Goal: Task Accomplishment & Management: Manage account settings

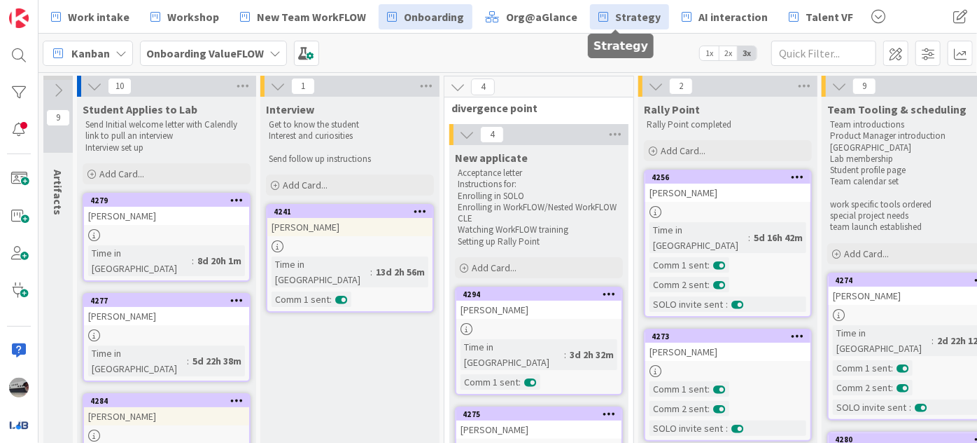
click at [618, 23] on span "Strategy" at bounding box center [638, 16] width 46 height 17
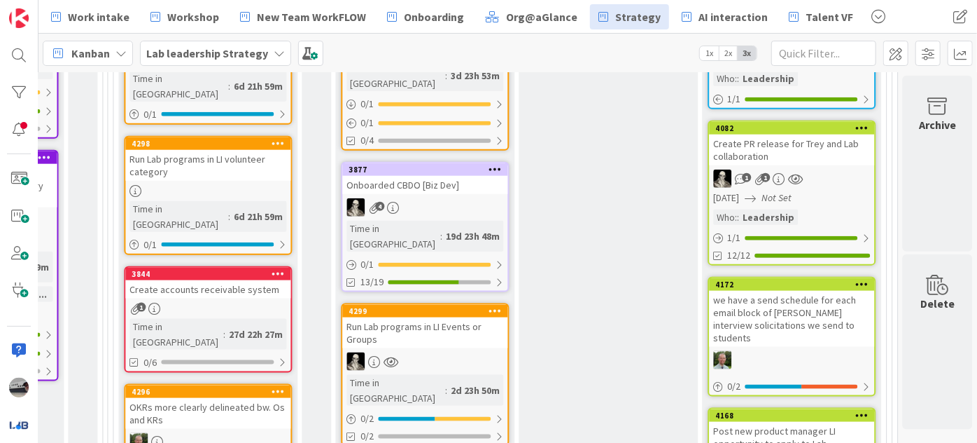
scroll to position [827, 1491]
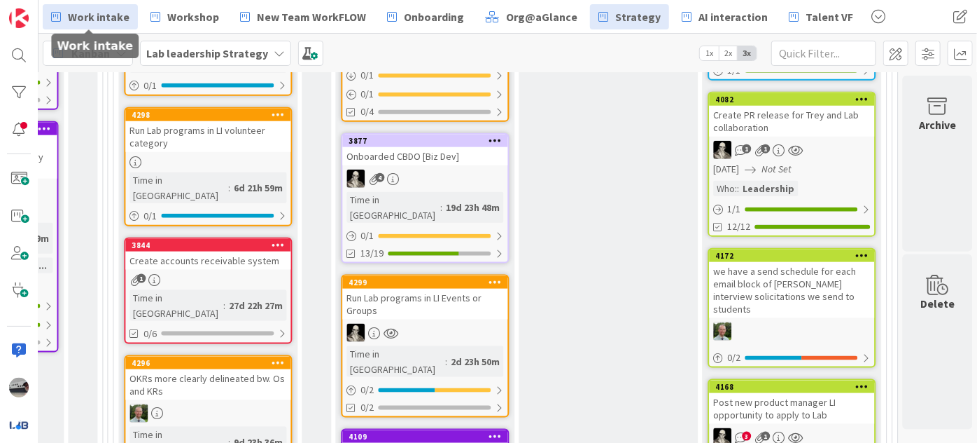
click at [99, 20] on span "Work intake" at bounding box center [99, 16] width 62 height 17
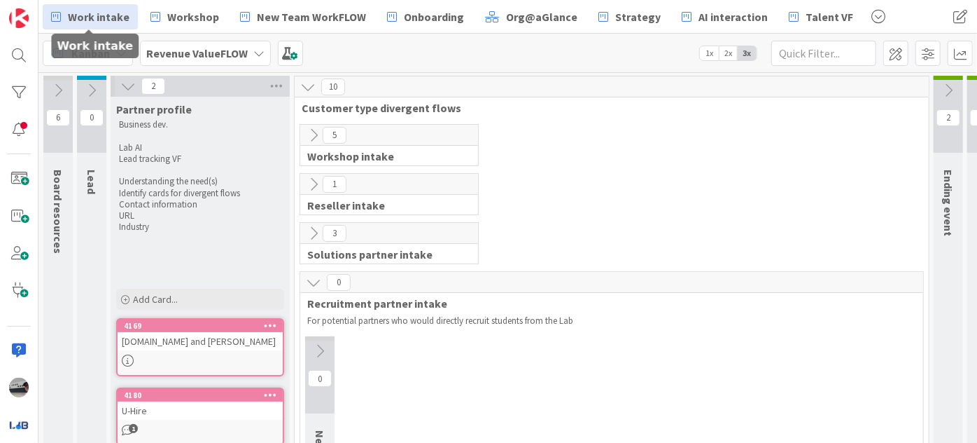
click at [314, 134] on icon at bounding box center [313, 134] width 15 height 15
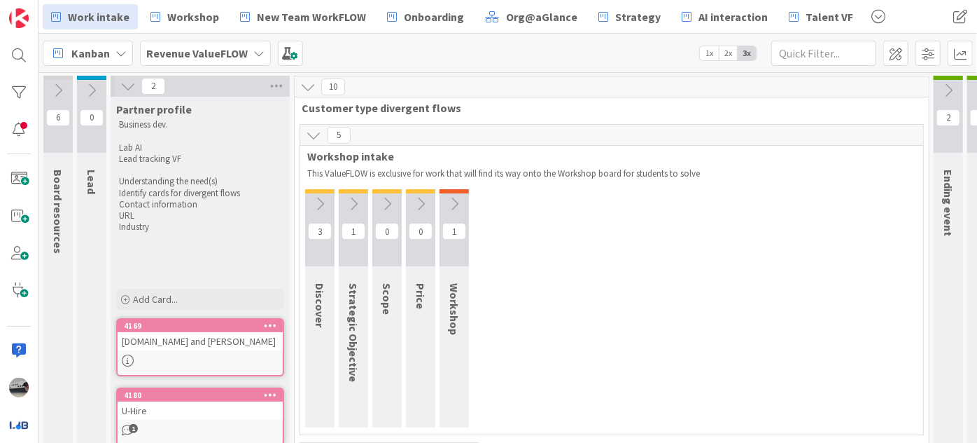
click at [326, 206] on icon at bounding box center [319, 203] width 15 height 15
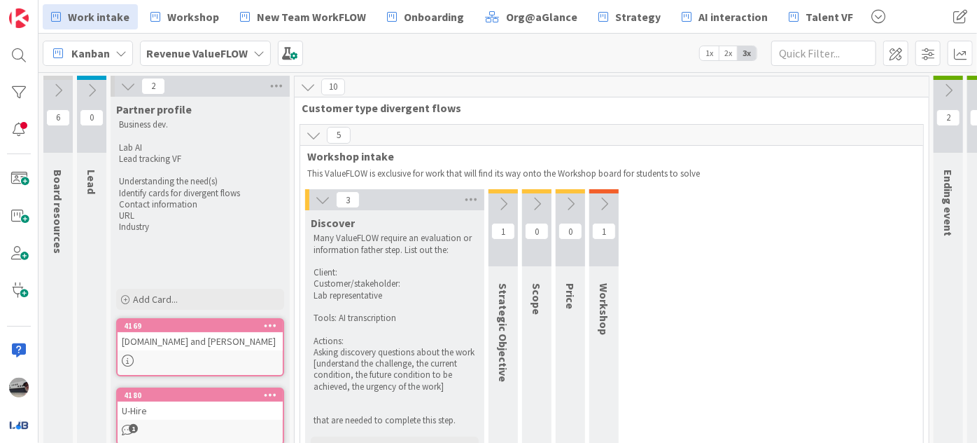
click at [508, 197] on icon at bounding box center [503, 203] width 15 height 15
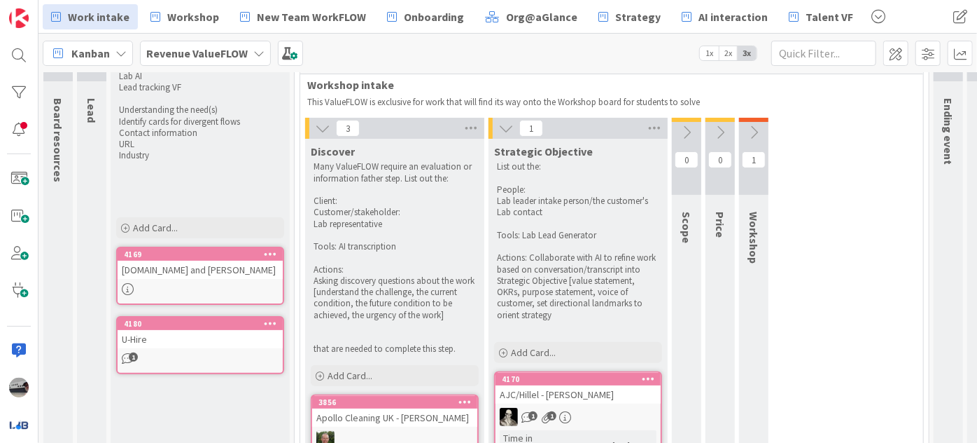
scroll to position [63, 0]
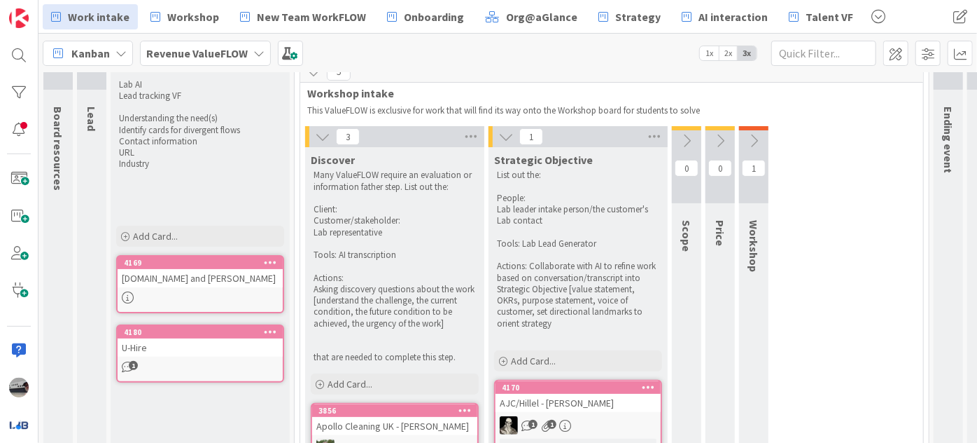
click at [511, 132] on icon at bounding box center [506, 136] width 15 height 15
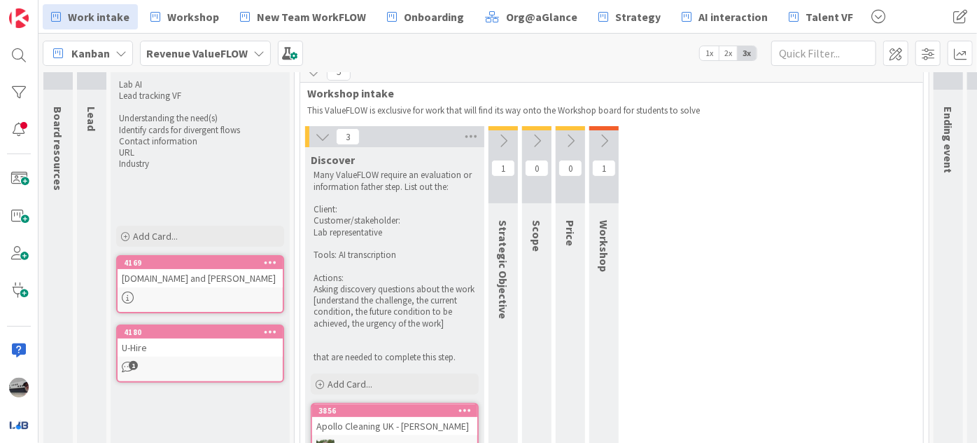
click at [323, 132] on icon at bounding box center [322, 136] width 15 height 15
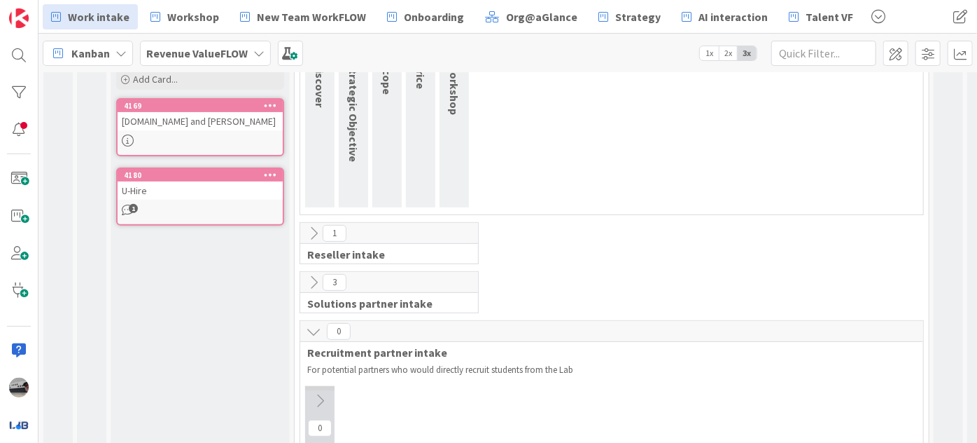
scroll to position [254, 0]
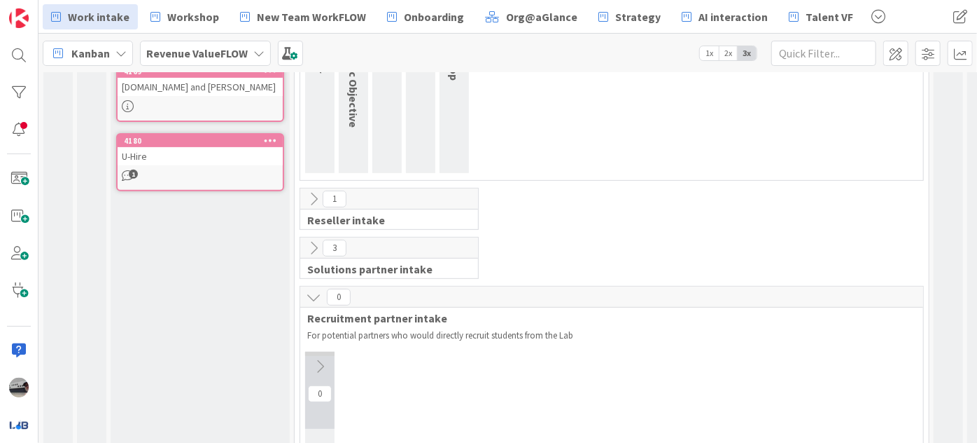
click at [312, 195] on icon at bounding box center [313, 198] width 15 height 15
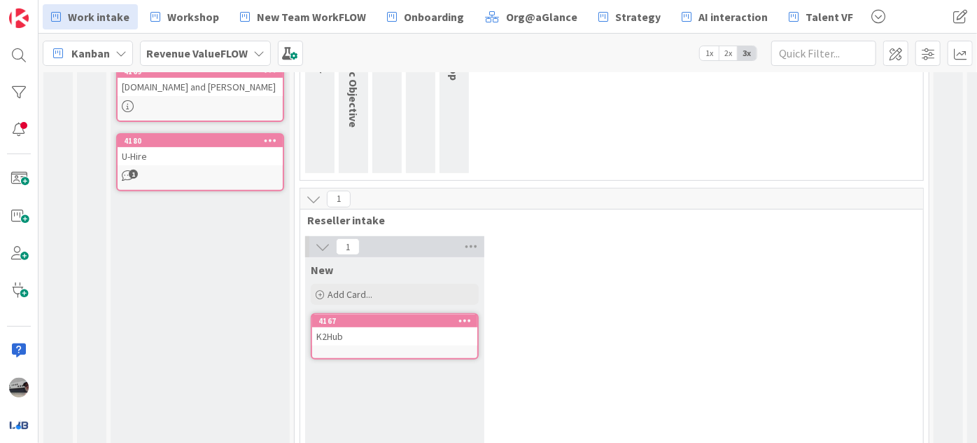
click at [308, 193] on icon at bounding box center [313, 198] width 15 height 15
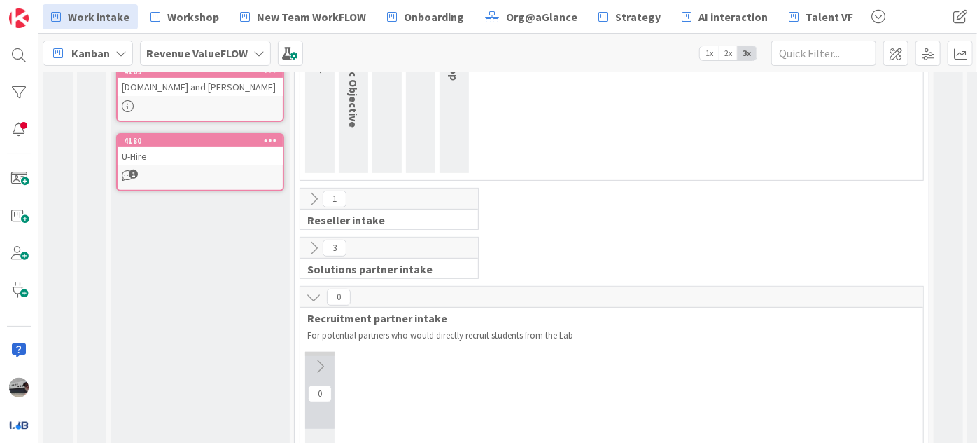
click at [309, 249] on icon at bounding box center [313, 247] width 15 height 15
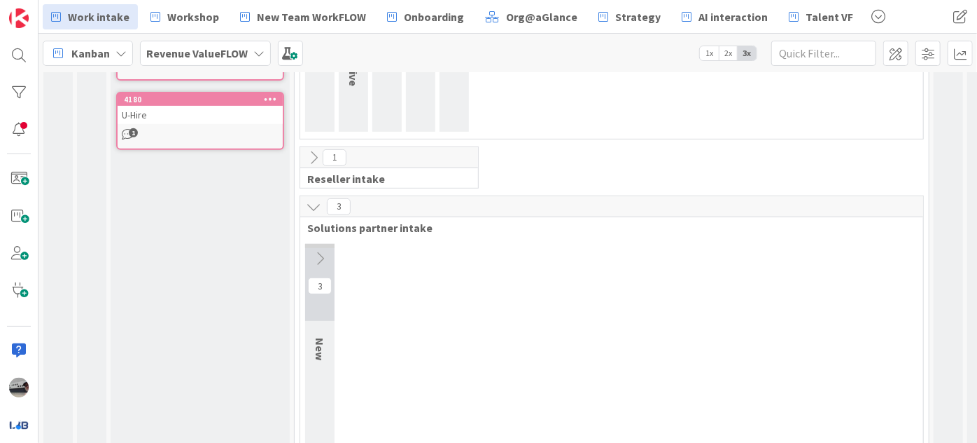
scroll to position [318, 0]
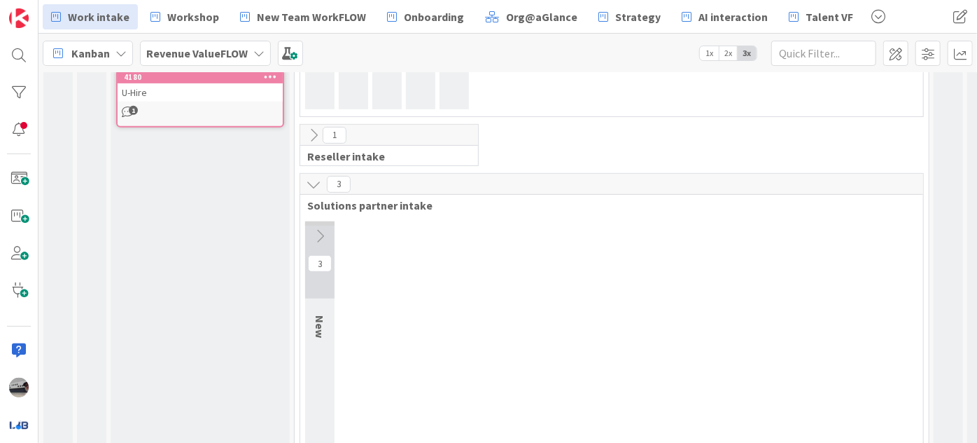
click at [318, 237] on icon at bounding box center [319, 235] width 15 height 15
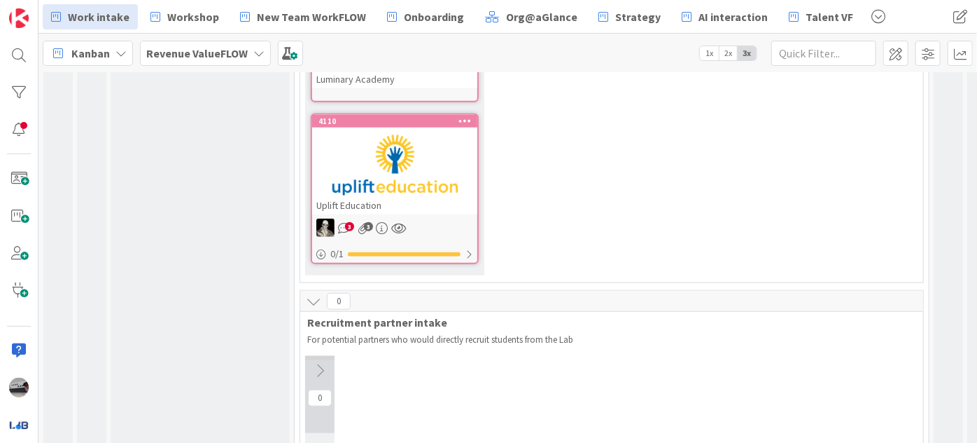
scroll to position [478, 0]
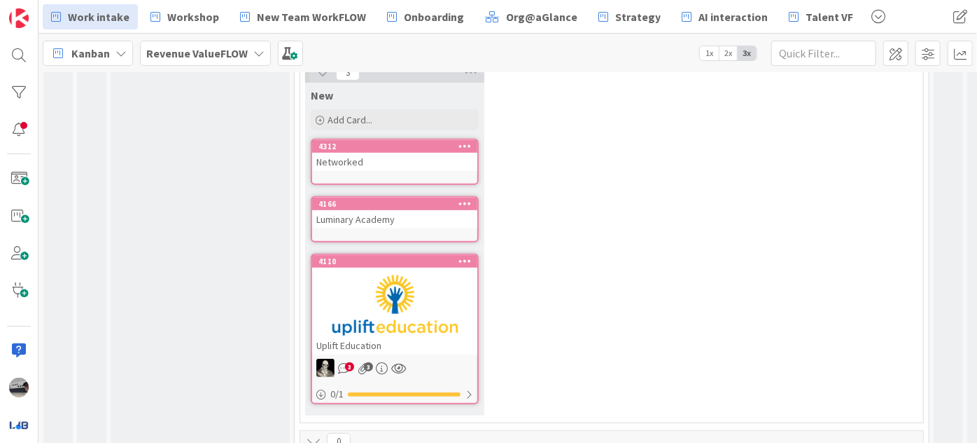
click at [412, 300] on div at bounding box center [394, 304] width 165 height 63
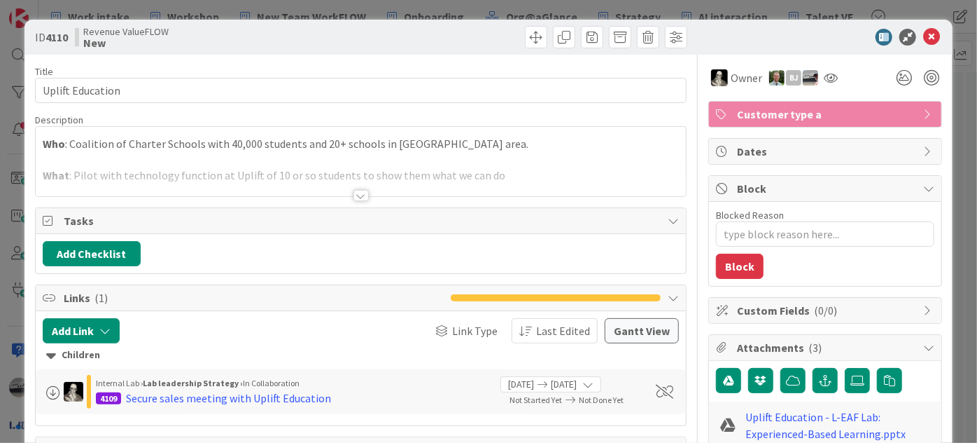
type textarea "x"
click at [924, 31] on icon at bounding box center [932, 37] width 17 height 17
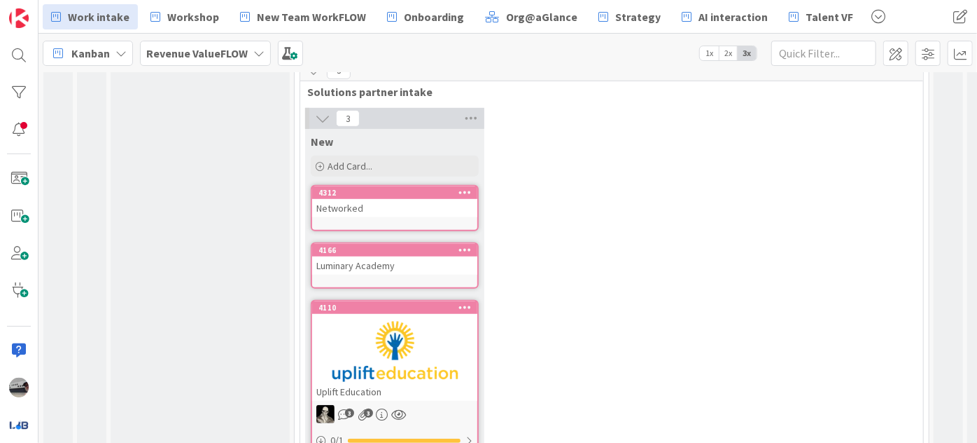
scroll to position [350, 0]
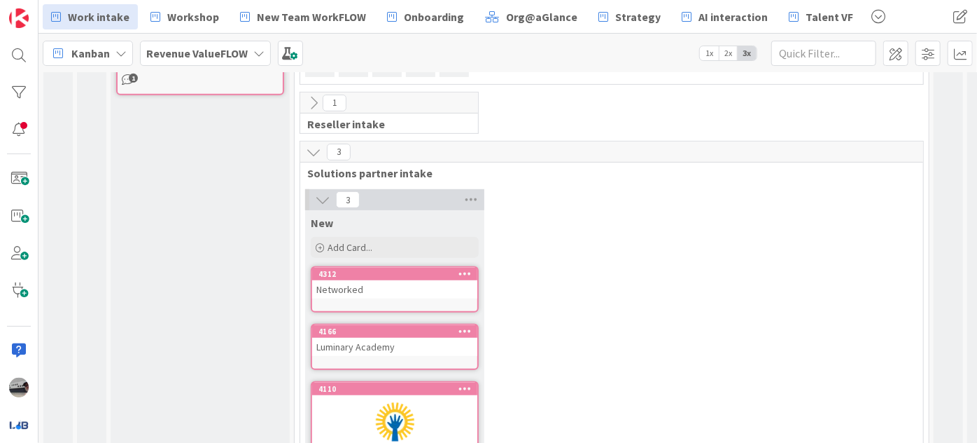
click at [326, 195] on icon at bounding box center [322, 199] width 15 height 15
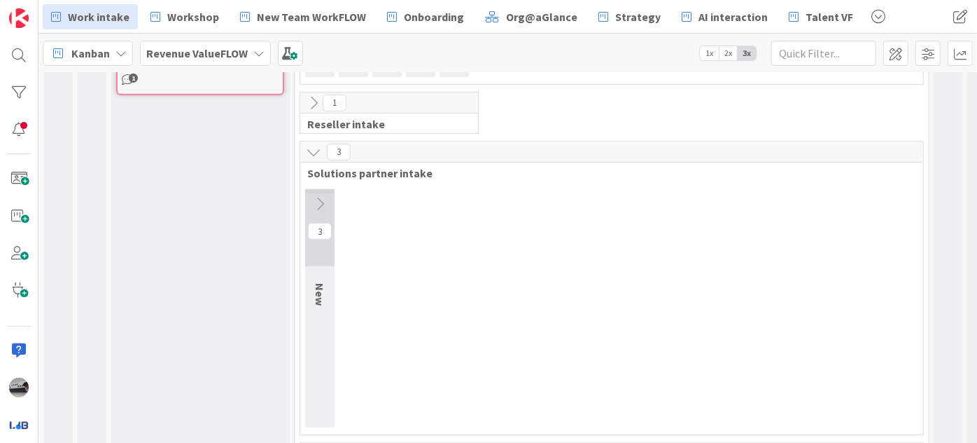
click at [312, 144] on icon at bounding box center [313, 151] width 15 height 15
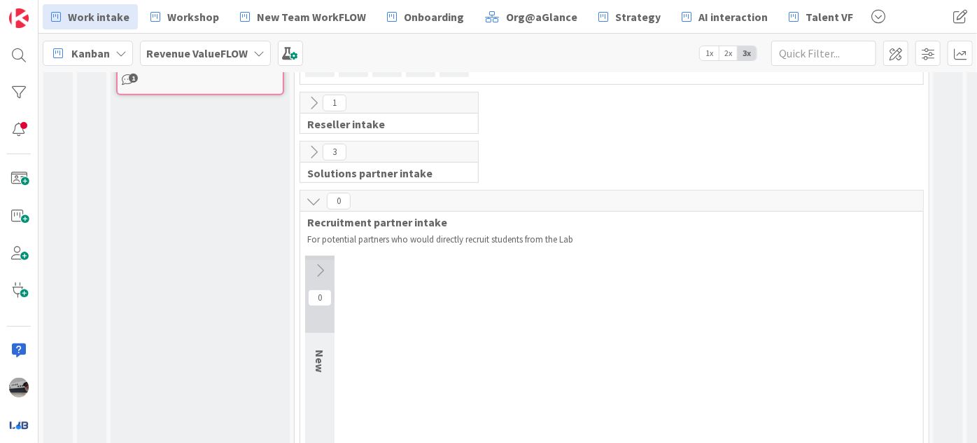
click at [314, 203] on icon at bounding box center [313, 200] width 15 height 15
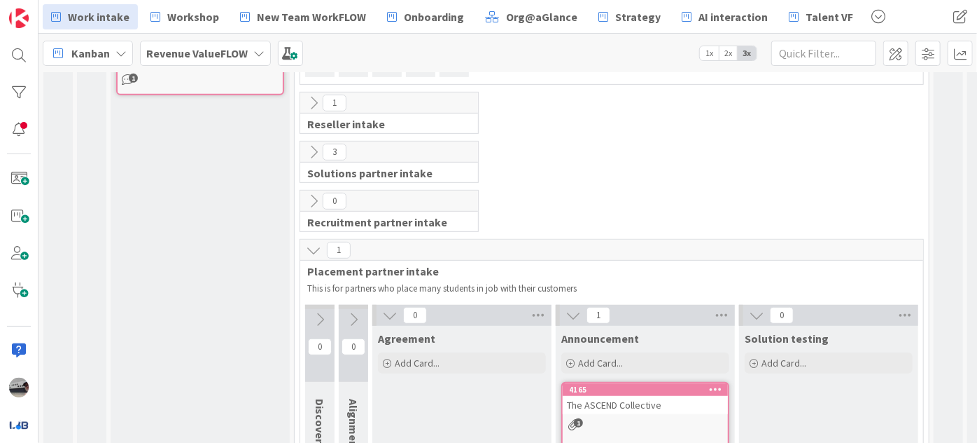
click at [314, 249] on icon at bounding box center [313, 249] width 15 height 15
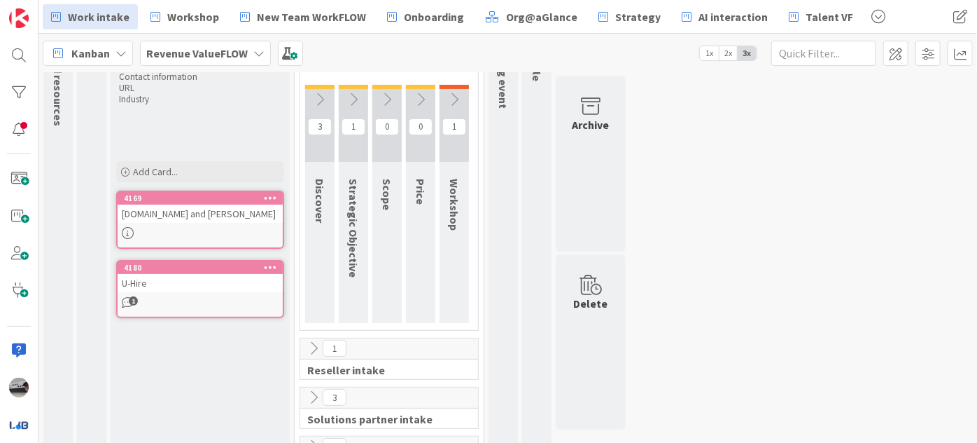
scroll to position [32, 0]
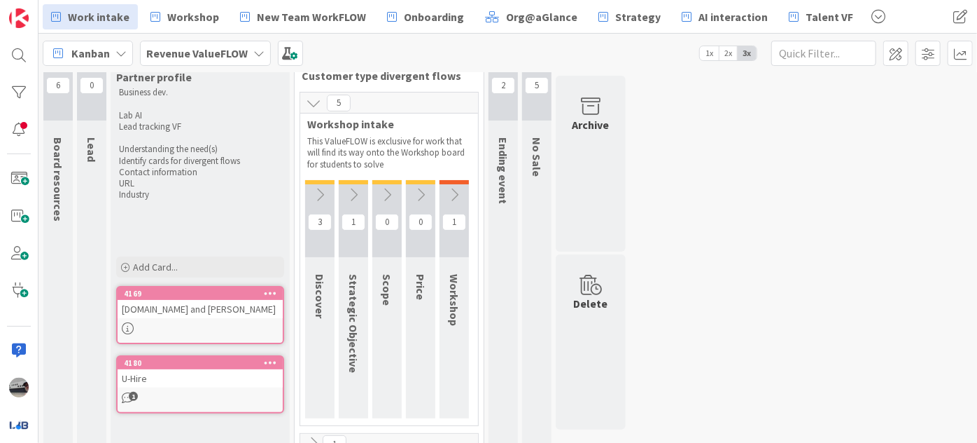
click at [313, 100] on icon at bounding box center [313, 102] width 15 height 15
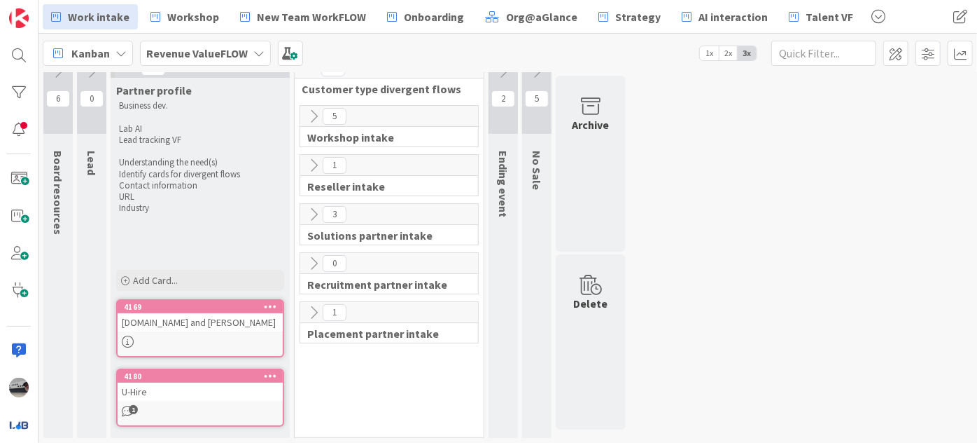
click at [209, 54] on b "Revenue ValueFLOW" at bounding box center [197, 53] width 102 height 14
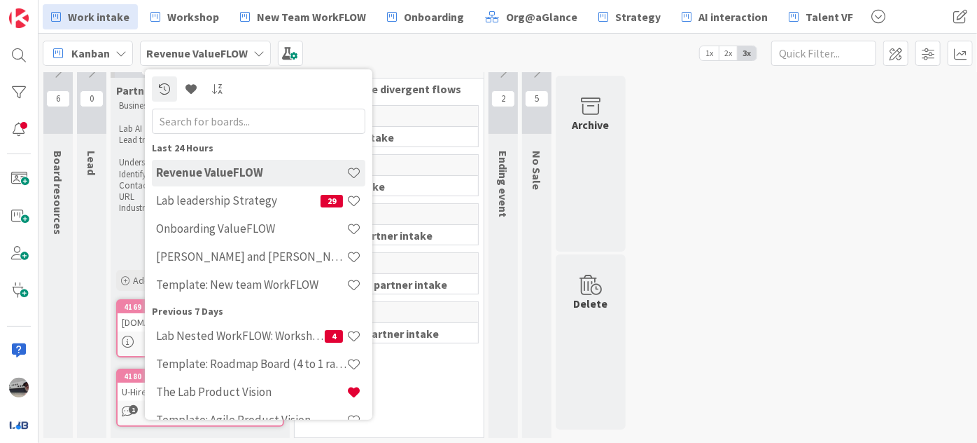
click at [233, 107] on div at bounding box center [259, 104] width 214 height 57
click at [228, 117] on input "text" at bounding box center [259, 120] width 214 height 25
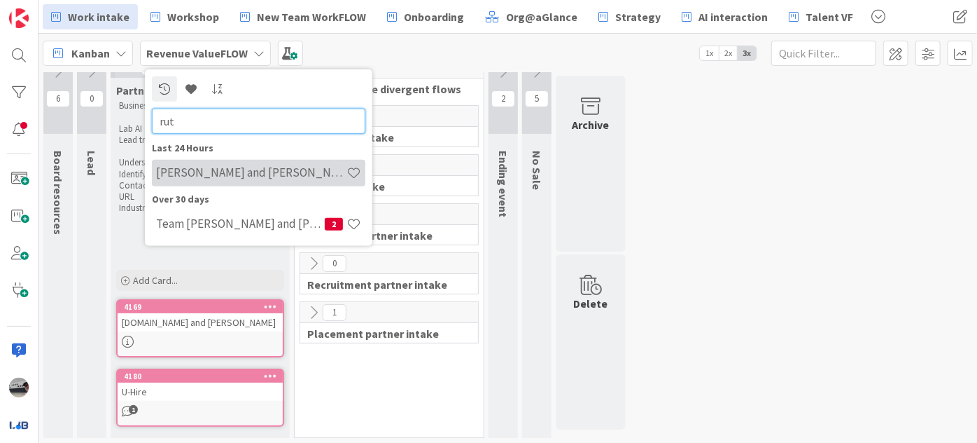
type input "rut"
click at [264, 176] on h4 "[PERSON_NAME] and [PERSON_NAME]: New team WorkFLOW" at bounding box center [251, 172] width 190 height 14
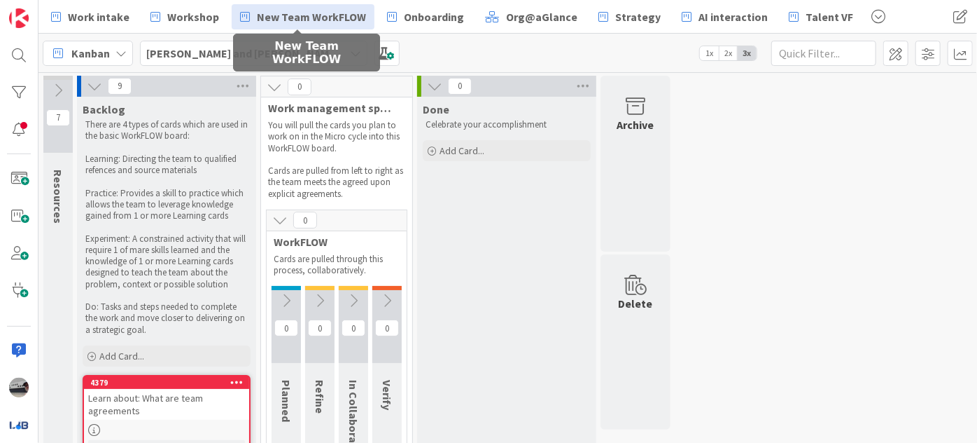
click at [298, 26] on link "New Team WorkFLOW" at bounding box center [303, 16] width 143 height 25
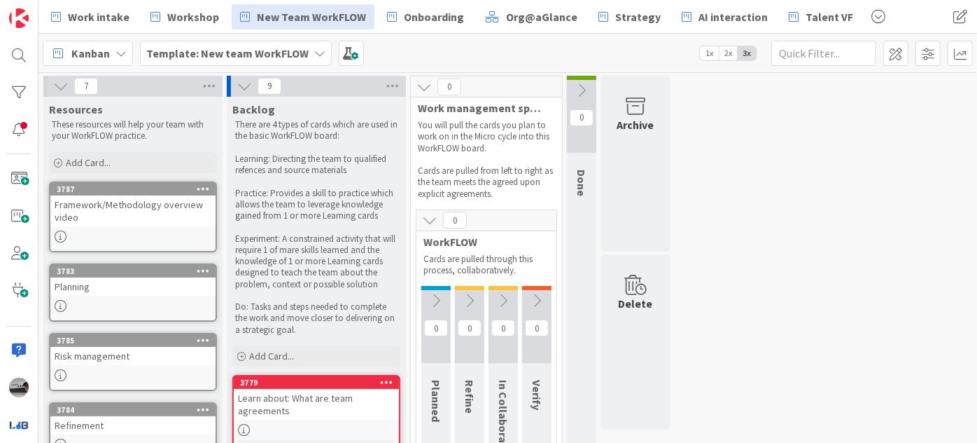
click at [314, 52] on icon at bounding box center [319, 53] width 11 height 11
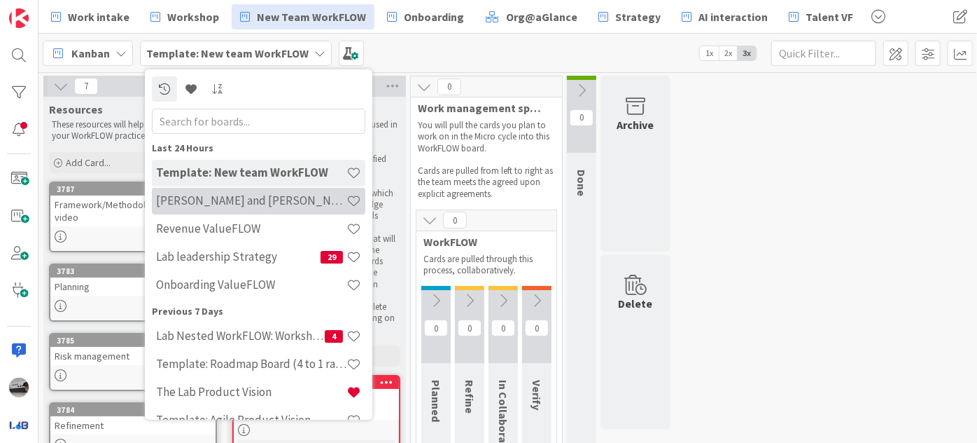
click at [298, 201] on h4 "[PERSON_NAME] and [PERSON_NAME]: New team WorkFLOW" at bounding box center [251, 200] width 190 height 14
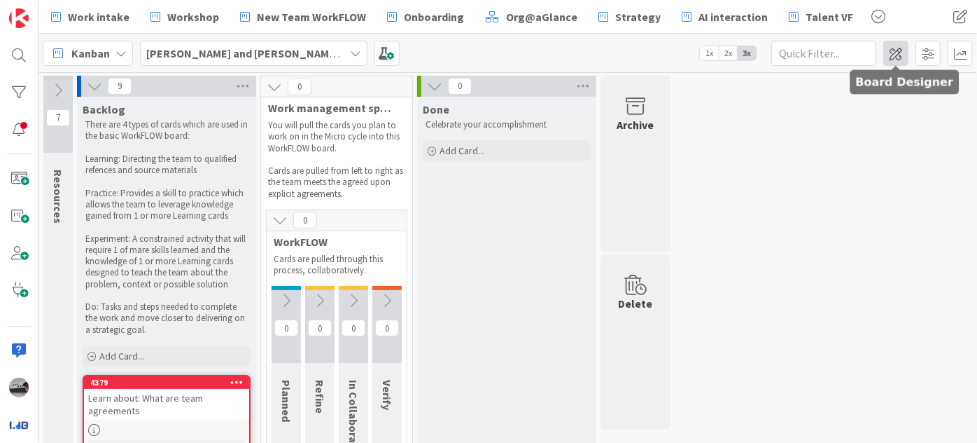
click at [895, 52] on span at bounding box center [896, 53] width 25 height 25
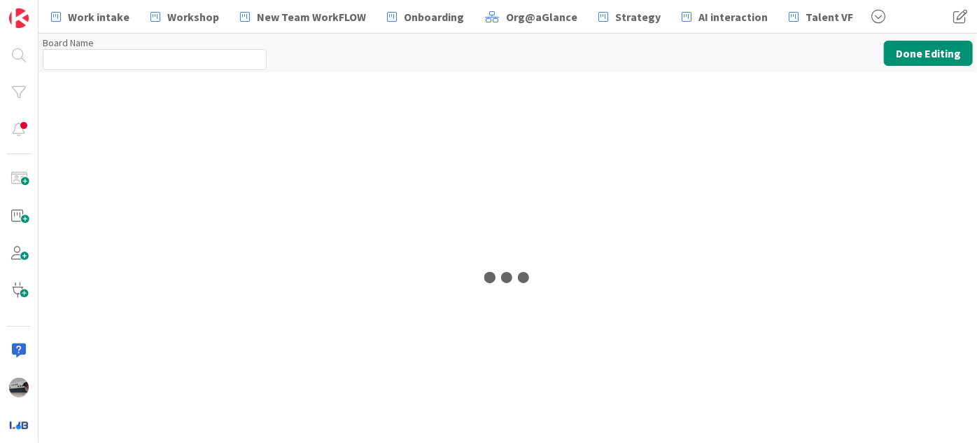
type input "[PERSON_NAME] and [PERSON_NAME]: New team WorkFLOW"
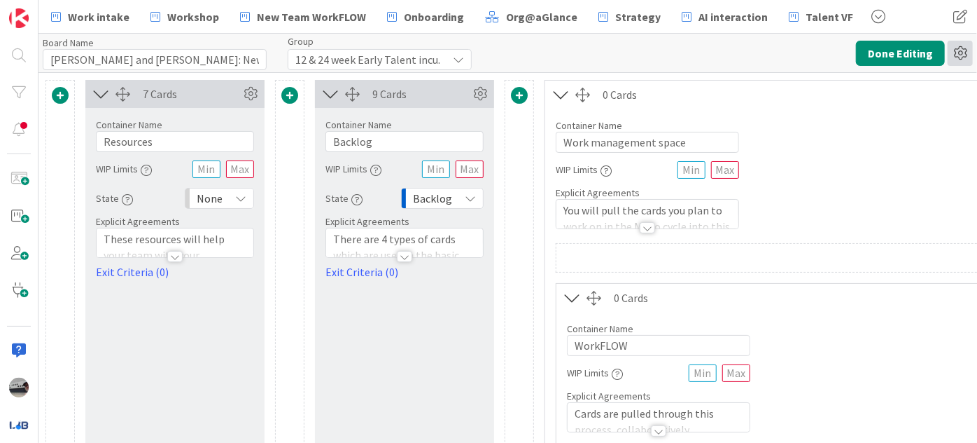
click at [963, 53] on icon at bounding box center [960, 53] width 25 height 25
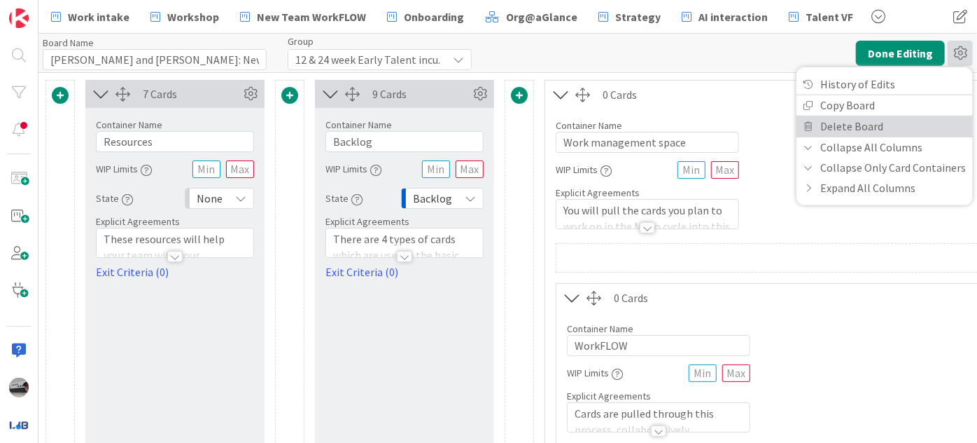
click at [888, 125] on link "Delete Board" at bounding box center [885, 126] width 176 height 20
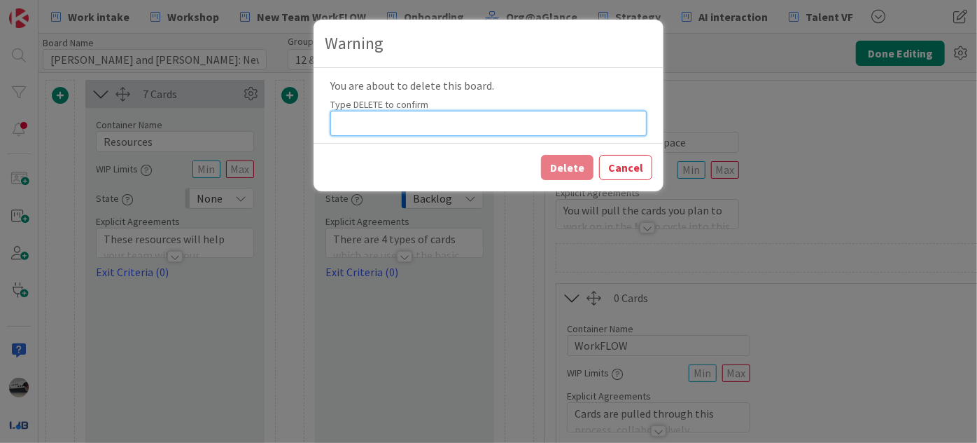
click at [354, 125] on input at bounding box center [488, 123] width 316 height 25
type input "DELETE"
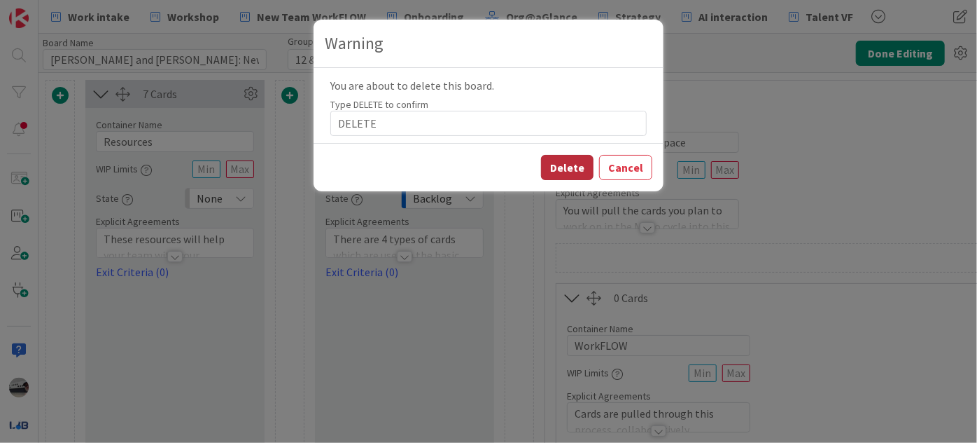
click at [564, 167] on button "Delete" at bounding box center [567, 167] width 53 height 25
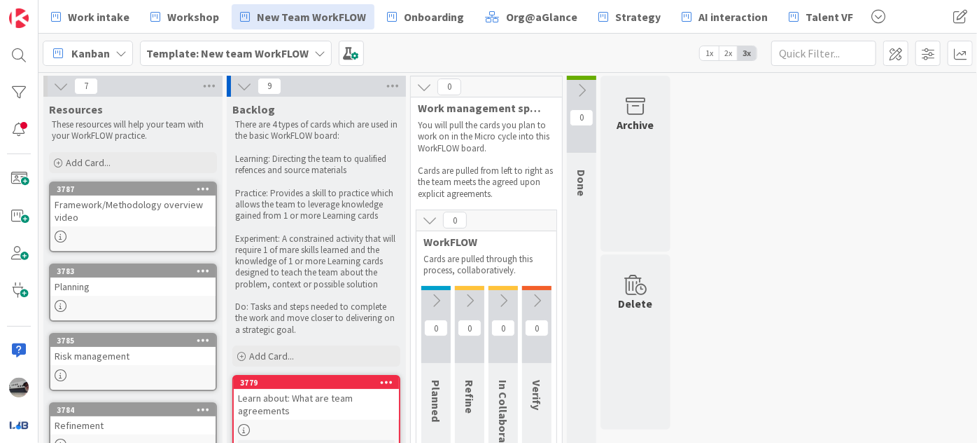
click at [219, 46] on b "Template: New team WorkFLOW" at bounding box center [227, 53] width 162 height 14
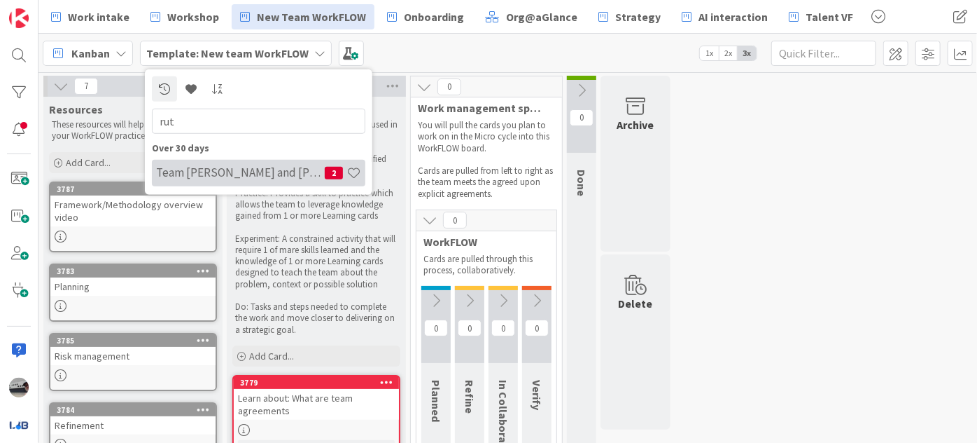
type input "rut"
click at [204, 172] on h4 "Team [PERSON_NAME] and [PERSON_NAME]" at bounding box center [240, 172] width 169 height 14
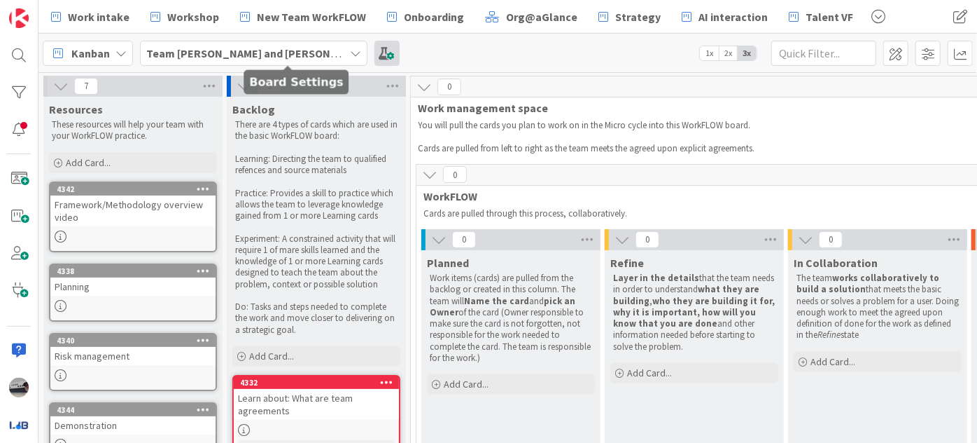
click at [375, 52] on span at bounding box center [387, 53] width 25 height 25
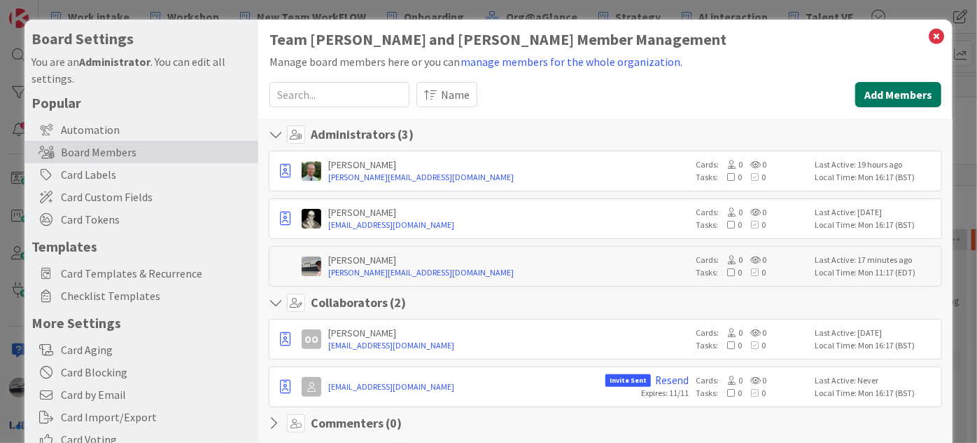
click at [882, 93] on button "Add Members" at bounding box center [899, 94] width 86 height 25
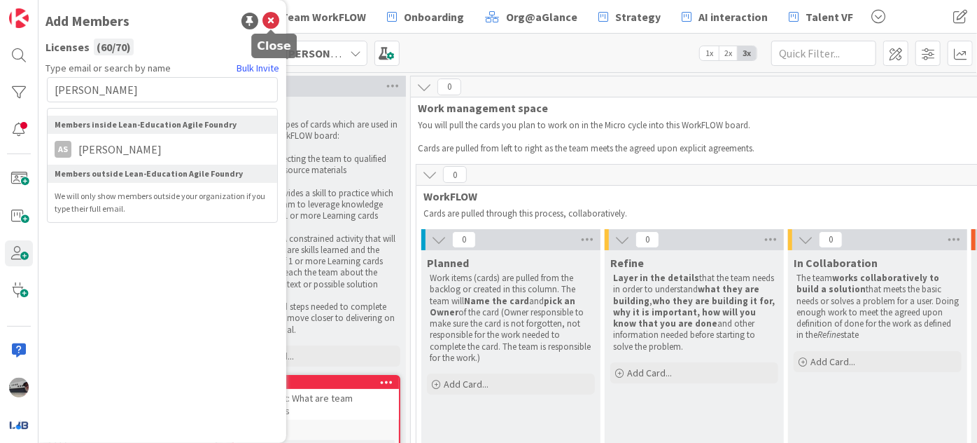
type input "[PERSON_NAME]"
click at [271, 23] on icon at bounding box center [271, 21] width 17 height 17
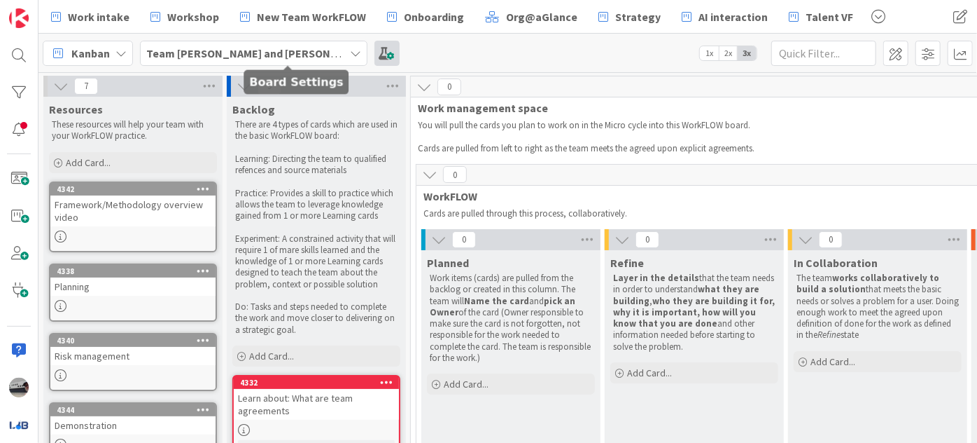
click at [375, 55] on span at bounding box center [387, 53] width 25 height 25
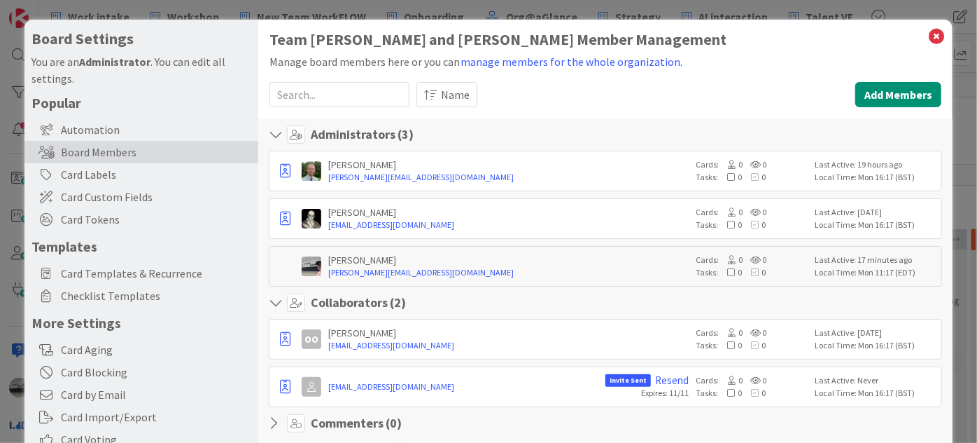
click at [328, 97] on input at bounding box center [340, 94] width 140 height 25
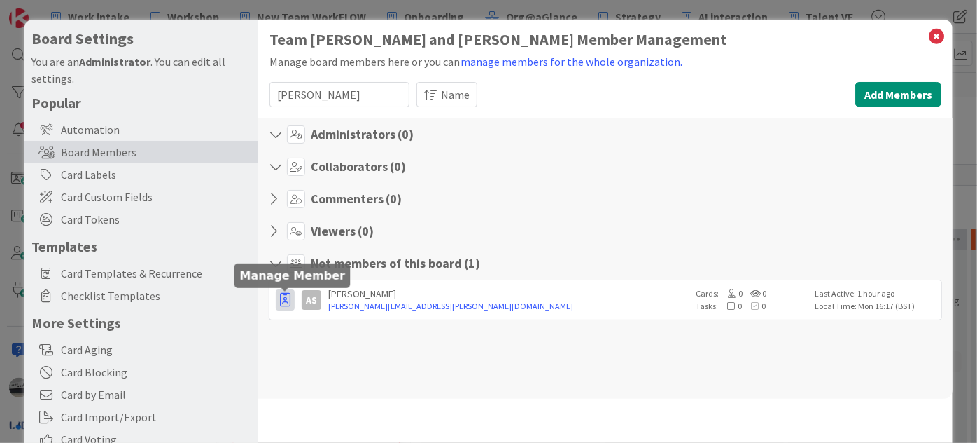
type input "[PERSON_NAME]"
click at [286, 298] on icon "button" at bounding box center [285, 300] width 11 height 14
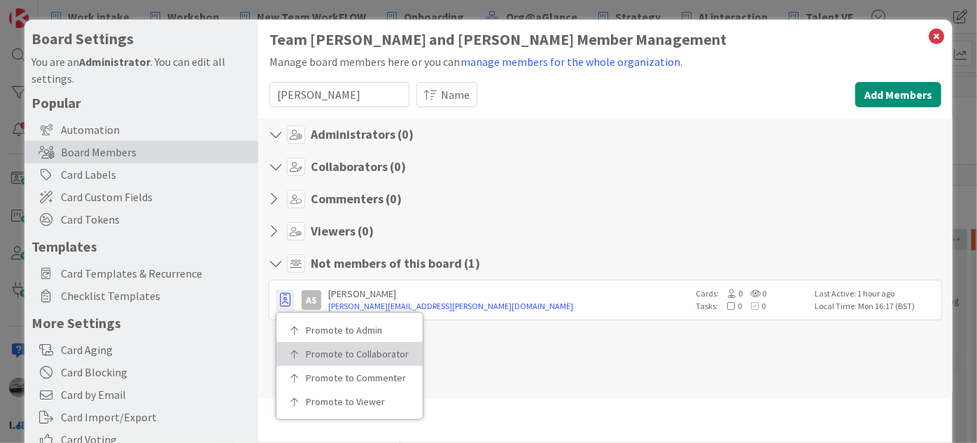
click at [327, 344] on link "Promote to Collaborator" at bounding box center [350, 354] width 146 height 24
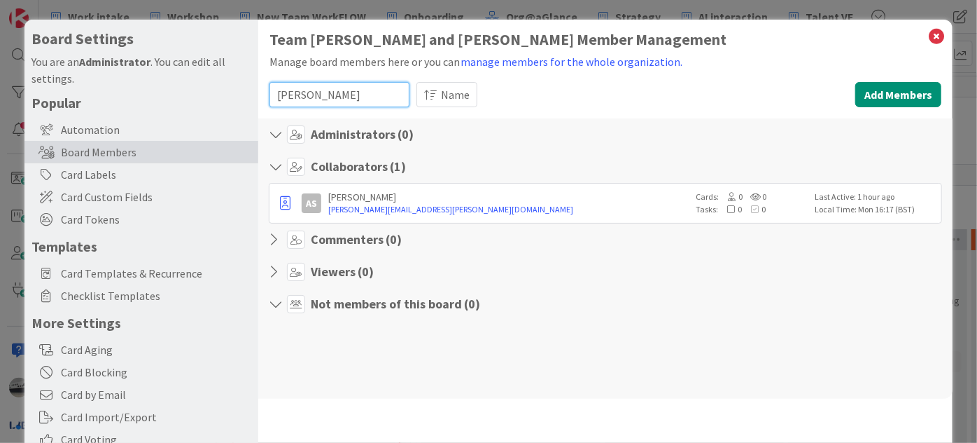
drag, startPoint x: 312, startPoint y: 89, endPoint x: 260, endPoint y: 89, distance: 51.1
click at [260, 89] on div "Team [PERSON_NAME] and [PERSON_NAME] Member Management Manage board members her…" at bounding box center [605, 289] width 695 height 538
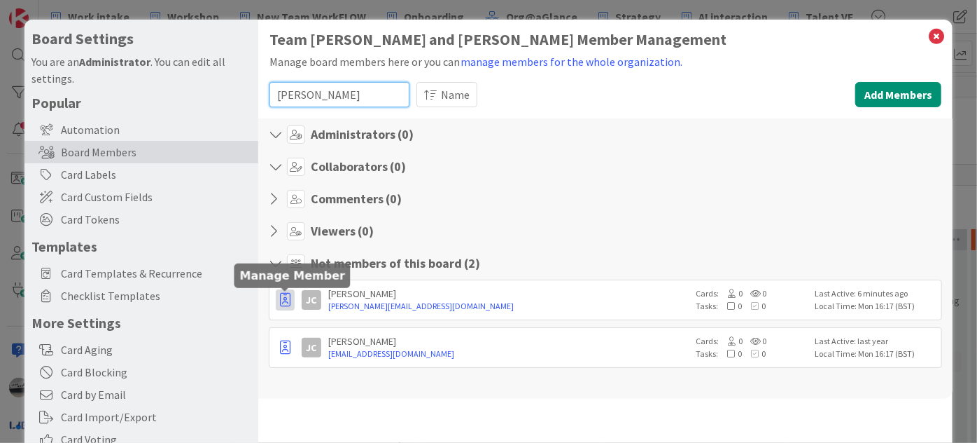
type input "[PERSON_NAME]"
click at [284, 296] on icon "button" at bounding box center [285, 300] width 11 height 14
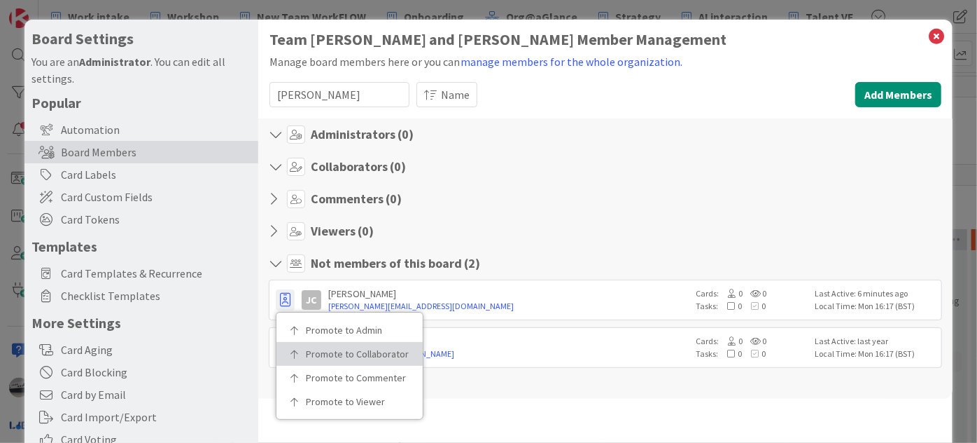
click at [295, 354] on icon at bounding box center [296, 353] width 10 height 8
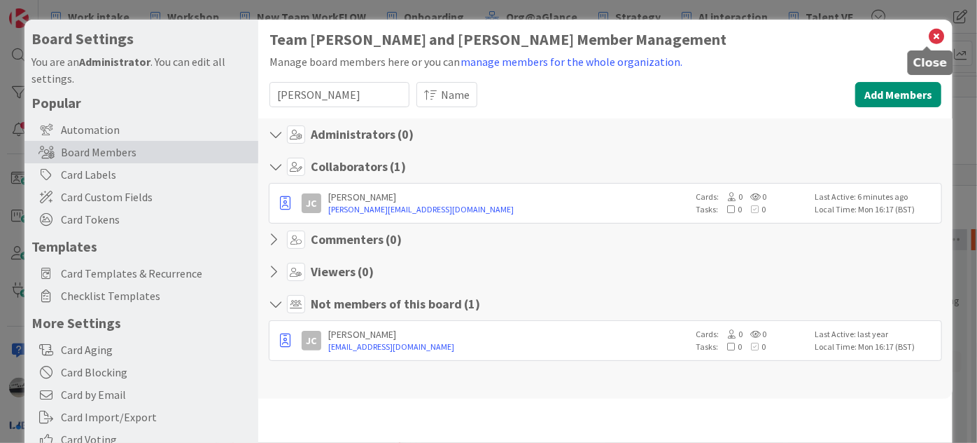
click at [931, 36] on icon at bounding box center [937, 37] width 18 height 20
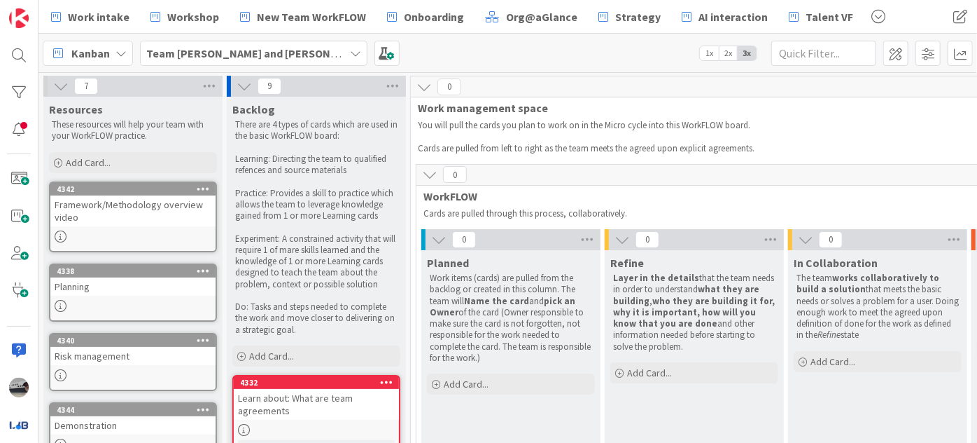
click at [57, 86] on icon at bounding box center [60, 85] width 15 height 15
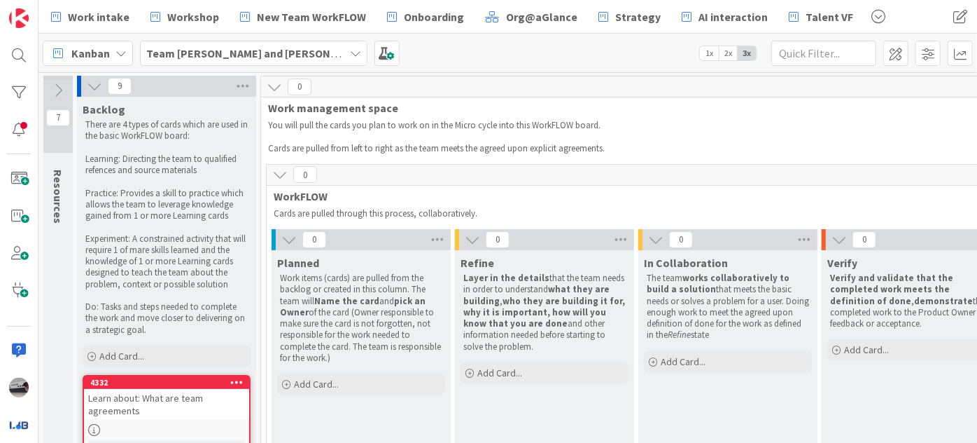
click at [93, 81] on icon at bounding box center [94, 85] width 15 height 15
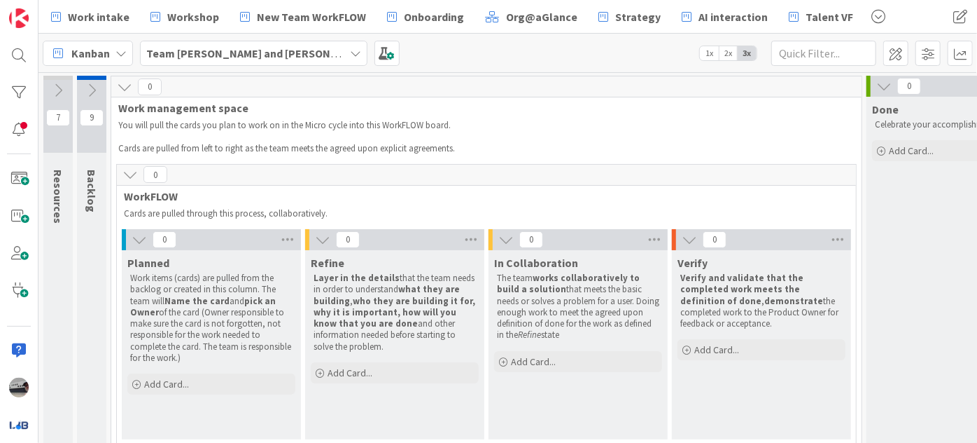
click at [134, 237] on icon at bounding box center [139, 239] width 15 height 15
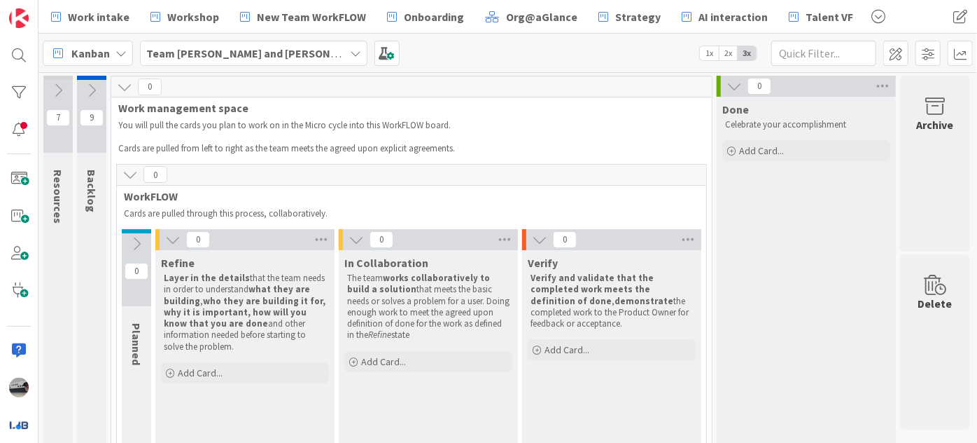
click at [172, 237] on icon at bounding box center [172, 239] width 15 height 15
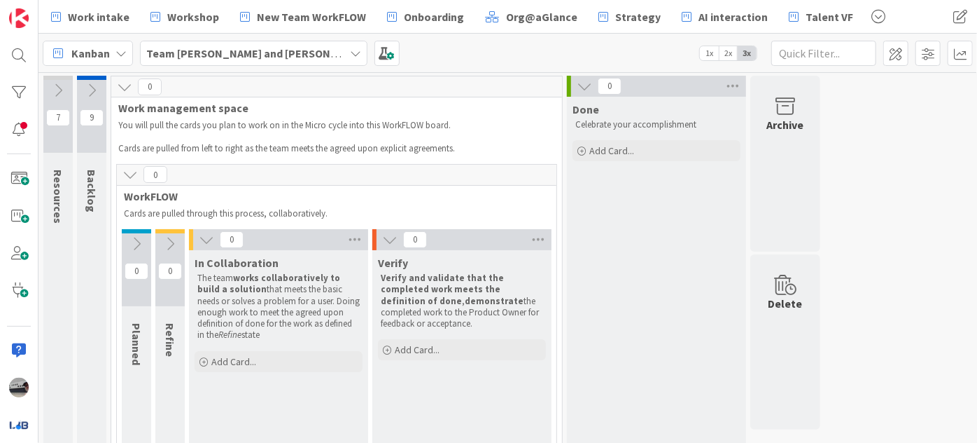
click at [205, 237] on icon at bounding box center [206, 239] width 15 height 15
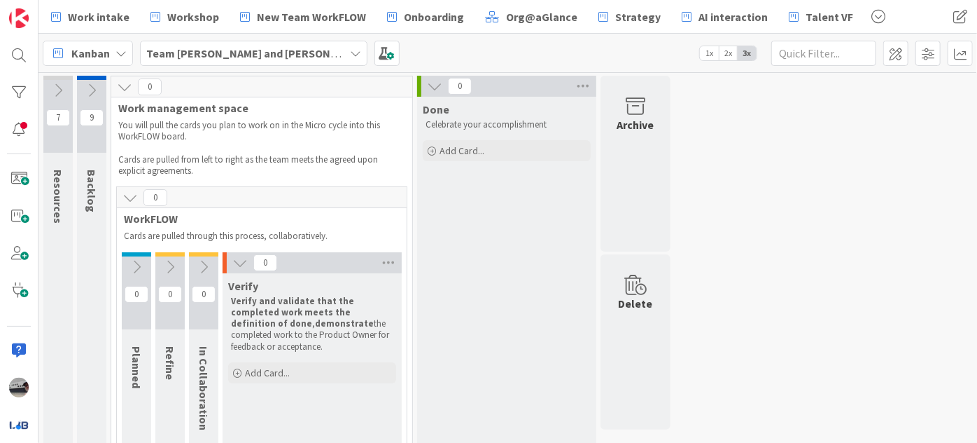
click at [238, 260] on icon at bounding box center [239, 262] width 15 height 15
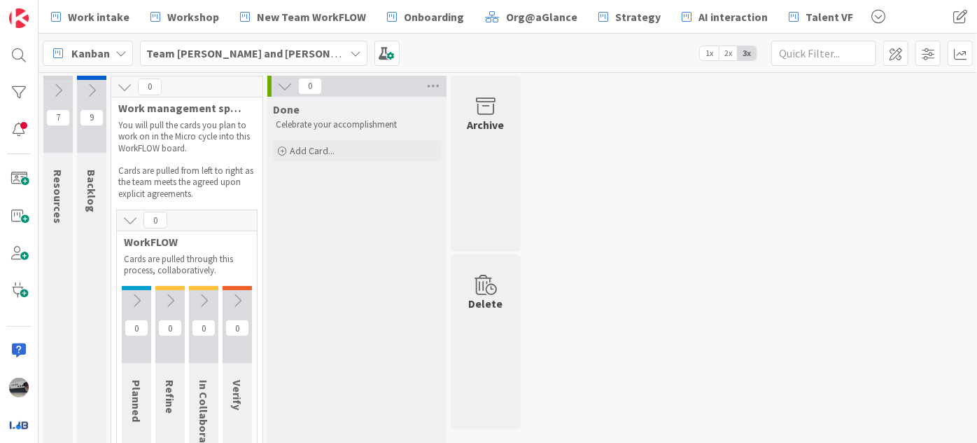
click at [281, 86] on icon at bounding box center [284, 85] width 15 height 15
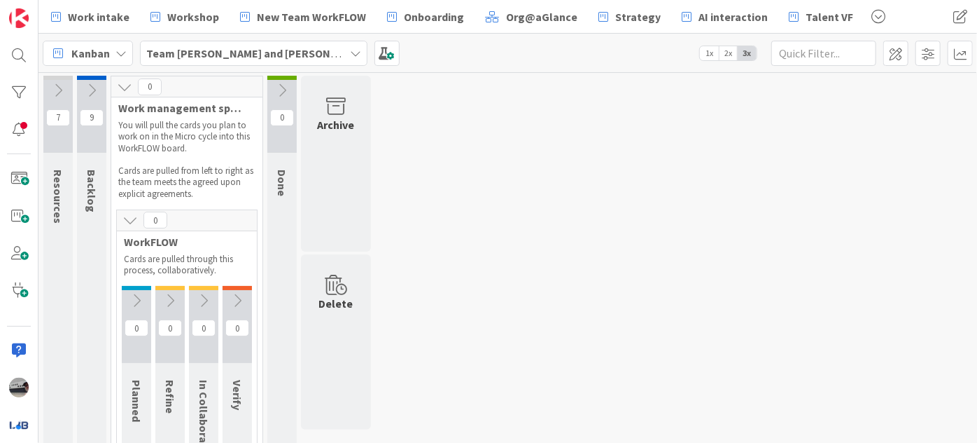
click at [124, 81] on icon at bounding box center [124, 86] width 15 height 15
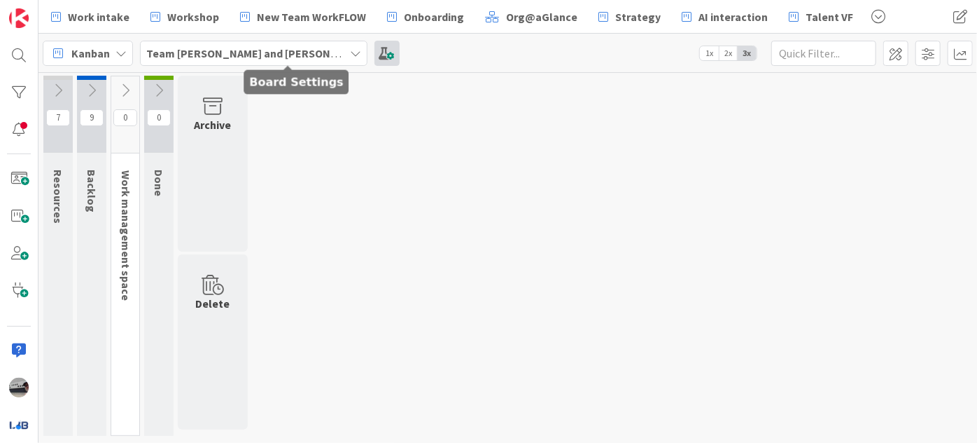
click at [375, 49] on span at bounding box center [387, 53] width 25 height 25
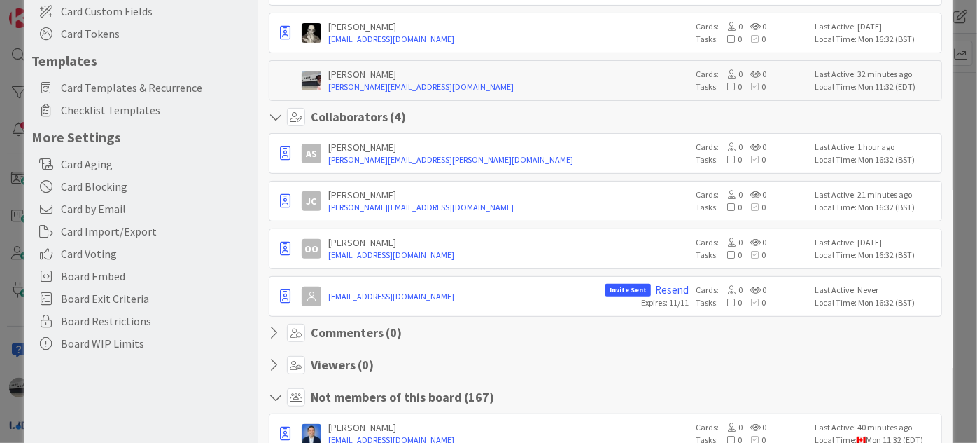
scroll to position [190, 0]
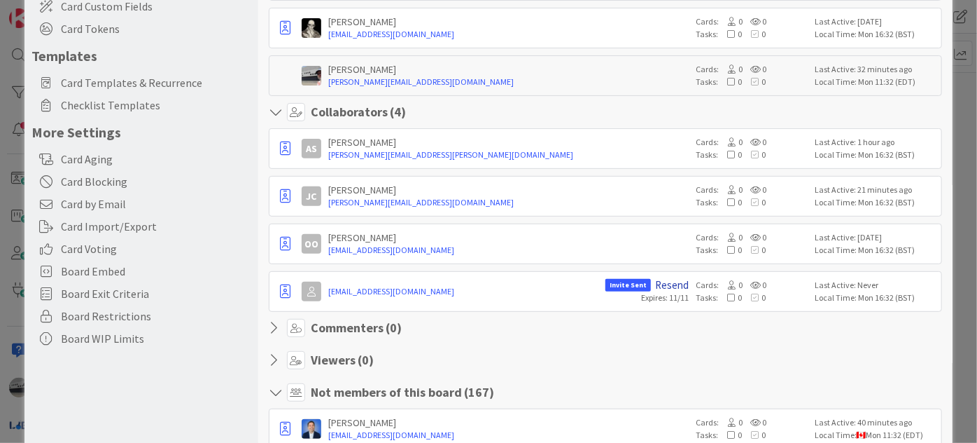
click at [657, 283] on link "Resend" at bounding box center [672, 285] width 34 height 13
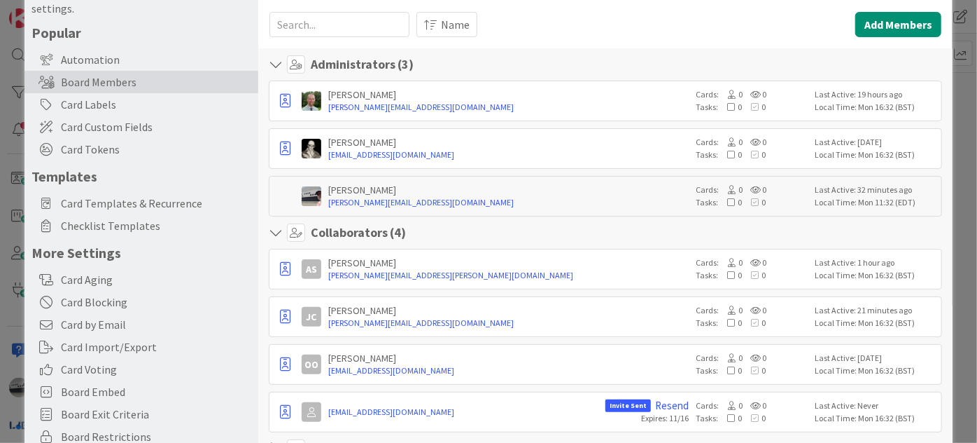
scroll to position [0, 0]
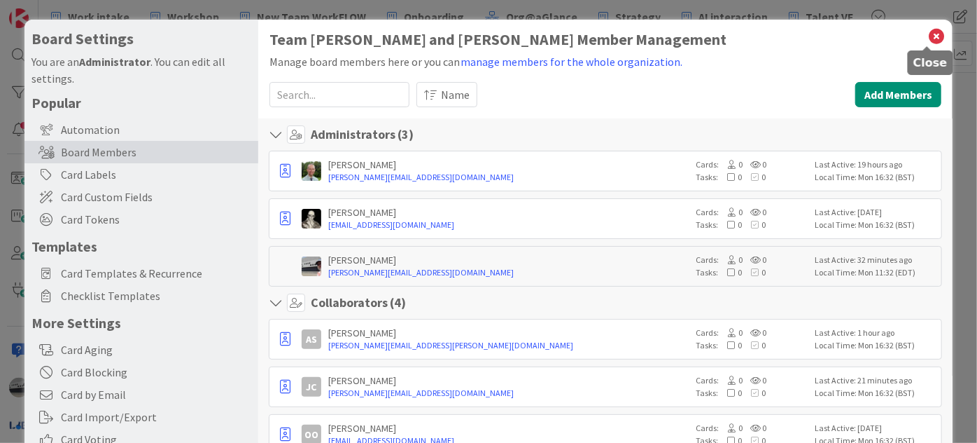
click at [928, 34] on icon at bounding box center [937, 37] width 18 height 20
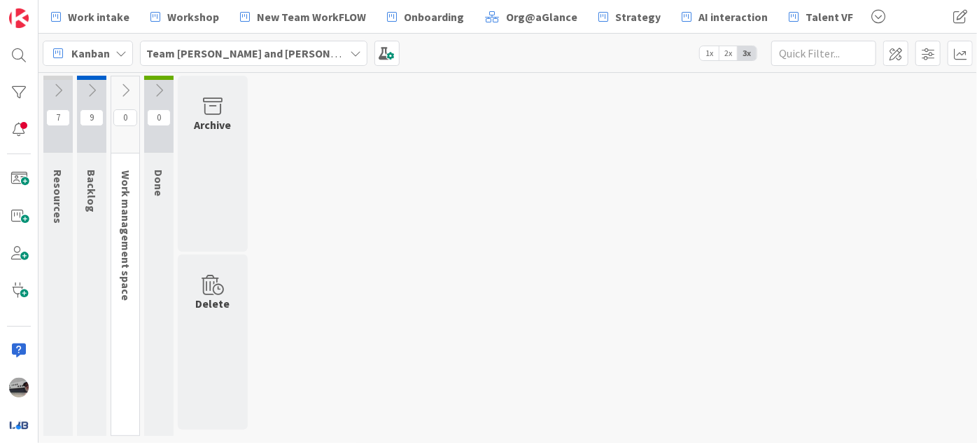
click at [58, 91] on icon at bounding box center [57, 90] width 15 height 15
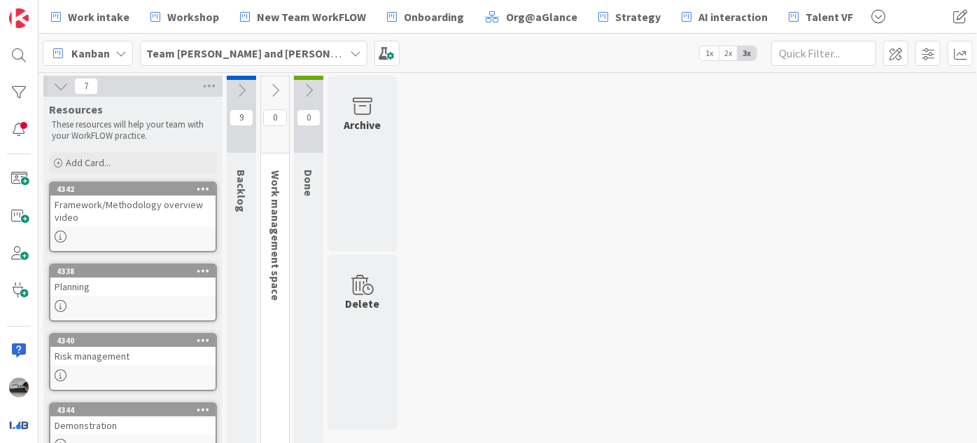
click at [242, 84] on icon at bounding box center [241, 90] width 15 height 15
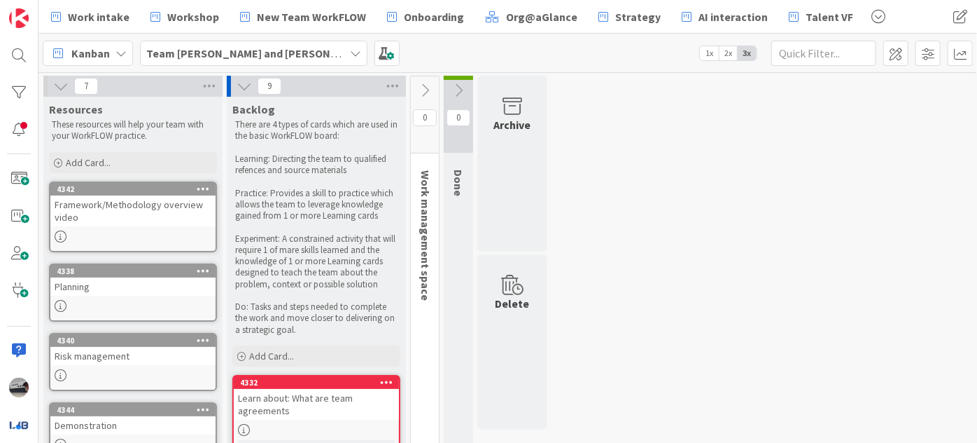
click at [429, 83] on icon at bounding box center [424, 90] width 15 height 15
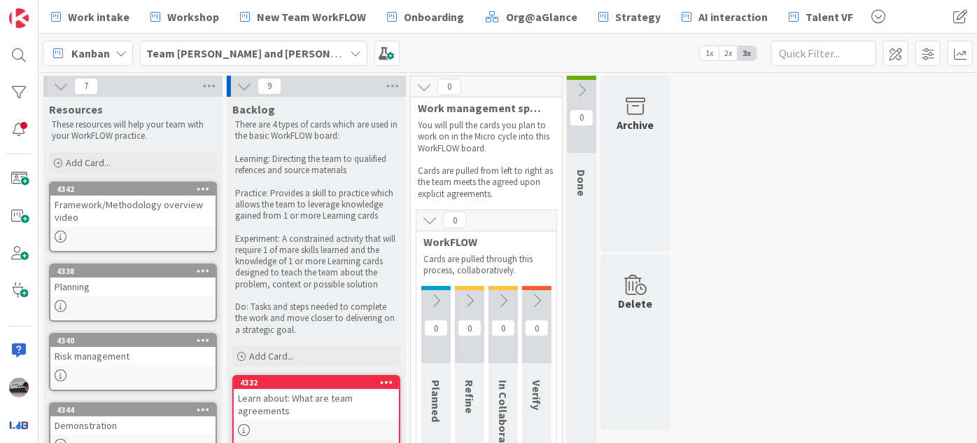
click at [55, 89] on icon at bounding box center [60, 85] width 15 height 15
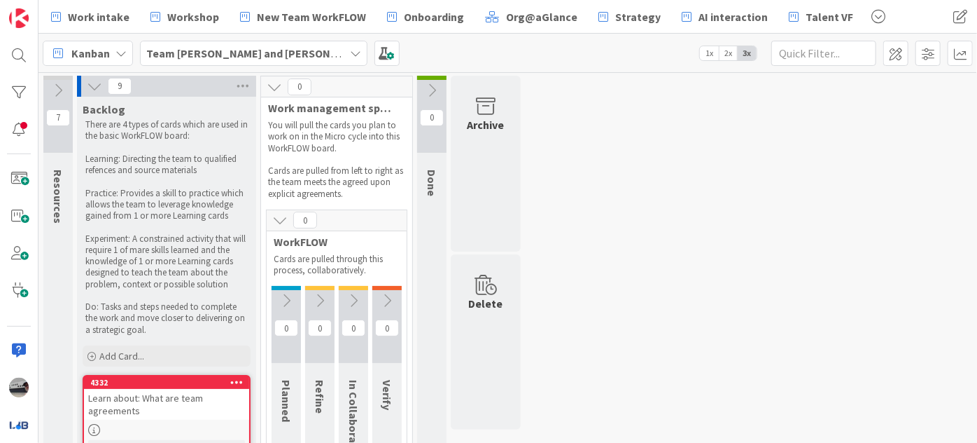
click at [55, 89] on icon at bounding box center [57, 90] width 15 height 15
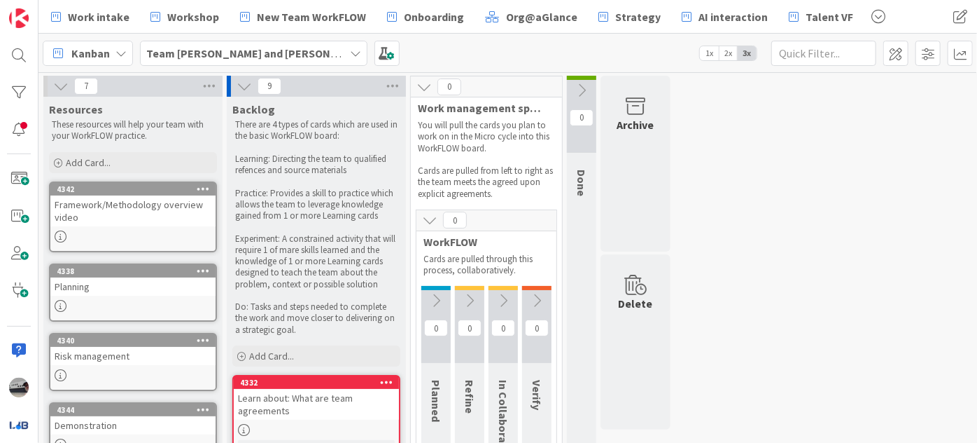
click at [119, 212] on div "Framework/Methodology overview video" at bounding box center [132, 210] width 165 height 31
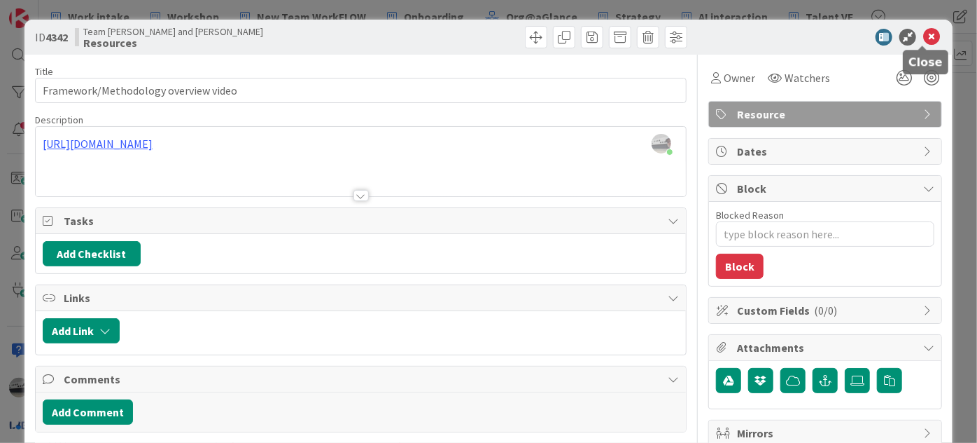
click at [924, 35] on icon at bounding box center [932, 37] width 17 height 17
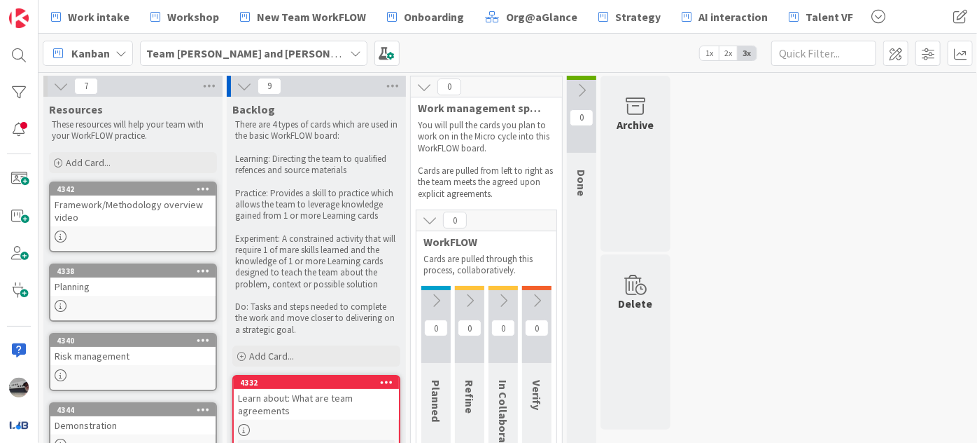
click at [61, 83] on icon at bounding box center [60, 85] width 15 height 15
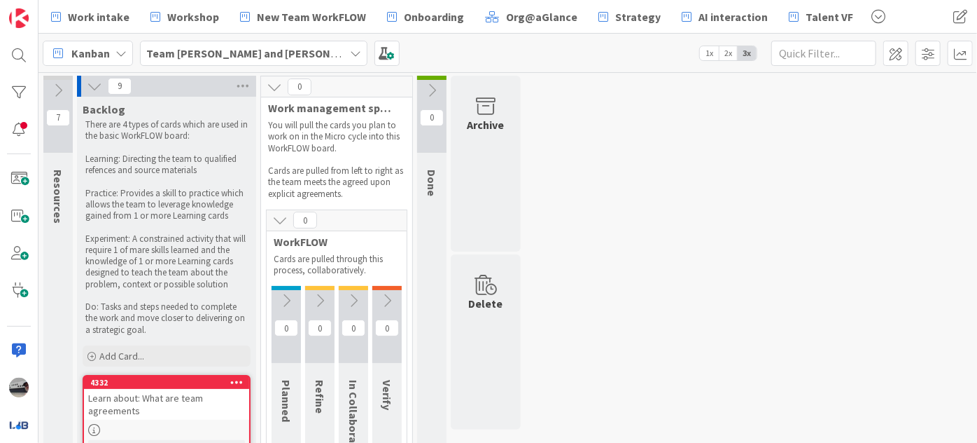
click at [429, 88] on icon at bounding box center [431, 90] width 15 height 15
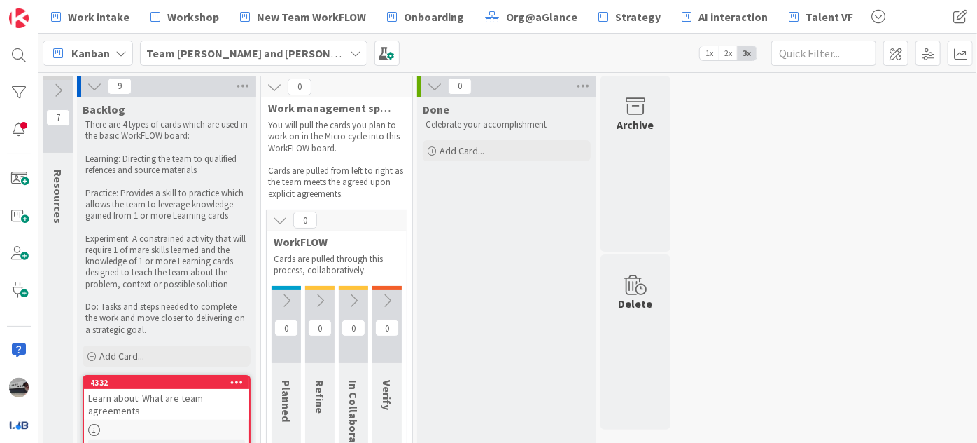
click at [278, 308] on button at bounding box center [286, 300] width 29 height 21
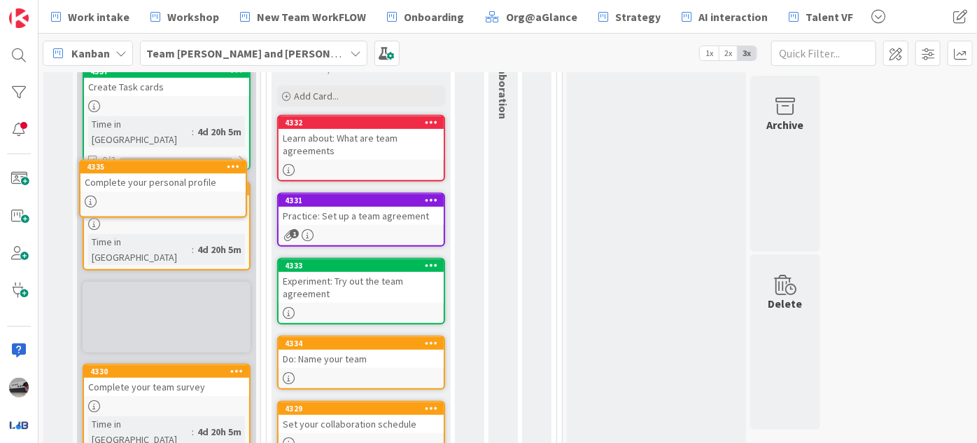
scroll to position [283, 0]
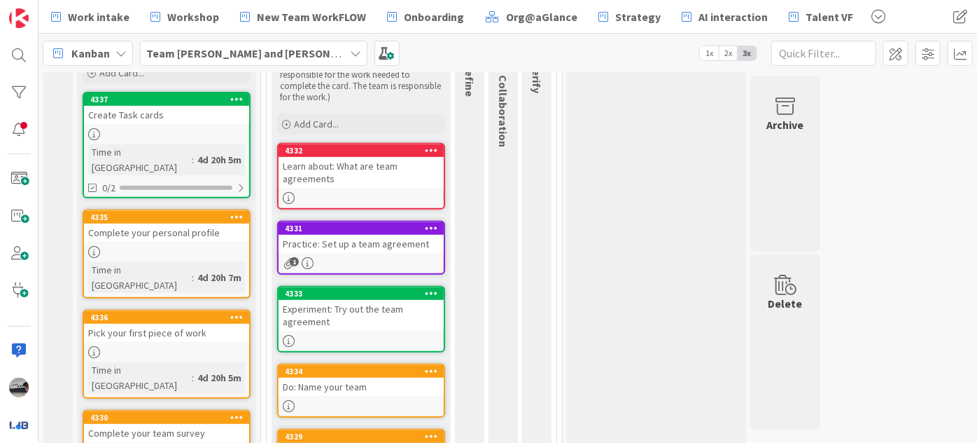
click at [194, 152] on div "4d 20h 5m" at bounding box center [219, 159] width 51 height 15
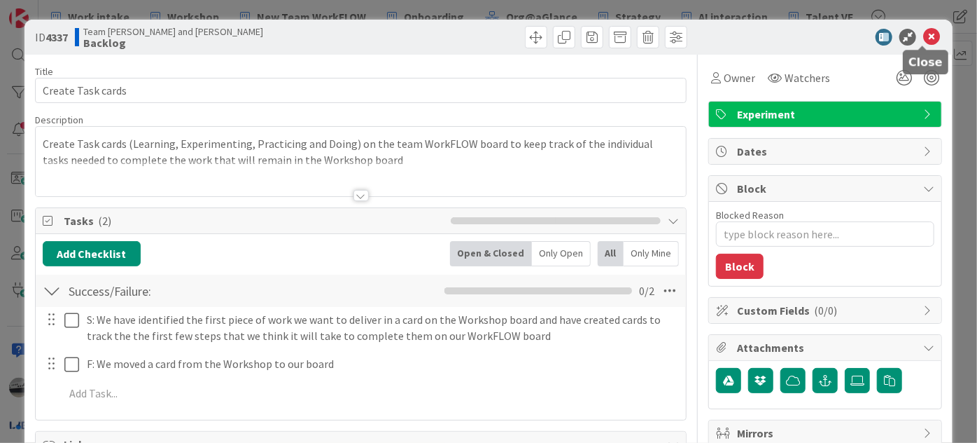
click at [925, 38] on icon at bounding box center [932, 37] width 17 height 17
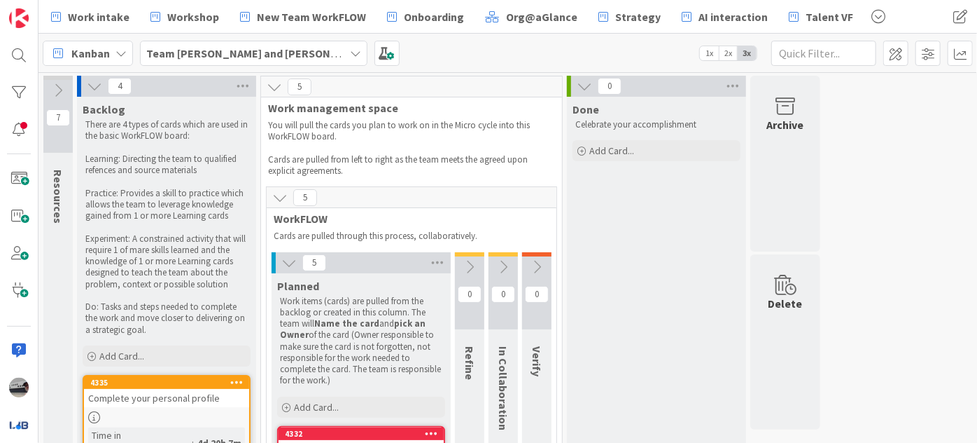
click at [94, 86] on icon at bounding box center [94, 85] width 15 height 15
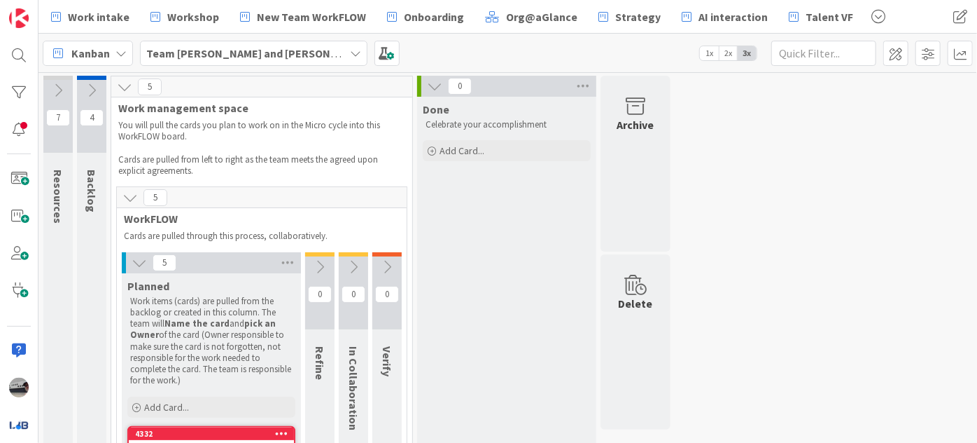
click at [90, 85] on icon at bounding box center [91, 90] width 15 height 15
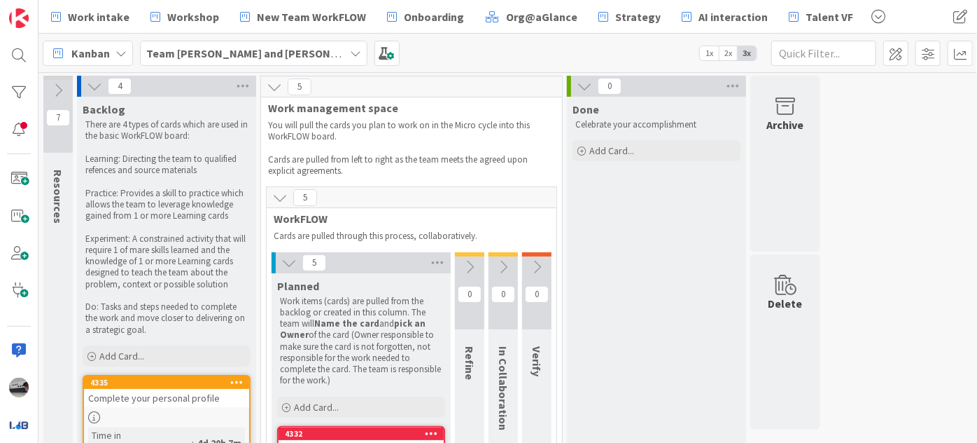
click at [95, 83] on icon at bounding box center [94, 85] width 15 height 15
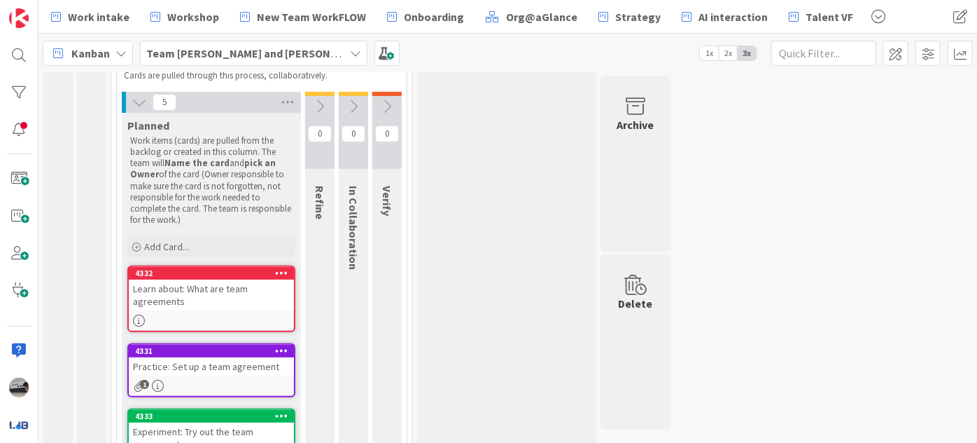
scroll to position [97, 0]
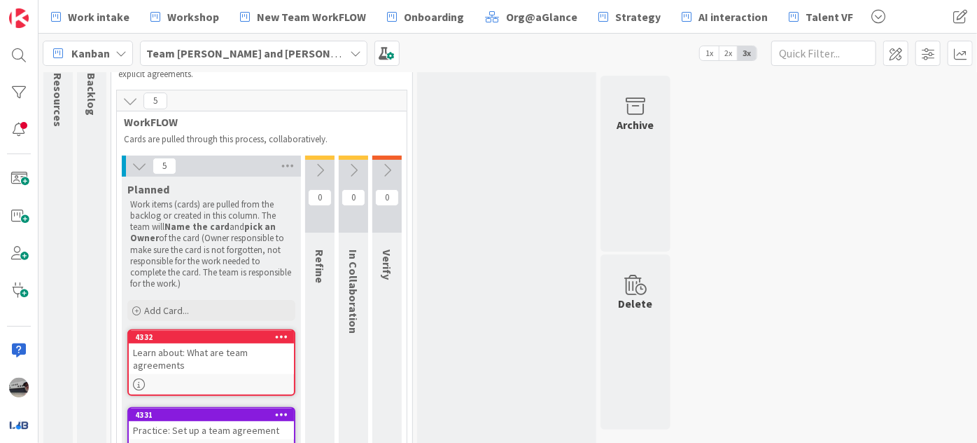
click at [314, 167] on icon at bounding box center [319, 169] width 15 height 15
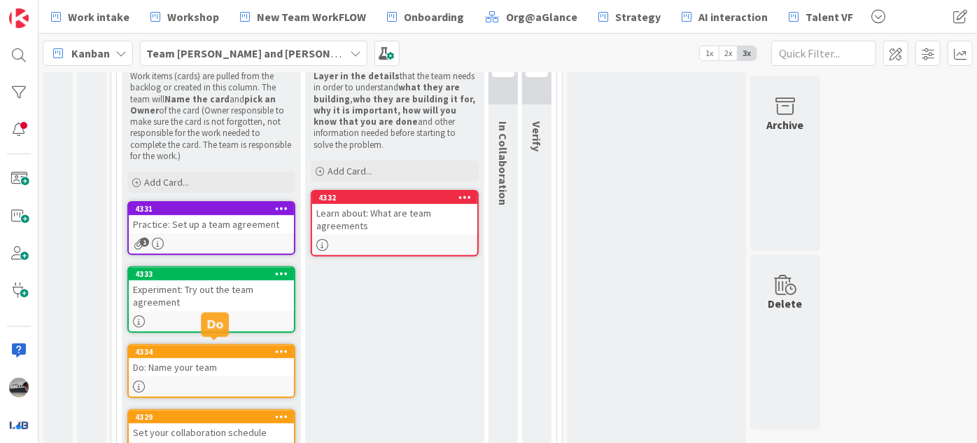
scroll to position [196, 0]
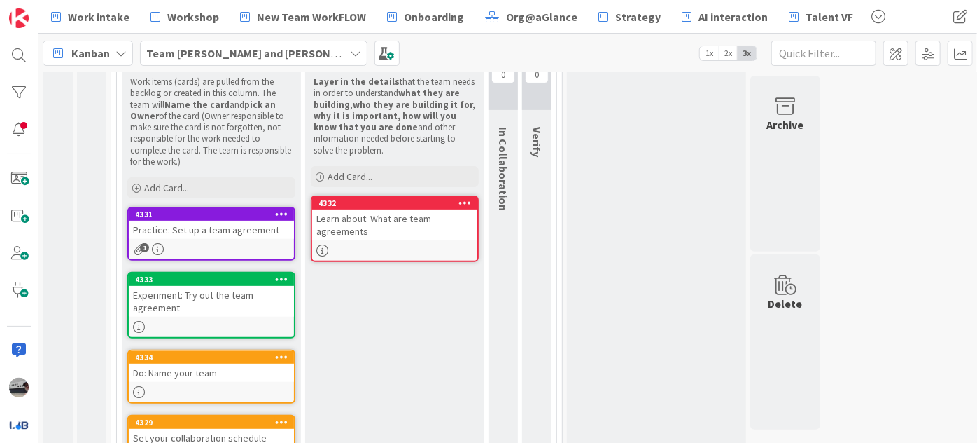
click at [423, 218] on div "Learn about: What are team agreements" at bounding box center [394, 224] width 165 height 31
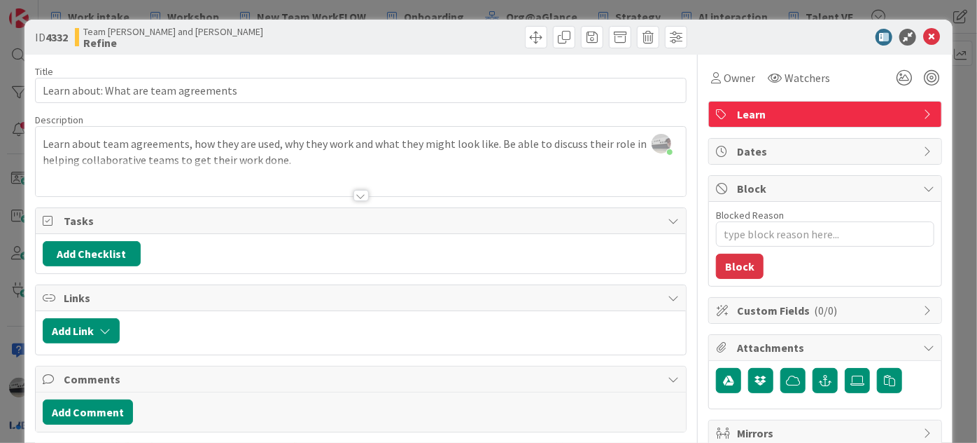
click at [285, 158] on div "Learn about team agreements, how they are used, why they work and what they mig…" at bounding box center [361, 164] width 650 height 63
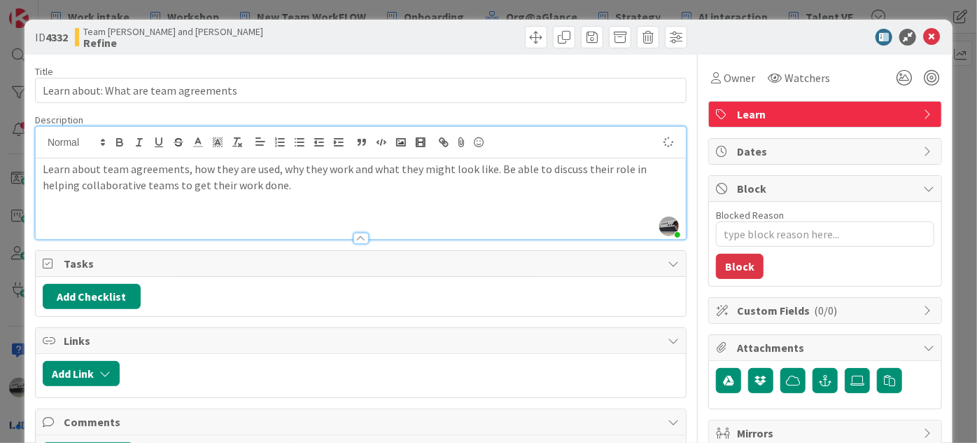
type textarea "x"
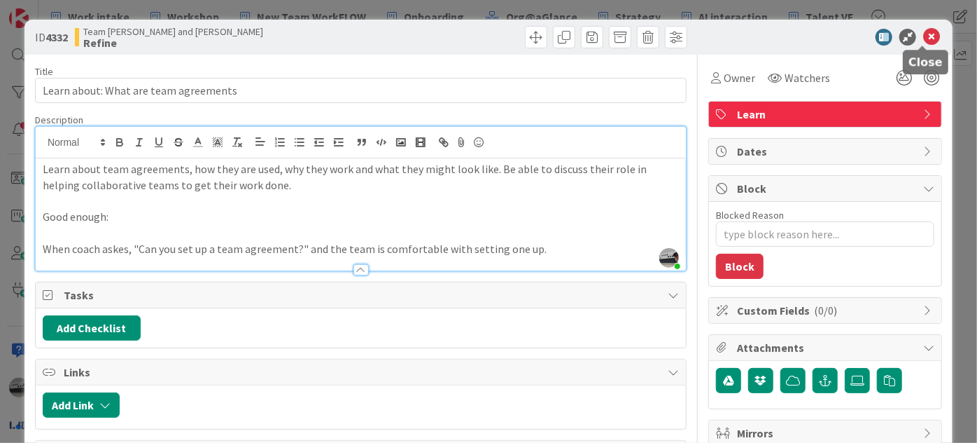
click at [924, 34] on icon at bounding box center [932, 37] width 17 height 17
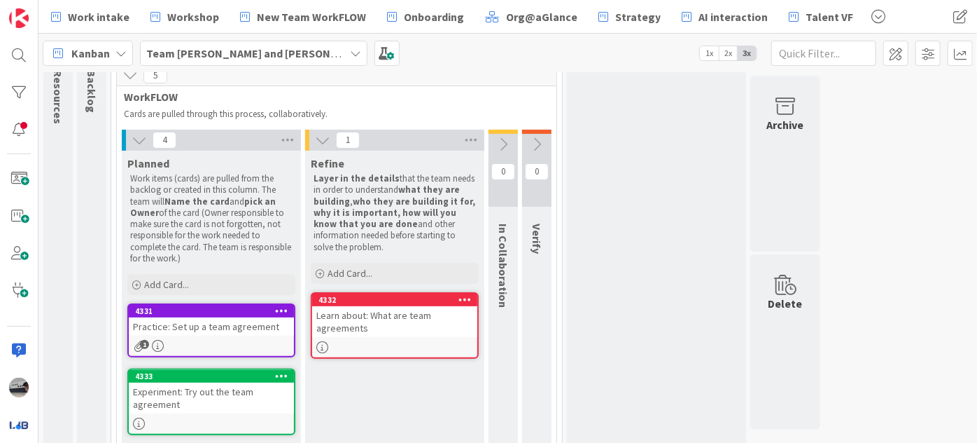
scroll to position [69, 0]
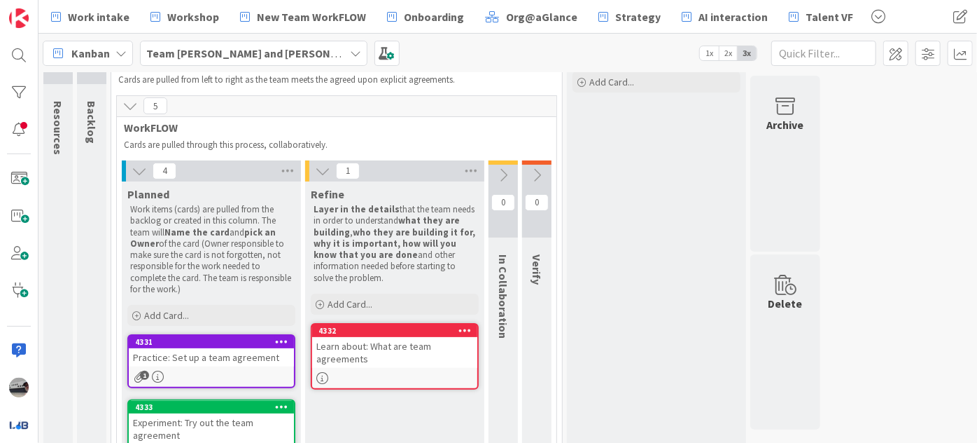
click at [502, 172] on icon at bounding box center [503, 174] width 15 height 15
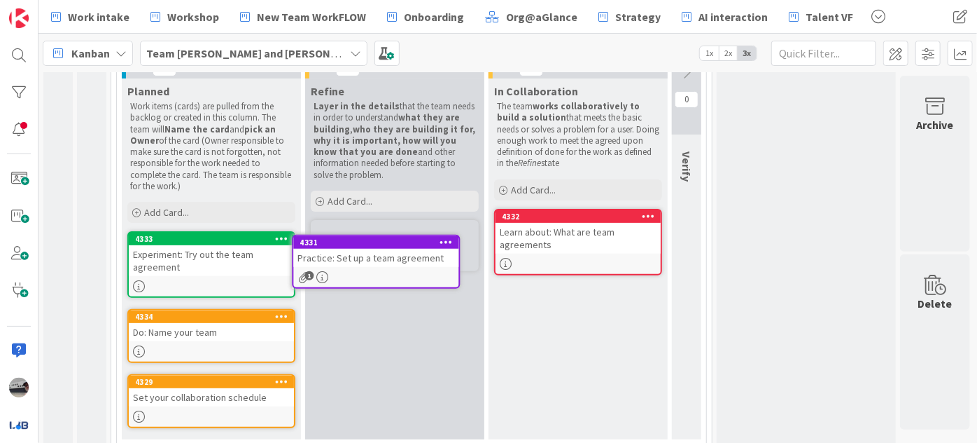
scroll to position [171, 0]
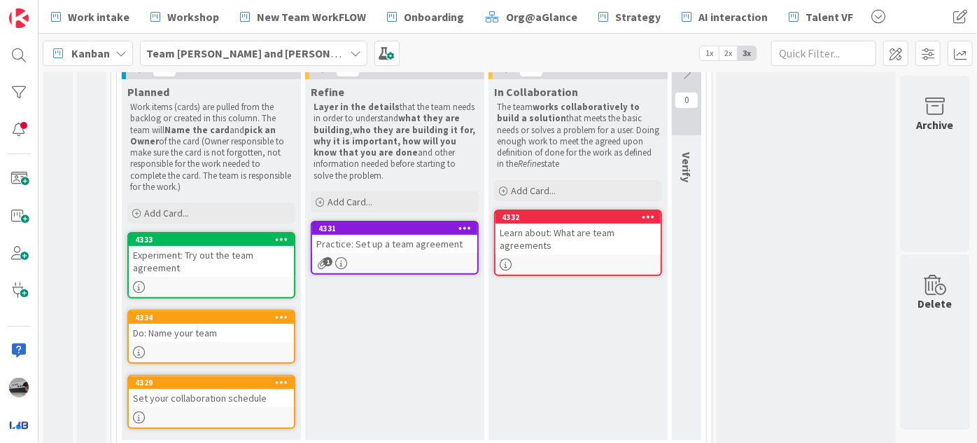
click at [395, 244] on div "Practice: Set up a team agreement" at bounding box center [394, 244] width 165 height 18
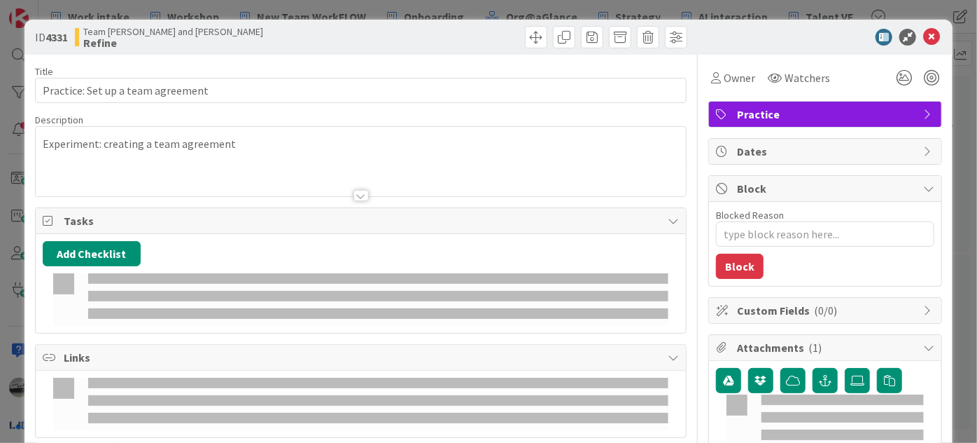
type textarea "x"
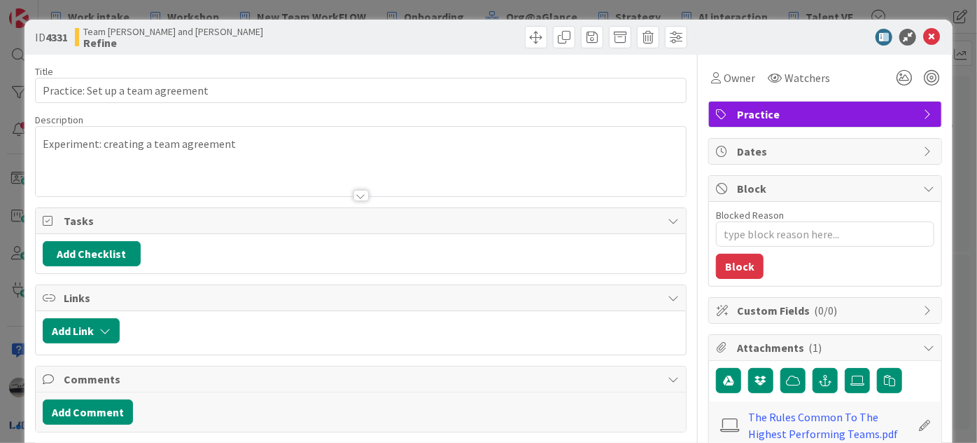
click at [354, 193] on div at bounding box center [361, 195] width 15 height 11
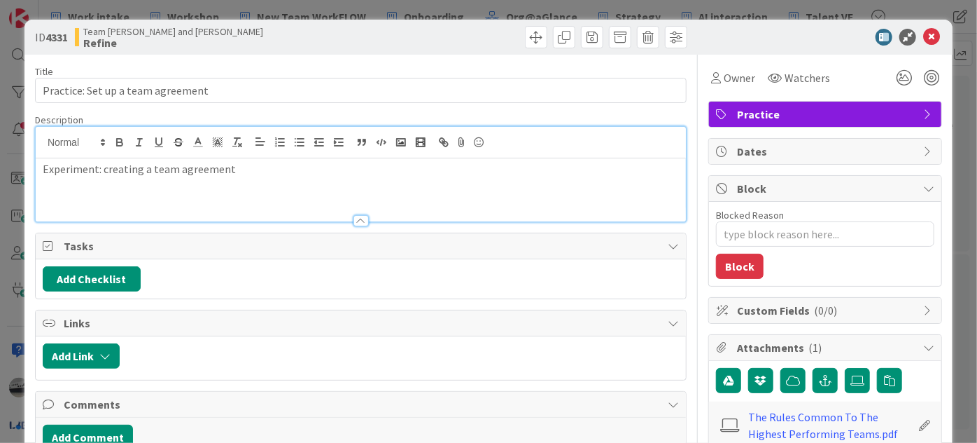
click at [175, 195] on div "Experiment: creating a team agreement" at bounding box center [361, 189] width 650 height 63
click at [256, 176] on div "Experiment: creating a team agreement" at bounding box center [361, 189] width 650 height 63
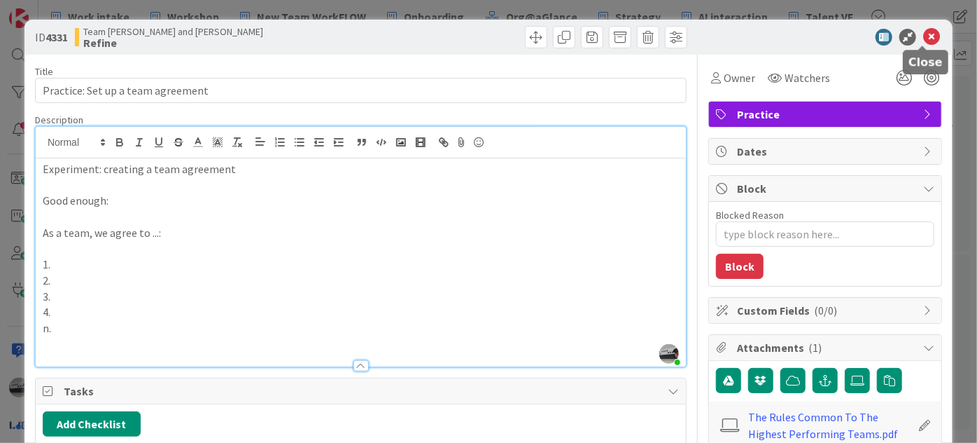
click at [924, 39] on icon at bounding box center [932, 37] width 17 height 17
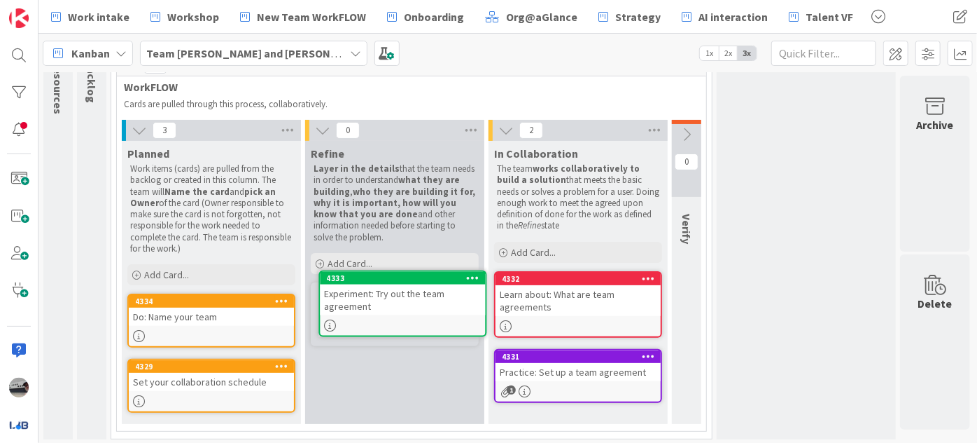
scroll to position [120, 0]
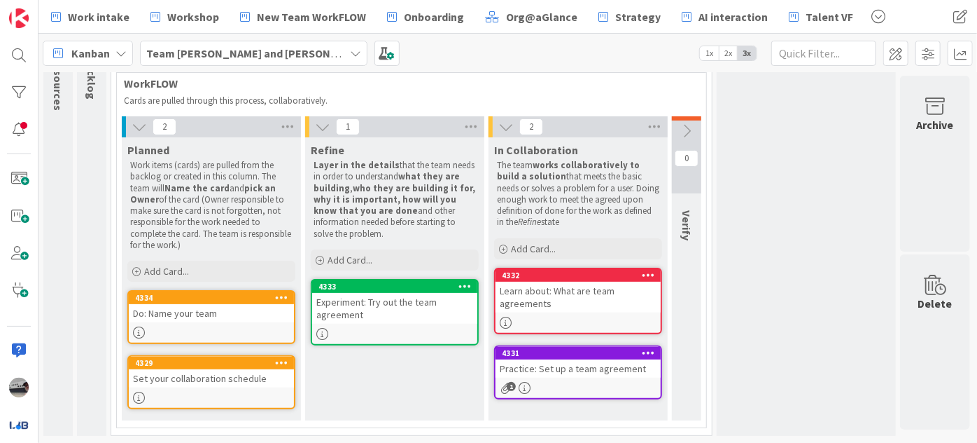
click at [403, 296] on div "Experiment: Try out the team agreement" at bounding box center [394, 308] width 165 height 31
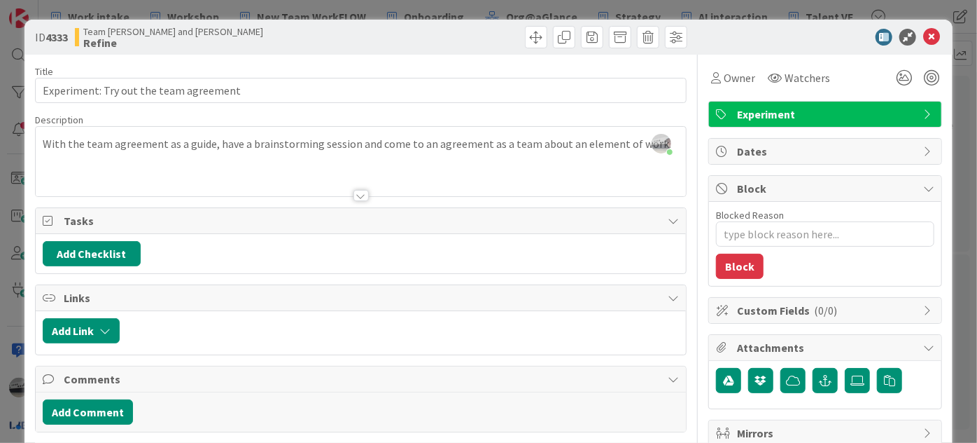
click at [818, 113] on span "Experiment" at bounding box center [826, 114] width 179 height 17
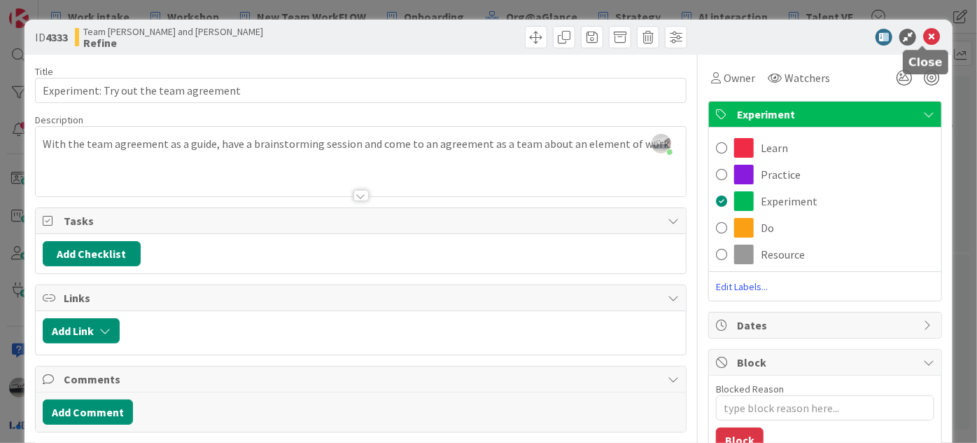
click at [924, 32] on icon at bounding box center [932, 37] width 17 height 17
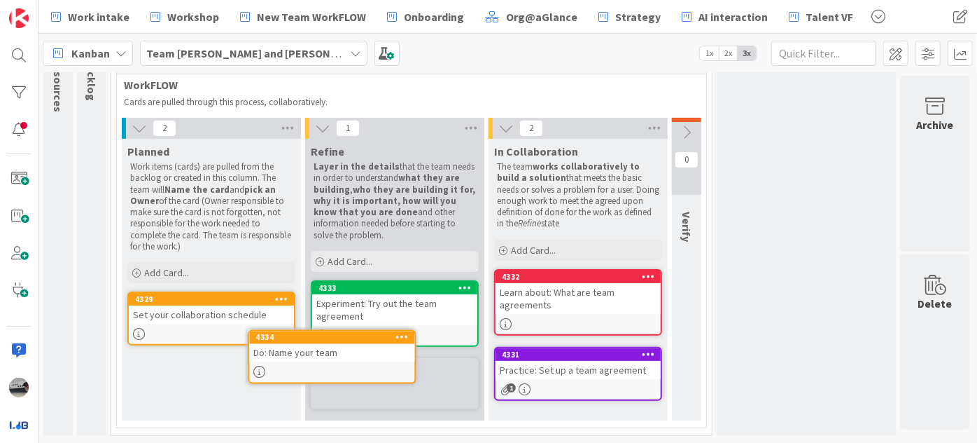
scroll to position [119, 0]
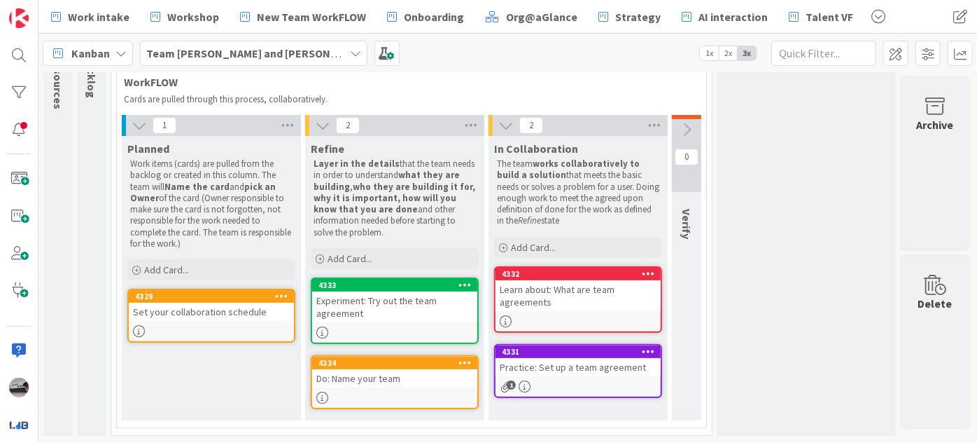
click at [401, 369] on div "Do: Name your team" at bounding box center [394, 378] width 165 height 18
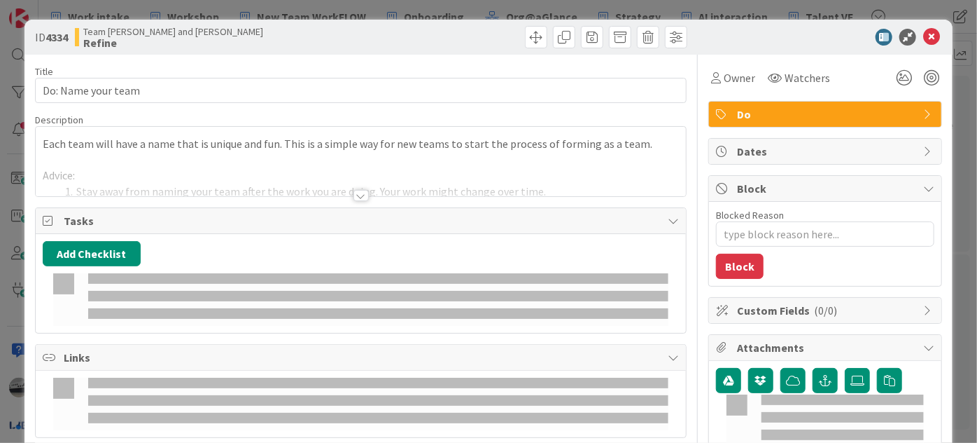
type textarea "x"
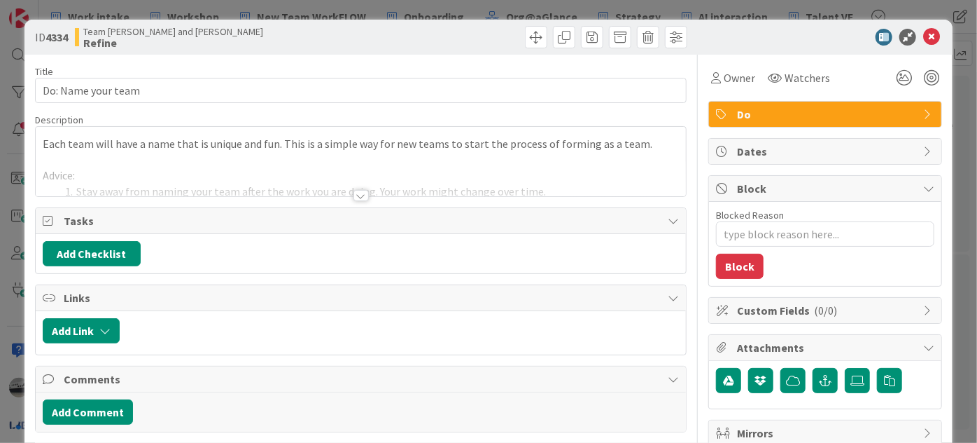
click at [358, 193] on div at bounding box center [361, 195] width 15 height 11
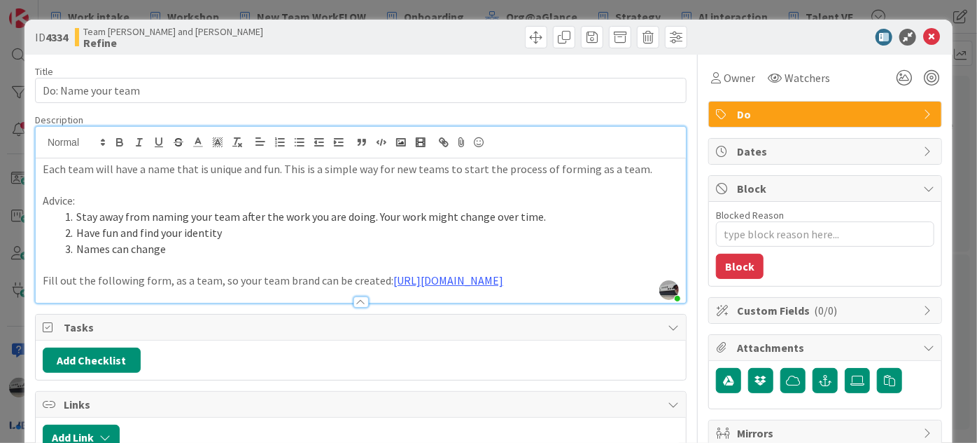
click at [651, 282] on p "Fill out the following form, as a team, so your team brand can be created: [URL…" at bounding box center [361, 280] width 636 height 16
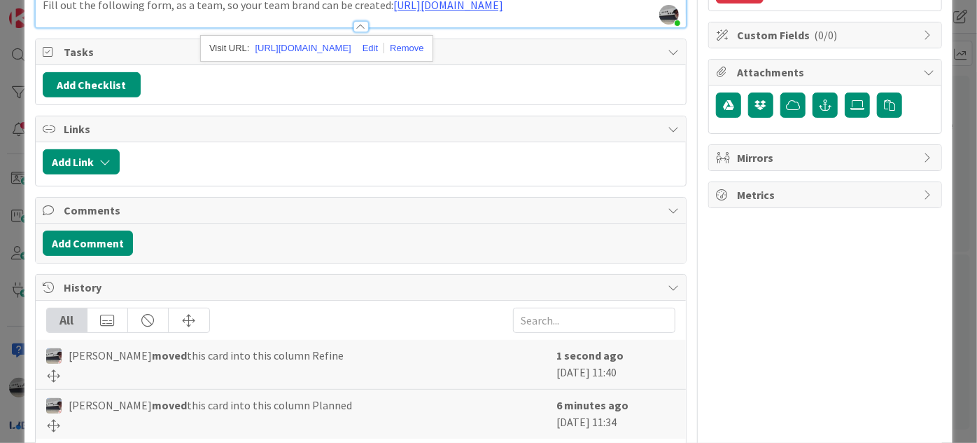
scroll to position [190, 0]
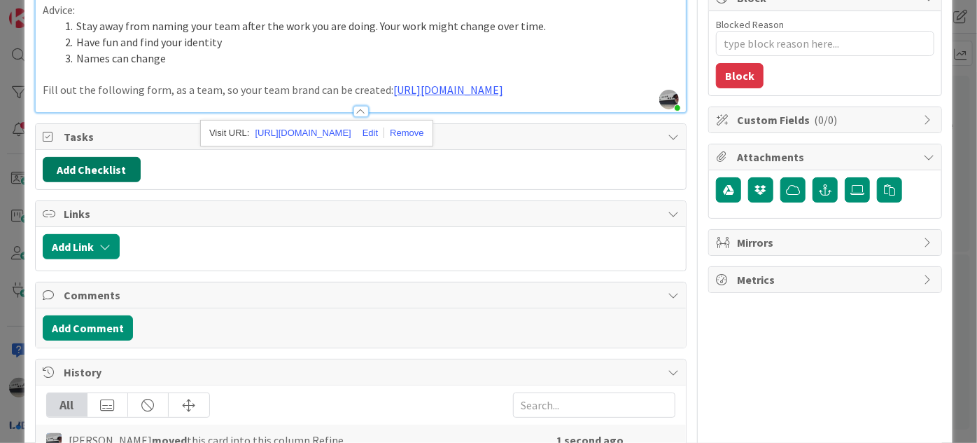
click at [95, 182] on button "Add Checklist" at bounding box center [92, 169] width 98 height 25
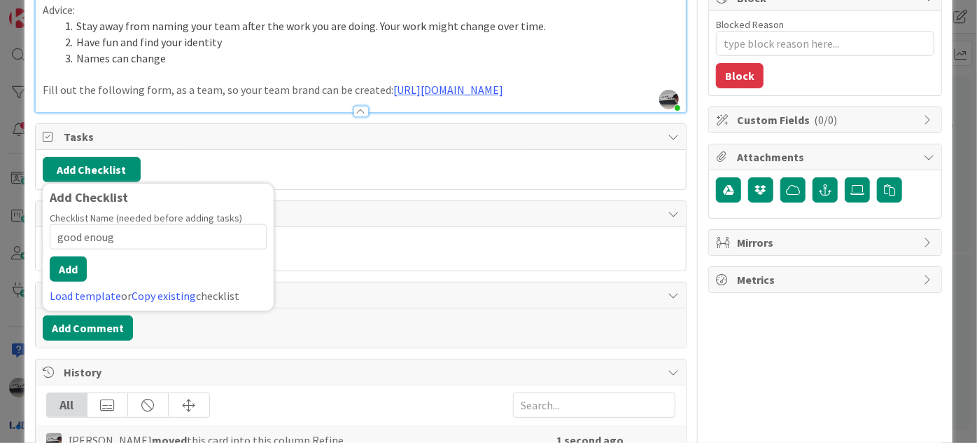
type input "good enough"
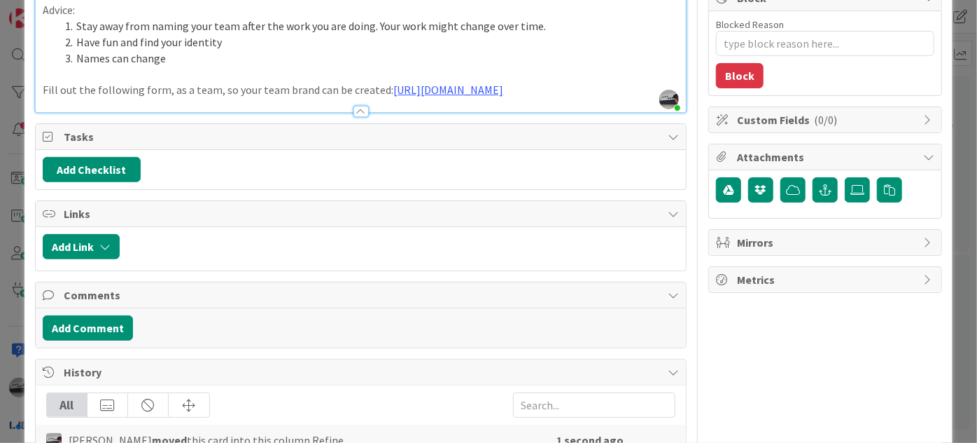
type textarea "x"
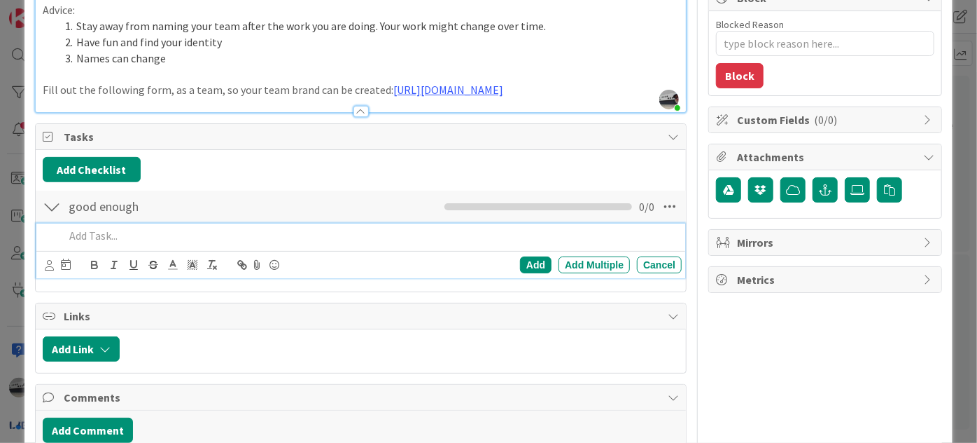
click at [325, 244] on p at bounding box center [370, 236] width 612 height 16
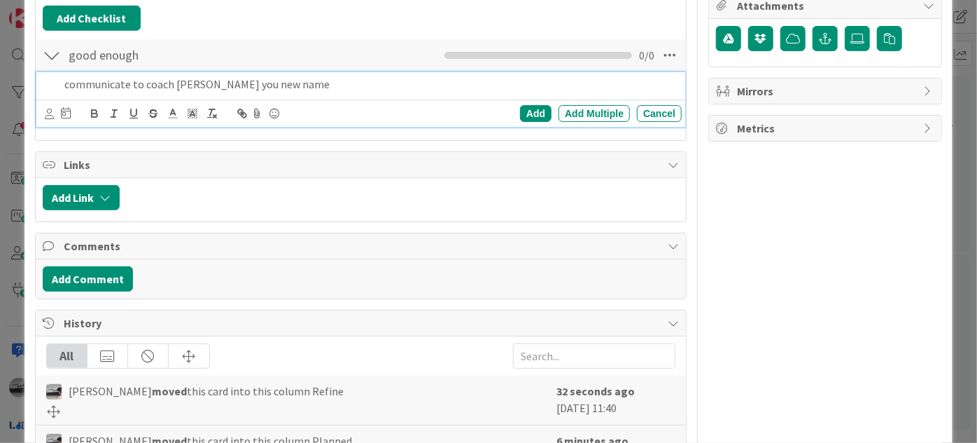
scroll to position [382, 0]
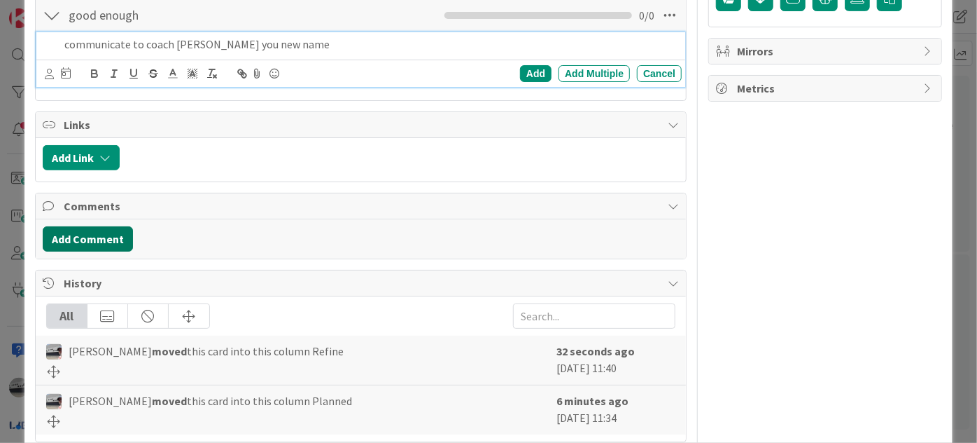
click at [108, 251] on button "Add Comment" at bounding box center [88, 238] width 90 height 25
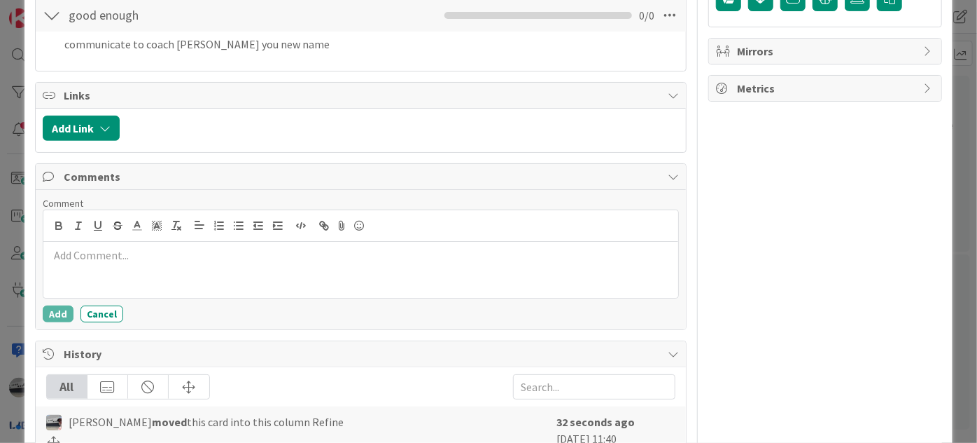
click at [128, 263] on p at bounding box center [361, 255] width 624 height 16
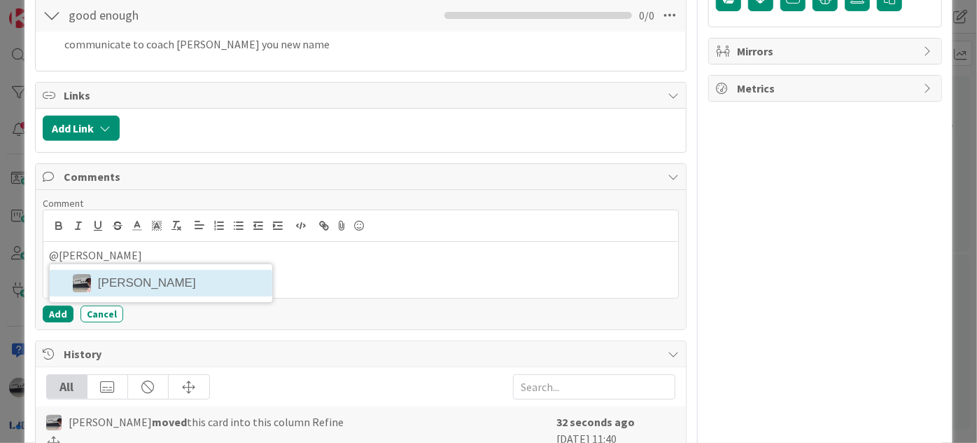
click at [137, 296] on li "[PERSON_NAME]" at bounding box center [161, 283] width 223 height 27
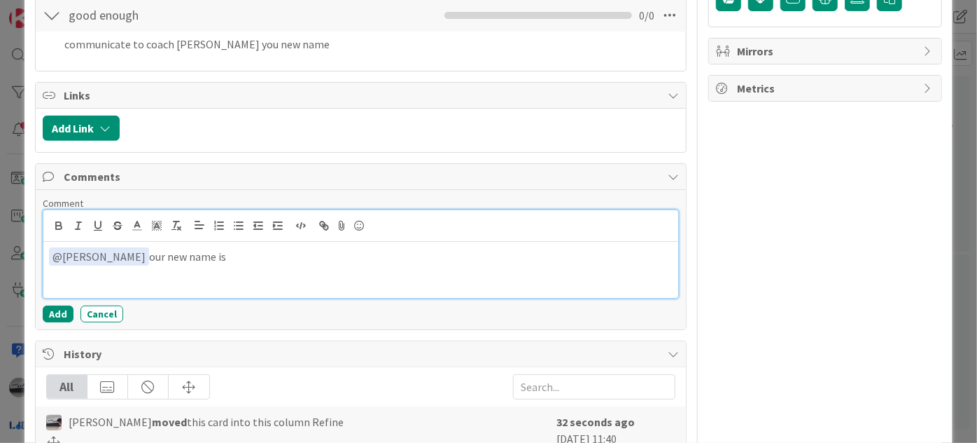
drag, startPoint x: 267, startPoint y: 268, endPoint x: 34, endPoint y: 279, distance: 234.1
click at [34, 279] on div "ID 4334 Team [PERSON_NAME] and Osi Refine Title 18 / 128 Do: Name your team Des…" at bounding box center [489, 80] width 928 height 885
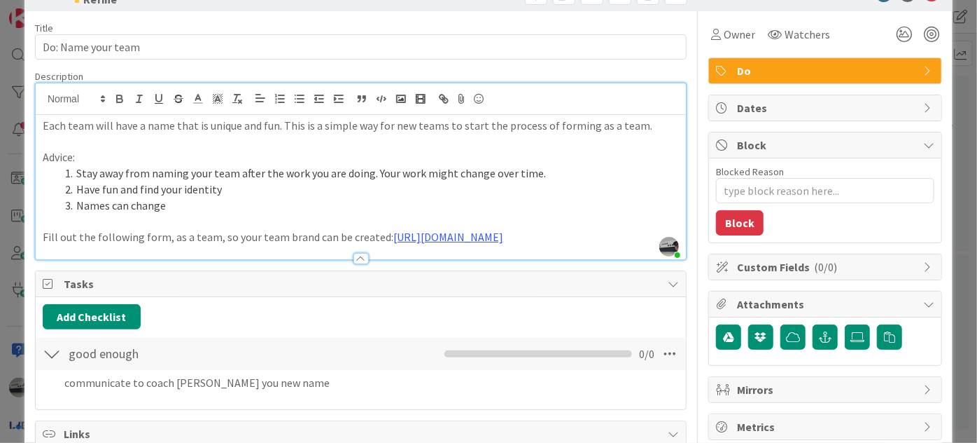
scroll to position [0, 0]
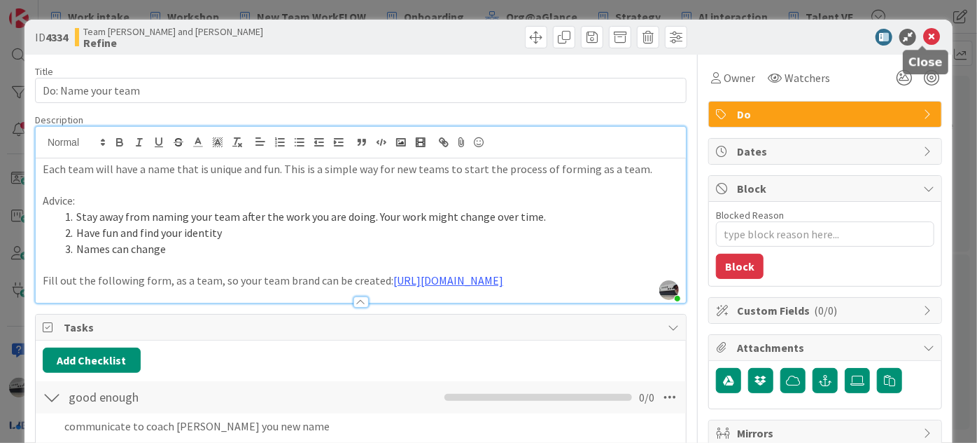
click at [924, 41] on icon at bounding box center [932, 37] width 17 height 17
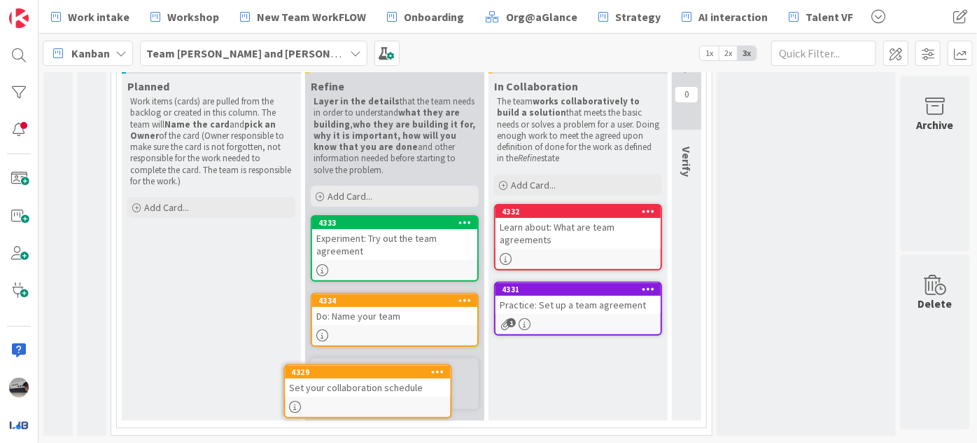
scroll to position [183, 0]
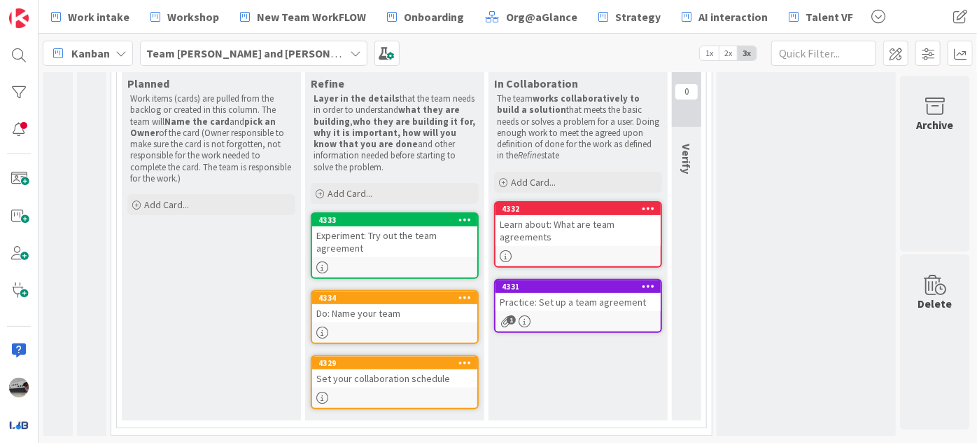
click at [412, 369] on div "Set your collaboration schedule" at bounding box center [394, 378] width 165 height 18
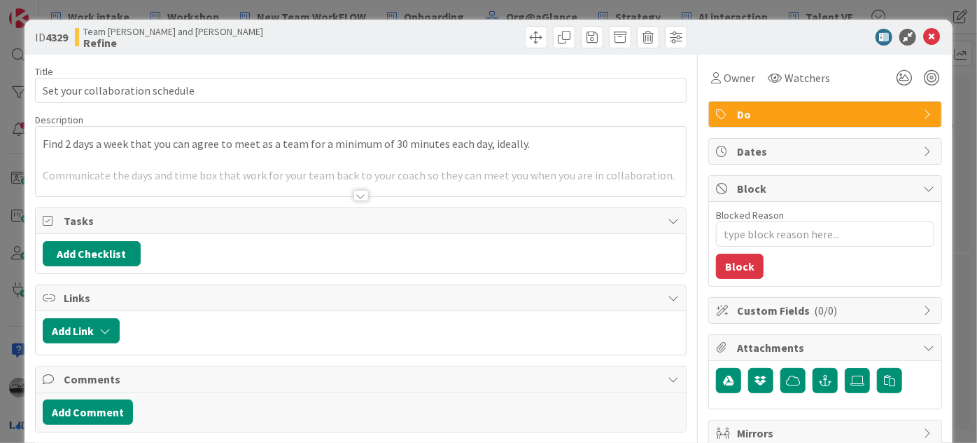
click at [354, 197] on div at bounding box center [361, 195] width 15 height 11
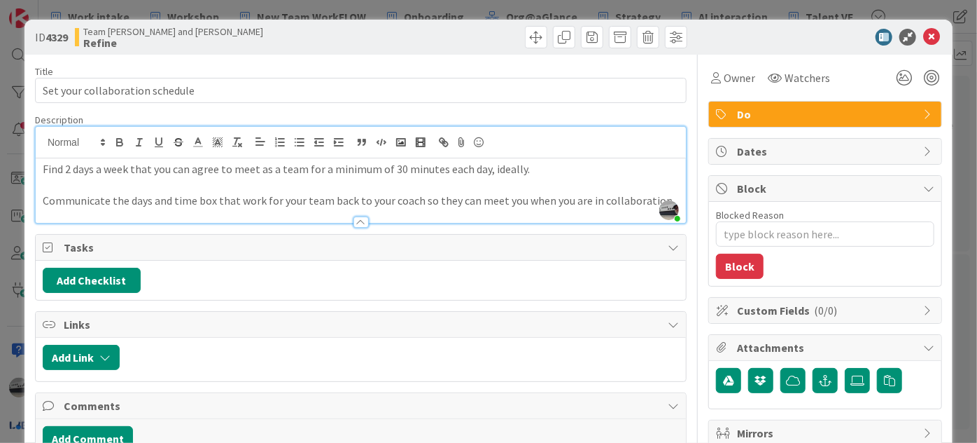
click at [665, 202] on img at bounding box center [670, 210] width 20 height 20
click at [662, 185] on p at bounding box center [361, 185] width 636 height 16
click at [636, 197] on p "Communicate the days and time box that work for your team back to your coach so…" at bounding box center [361, 201] width 636 height 16
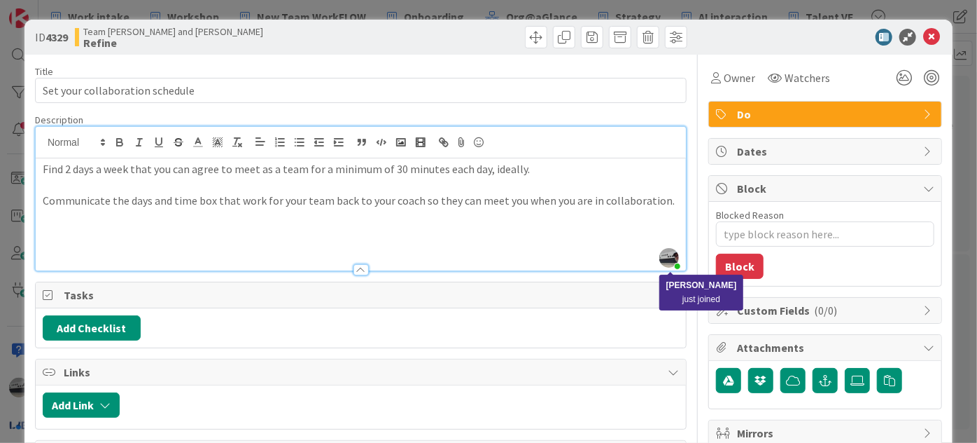
type textarea "x"
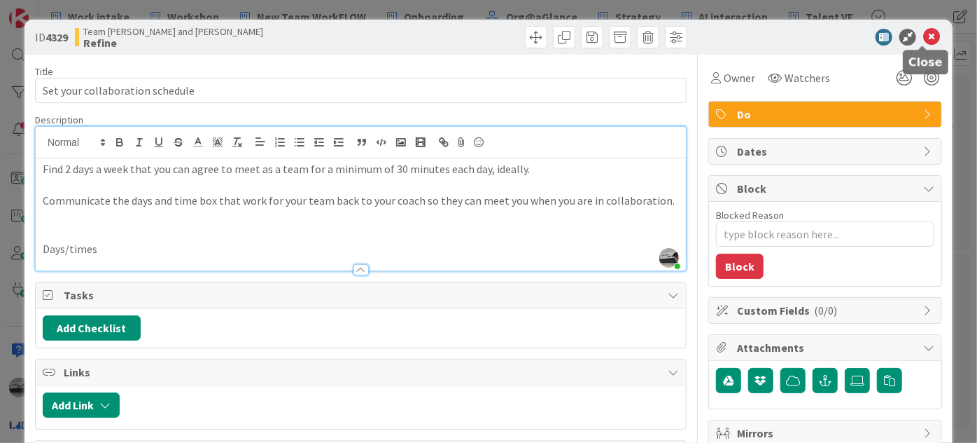
click at [926, 32] on icon at bounding box center [932, 37] width 17 height 17
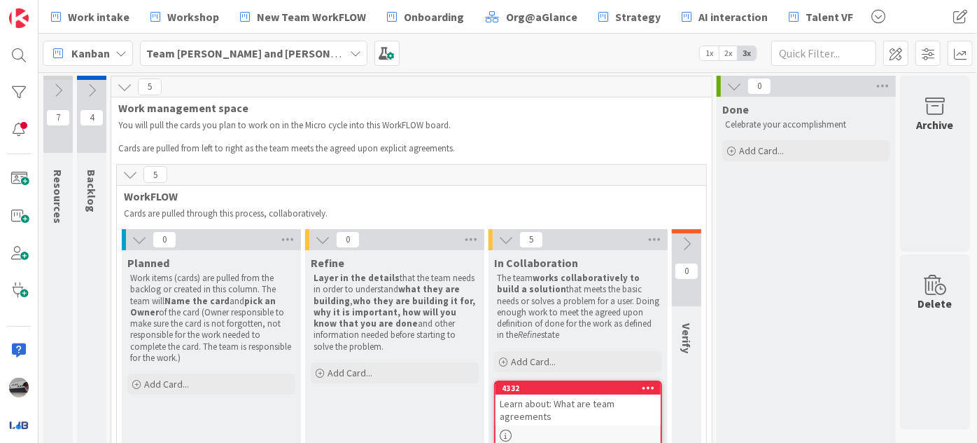
click at [689, 244] on icon at bounding box center [686, 243] width 15 height 15
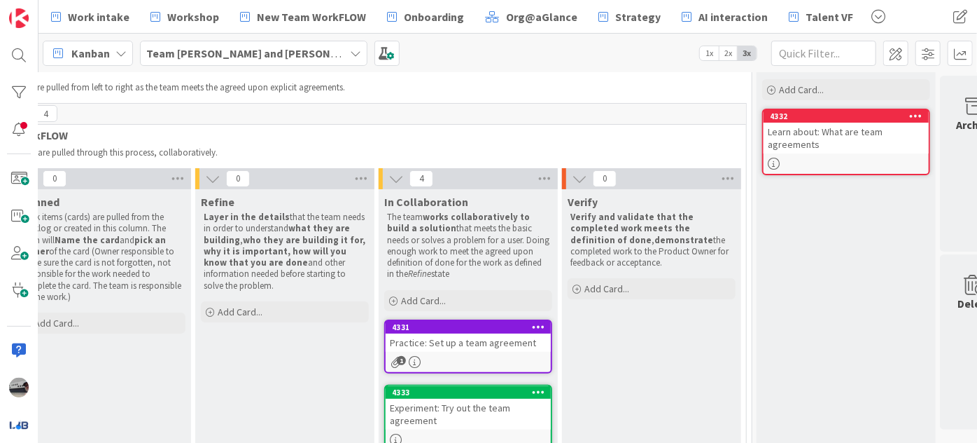
scroll to position [60, 125]
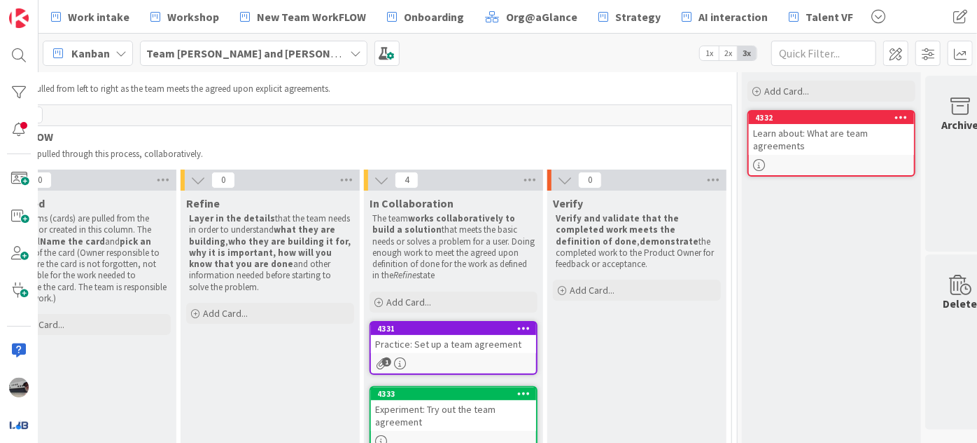
click at [471, 343] on div "Practice: Set up a team agreement" at bounding box center [453, 344] width 165 height 18
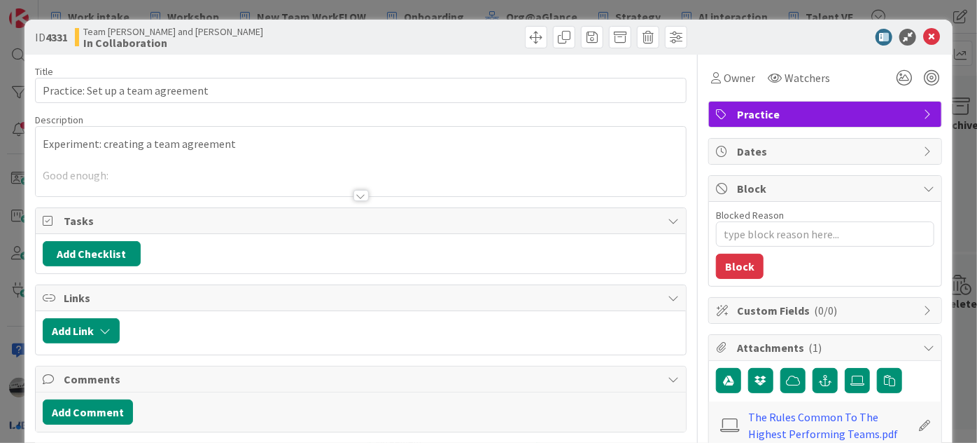
click at [354, 193] on div at bounding box center [361, 195] width 15 height 11
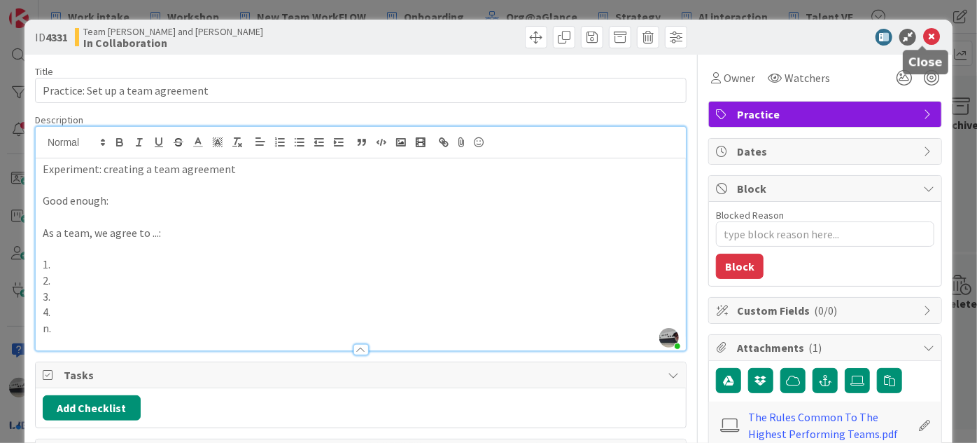
click at [924, 34] on icon at bounding box center [932, 37] width 17 height 17
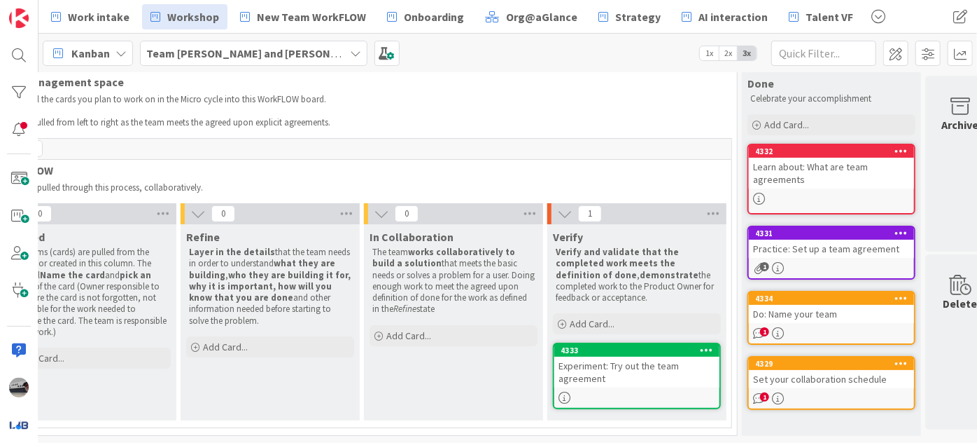
scroll to position [34, 125]
click at [864, 305] on div "Do: Name your team" at bounding box center [831, 314] width 165 height 18
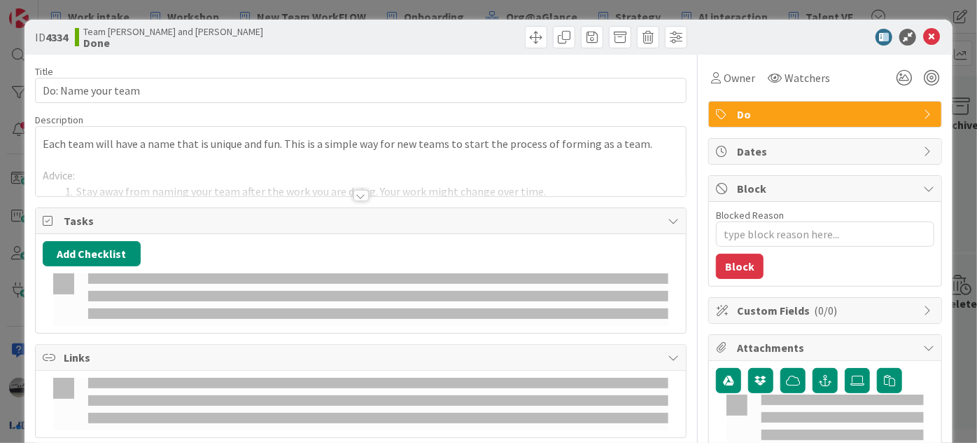
scroll to position [91, 0]
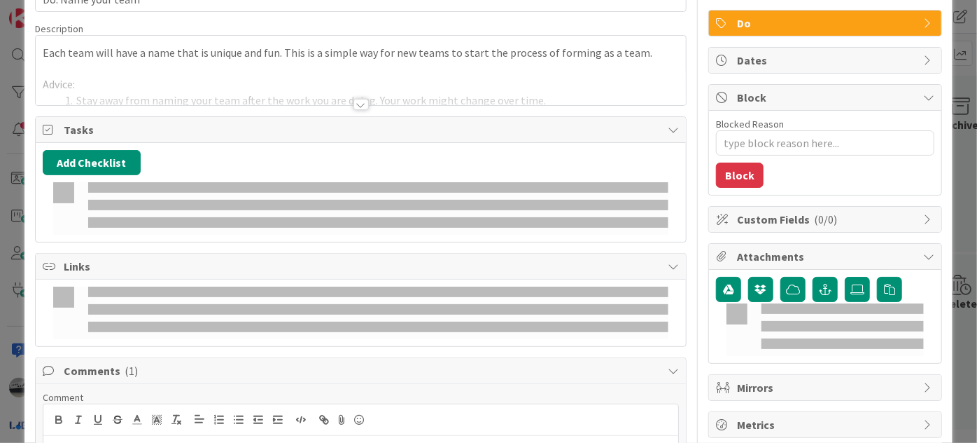
type textarea "x"
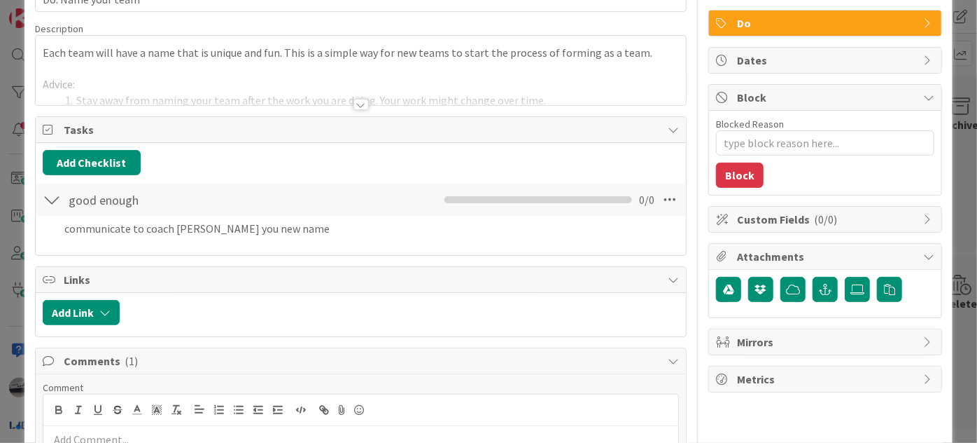
click at [354, 102] on div at bounding box center [361, 104] width 15 height 11
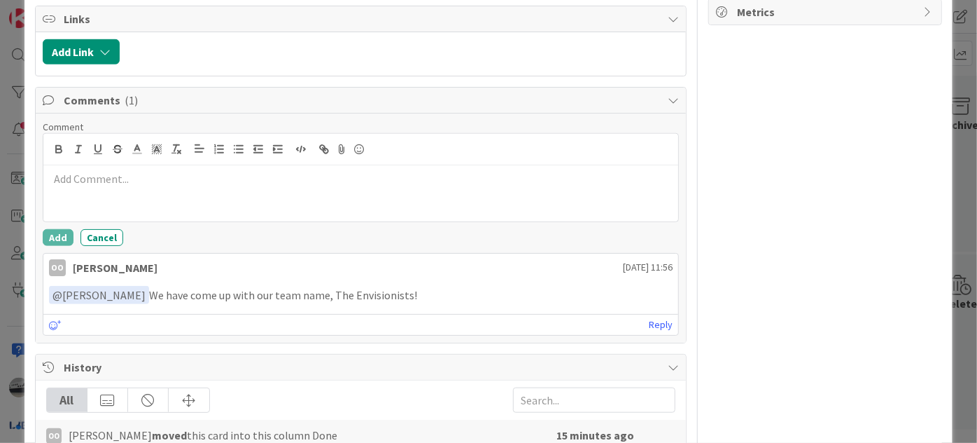
scroll to position [473, 0]
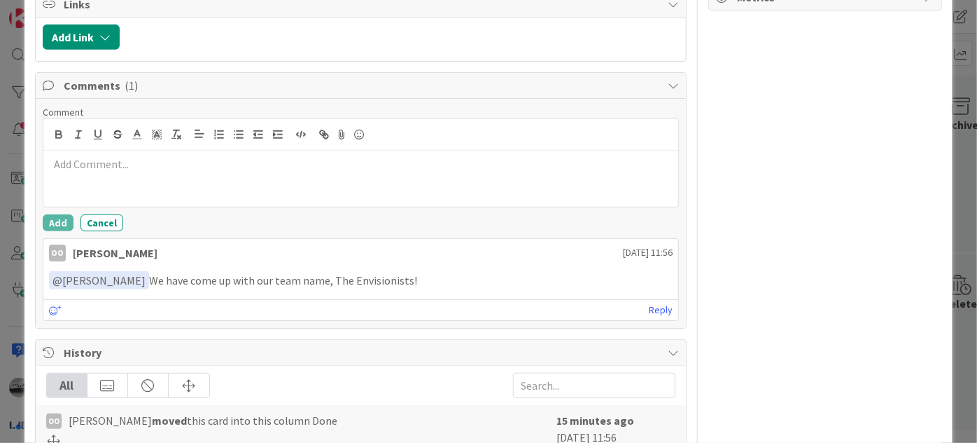
drag, startPoint x: 401, startPoint y: 291, endPoint x: 321, endPoint y: 291, distance: 79.8
click at [321, 290] on p "﻿ @ [PERSON_NAME] ﻿ We have come up with our team name, The Envisionists!" at bounding box center [361, 280] width 624 height 19
copy p "The Envisionists!"
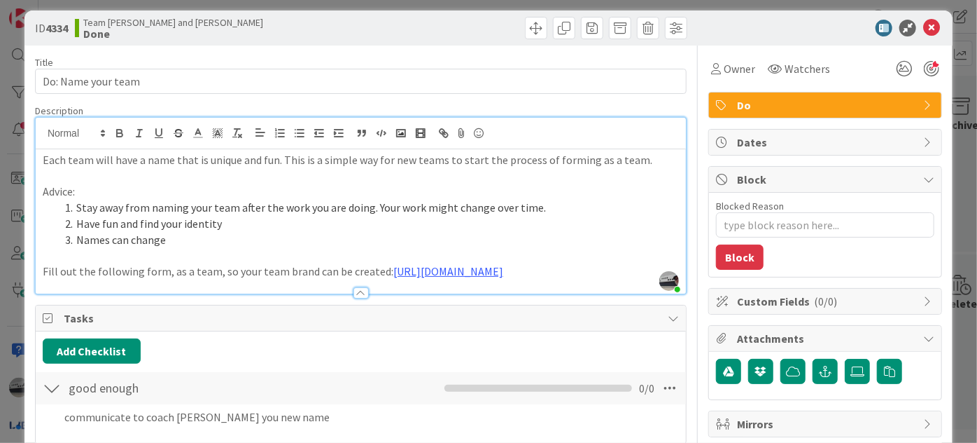
scroll to position [0, 0]
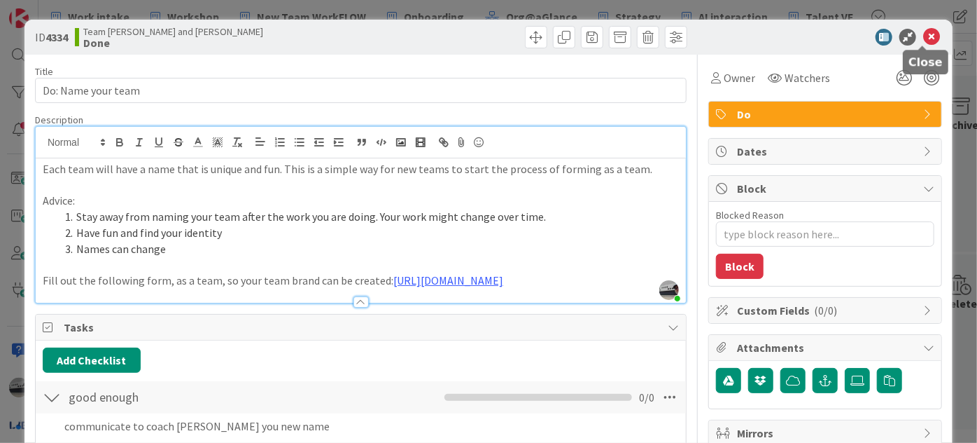
click at [924, 31] on icon at bounding box center [932, 37] width 17 height 17
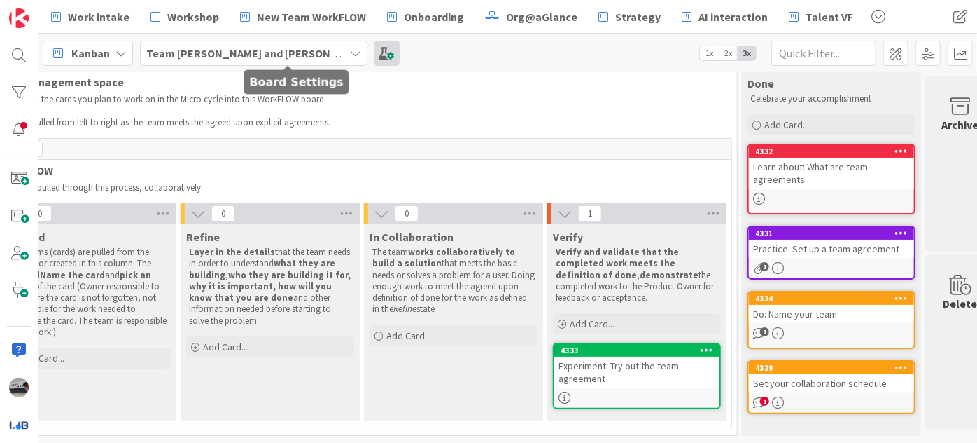
click at [375, 52] on span at bounding box center [387, 53] width 25 height 25
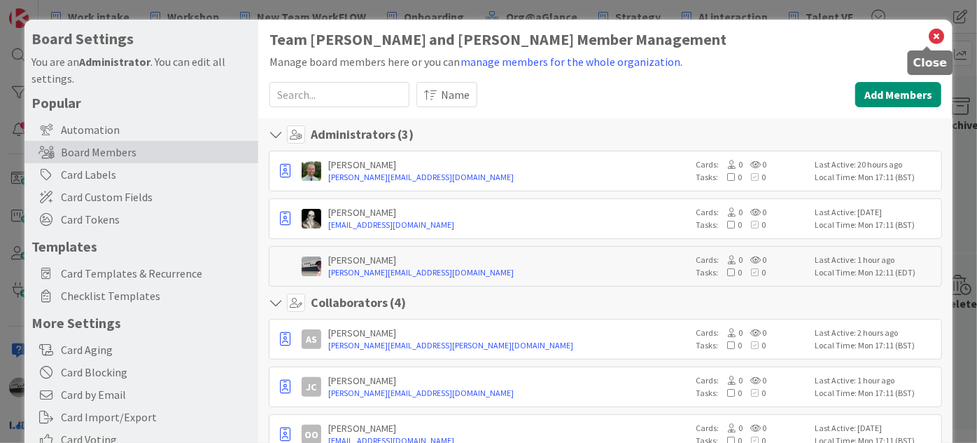
click at [930, 36] on icon at bounding box center [937, 37] width 18 height 20
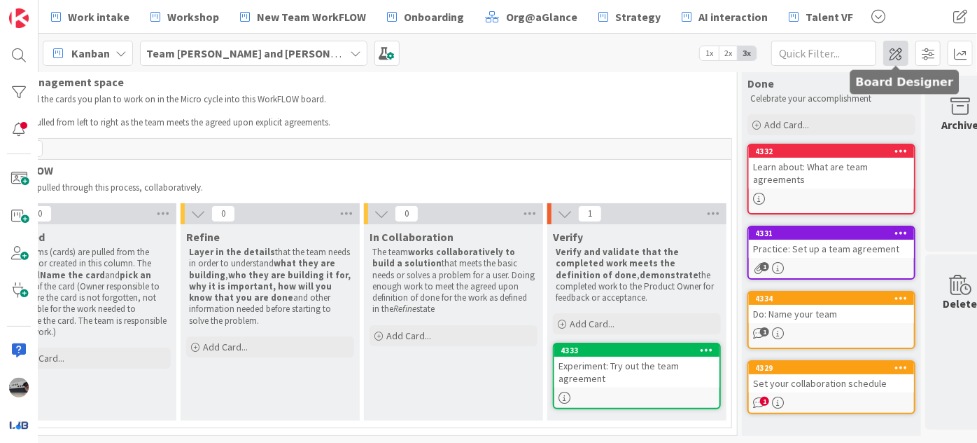
click at [896, 52] on span at bounding box center [896, 53] width 25 height 25
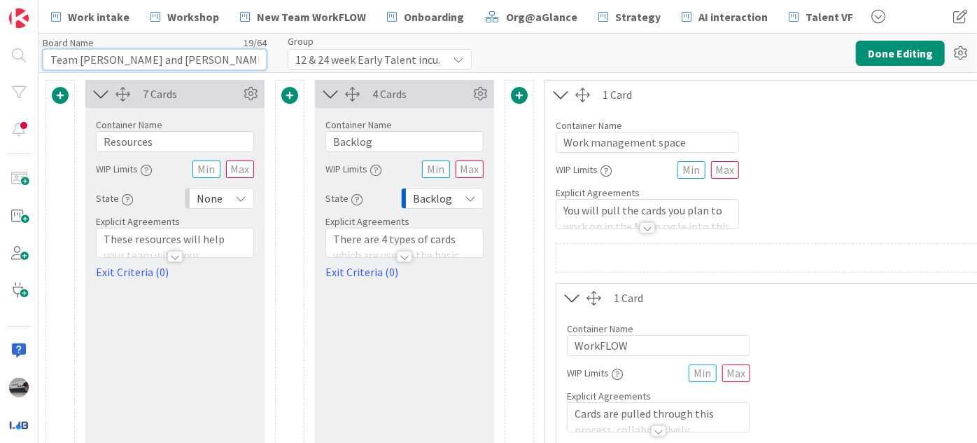
drag, startPoint x: 160, startPoint y: 57, endPoint x: 42, endPoint y: 54, distance: 118.4
click at [43, 54] on input "Team [PERSON_NAME] and [PERSON_NAME]" at bounding box center [155, 59] width 224 height 21
paste input "he Envisionists!"
type input "The Envisionists!"
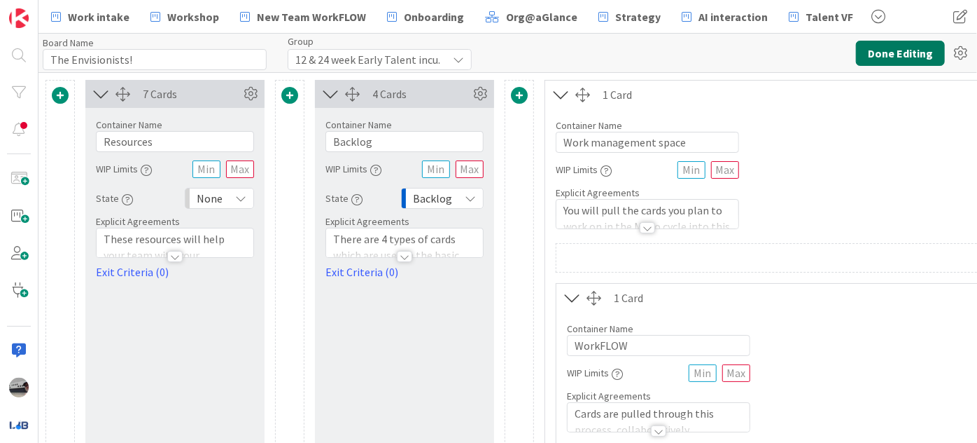
click at [870, 54] on button "Done Editing" at bounding box center [900, 53] width 89 height 25
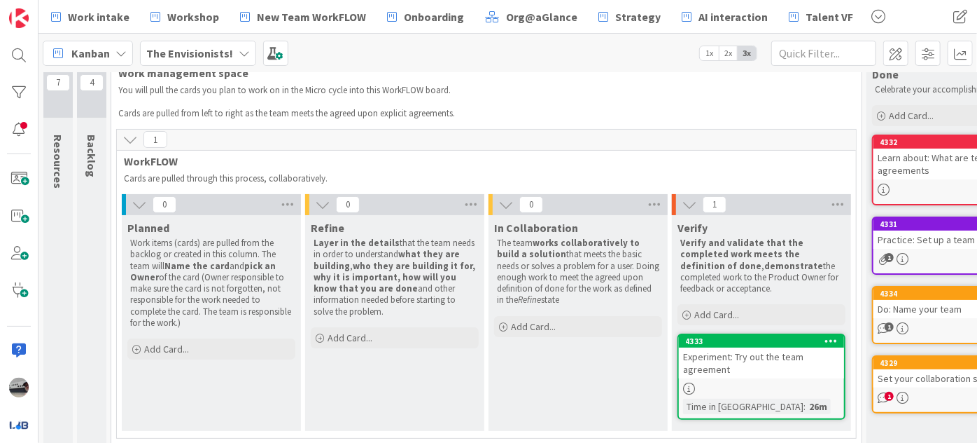
scroll to position [53, 0]
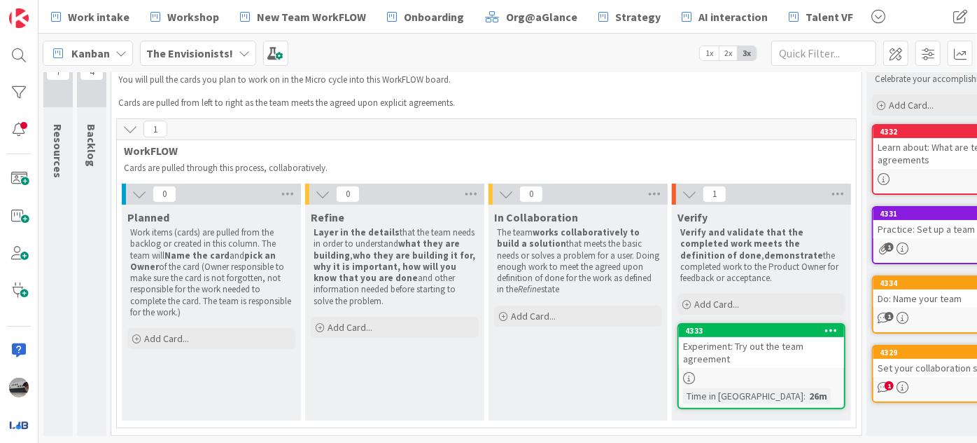
click at [927, 359] on div "Set your collaboration schedule" at bounding box center [956, 368] width 165 height 18
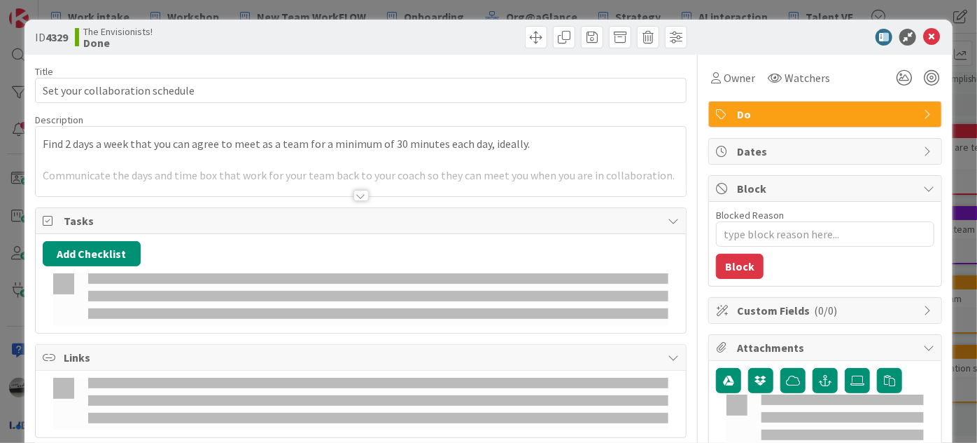
type textarea "x"
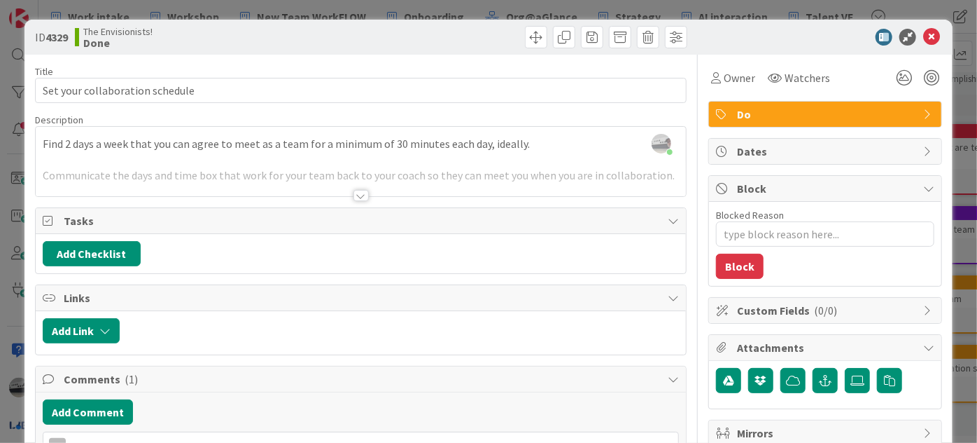
click at [359, 190] on div at bounding box center [361, 195] width 15 height 11
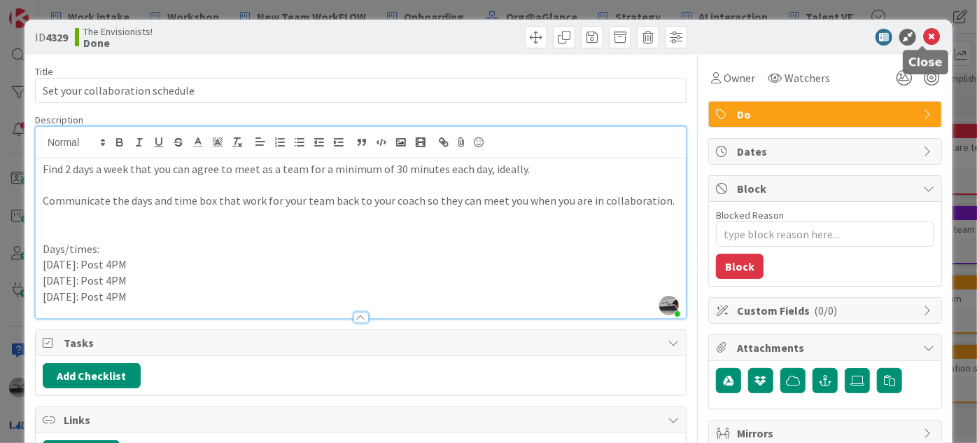
click at [924, 35] on icon at bounding box center [932, 37] width 17 height 17
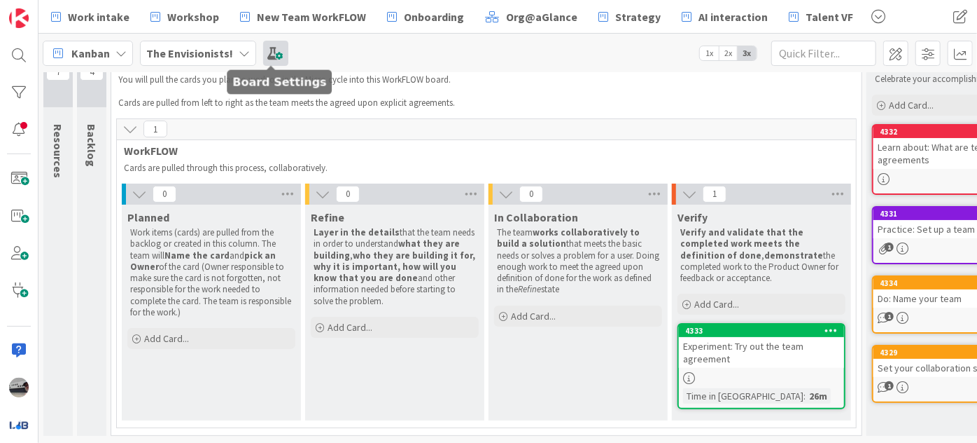
click at [274, 46] on span at bounding box center [275, 53] width 25 height 25
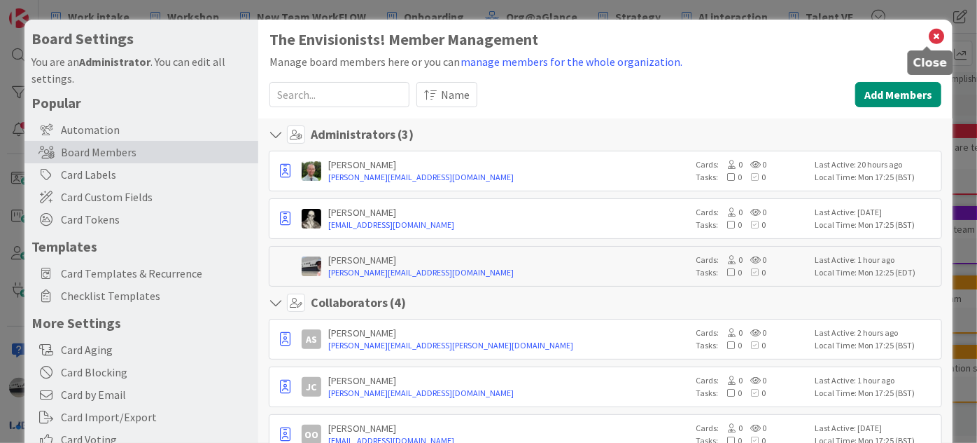
click at [928, 33] on icon at bounding box center [937, 37] width 18 height 20
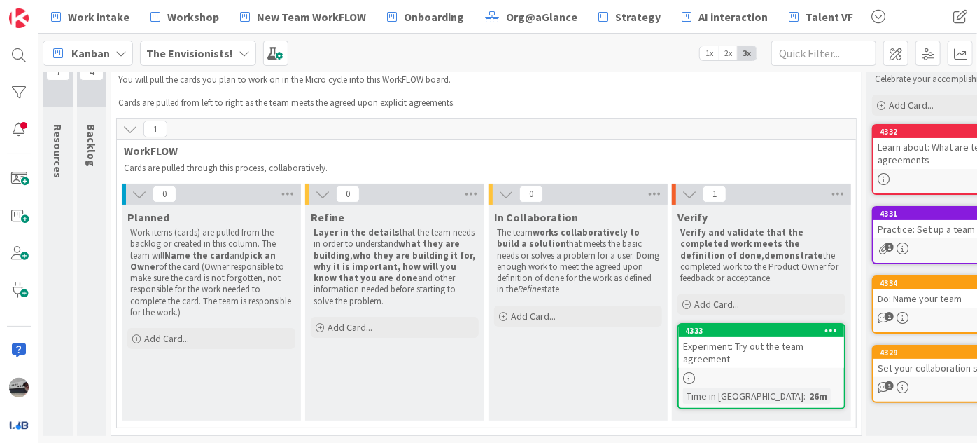
click at [197, 46] on b "The Envisionists!" at bounding box center [189, 53] width 87 height 14
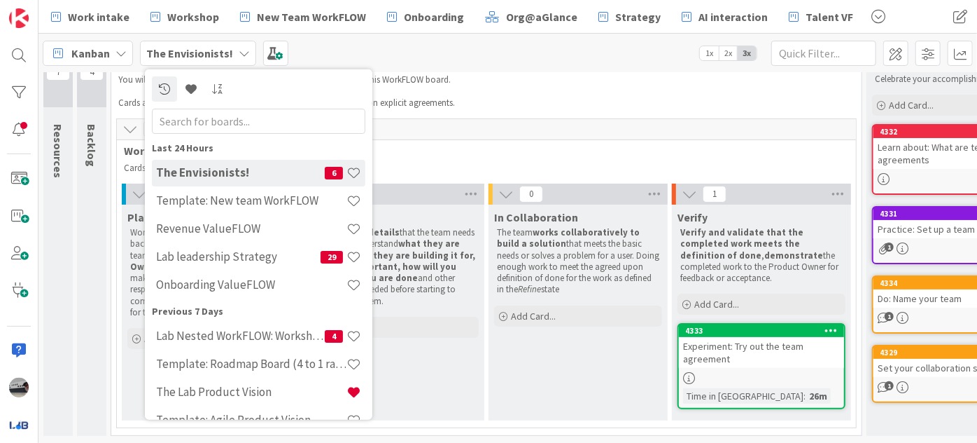
click at [644, 85] on p at bounding box center [478, 90] width 720 height 11
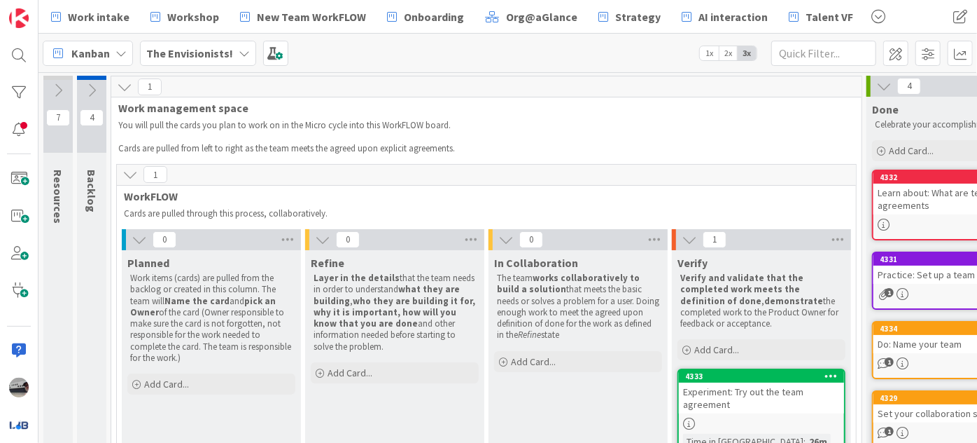
click at [202, 52] on b "The Envisionists!" at bounding box center [189, 53] width 87 height 14
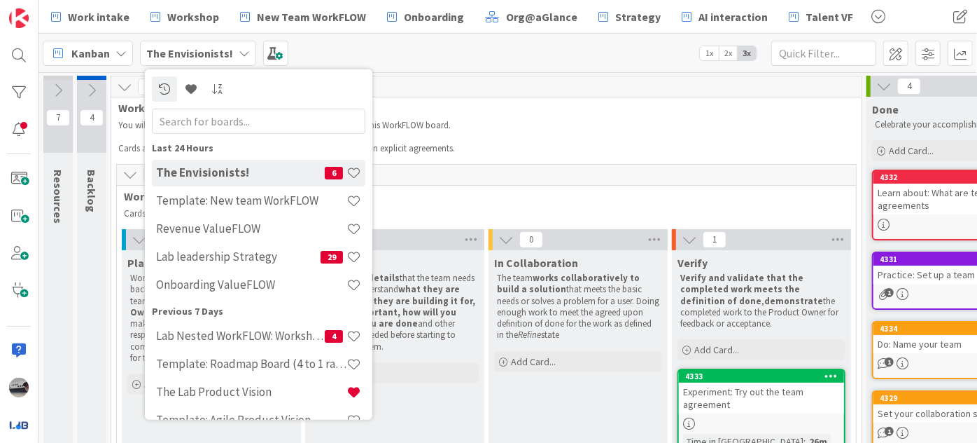
click at [204, 116] on input "text" at bounding box center [259, 120] width 214 height 25
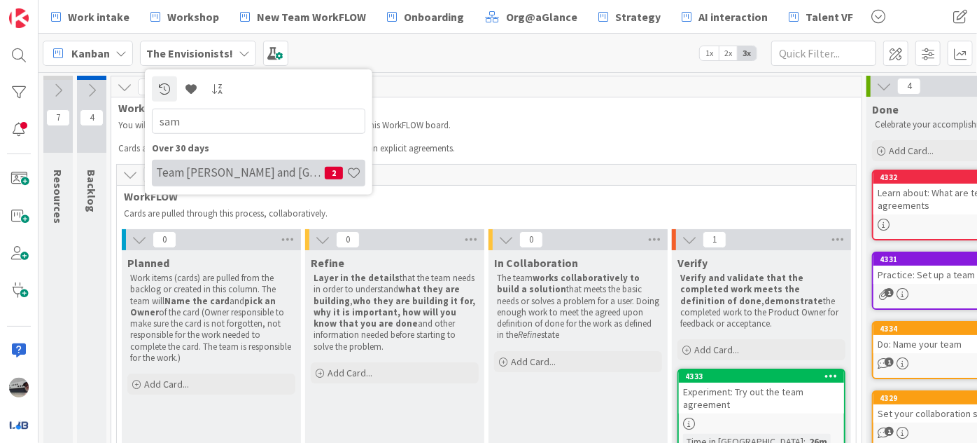
type input "sam"
click at [256, 173] on h4 "Team [PERSON_NAME] and [GEOGRAPHIC_DATA]" at bounding box center [240, 172] width 169 height 14
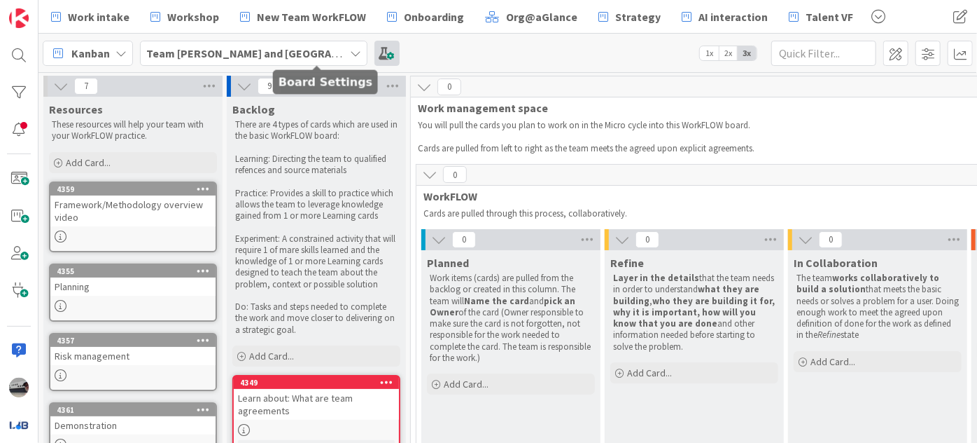
click at [375, 56] on span at bounding box center [387, 53] width 25 height 25
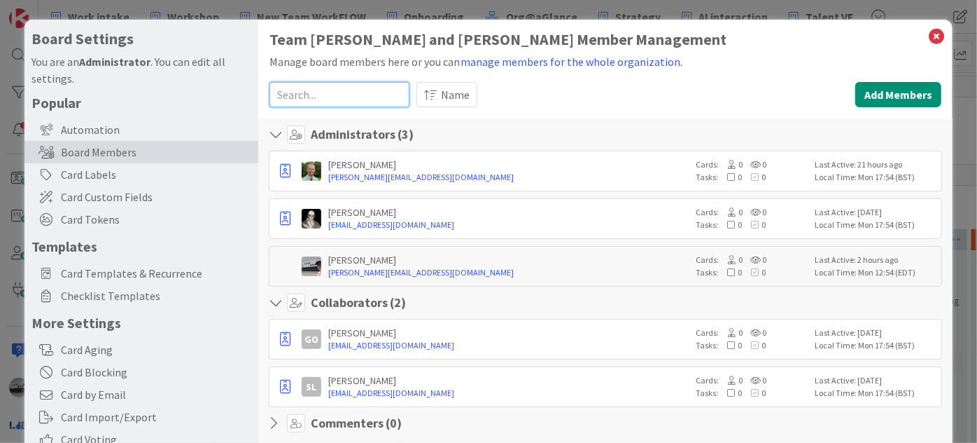
click at [337, 86] on input at bounding box center [340, 94] width 140 height 25
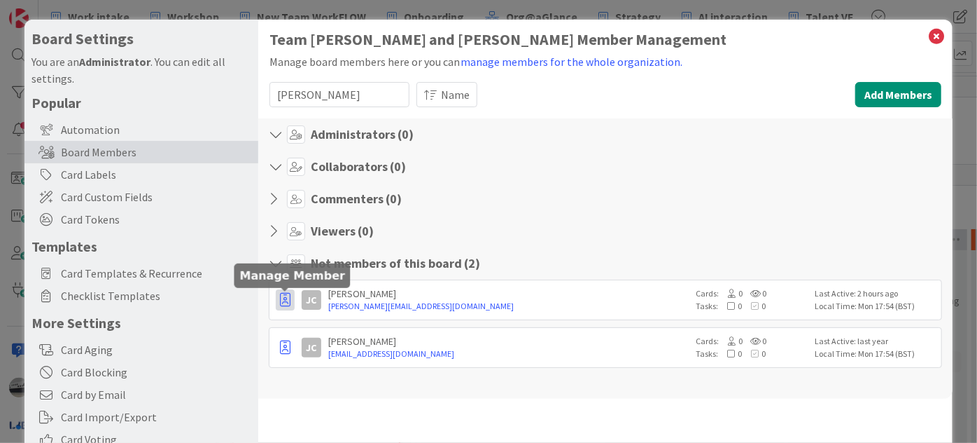
click at [285, 294] on icon "button" at bounding box center [285, 300] width 11 height 14
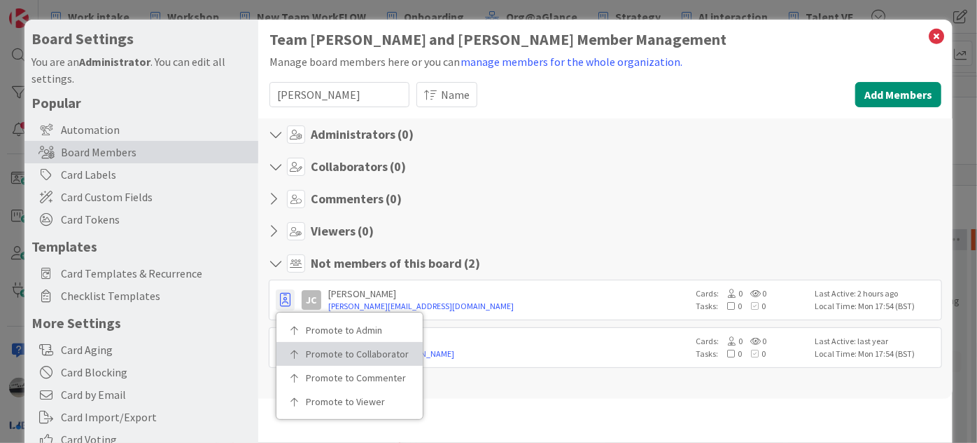
click at [303, 343] on link "Promote to Collaborator" at bounding box center [350, 354] width 146 height 24
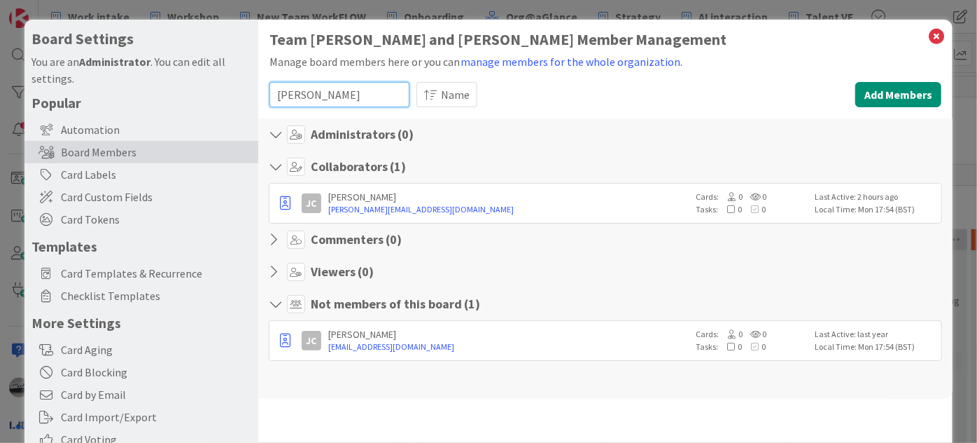
drag, startPoint x: 300, startPoint y: 90, endPoint x: 273, endPoint y: 95, distance: 27.1
click at [273, 95] on input "[PERSON_NAME]" at bounding box center [340, 94] width 140 height 25
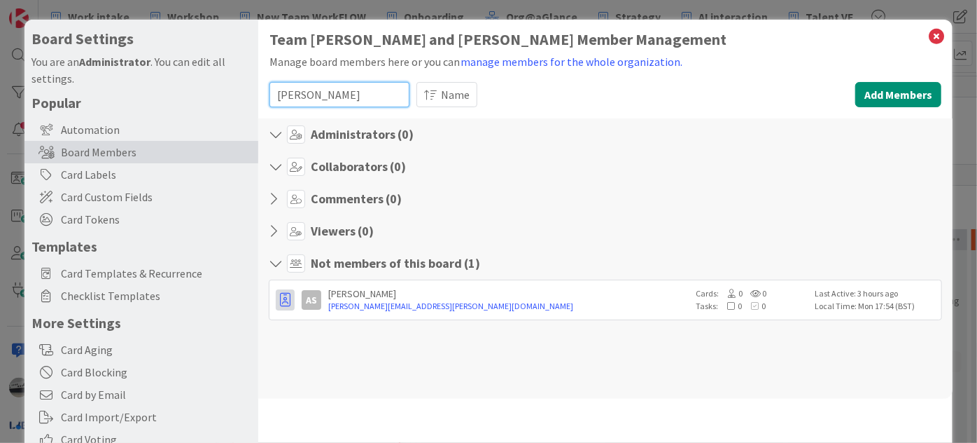
type input "[PERSON_NAME]"
click at [280, 307] on button "button" at bounding box center [285, 299] width 19 height 21
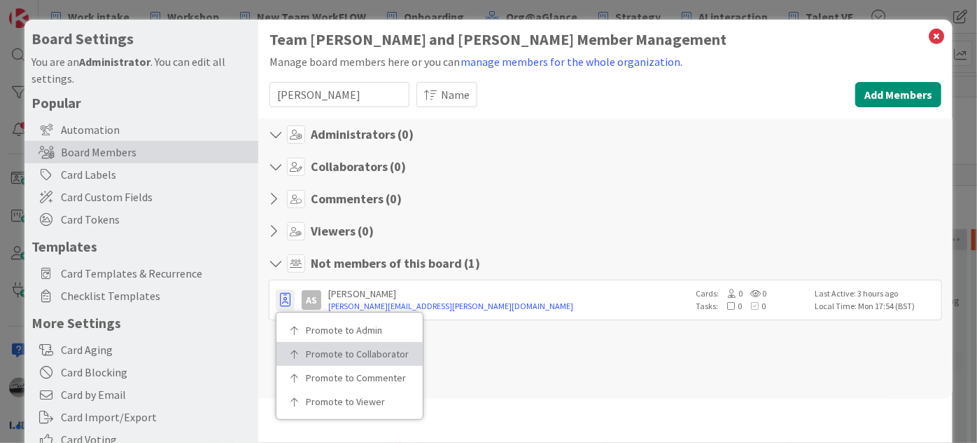
click at [330, 349] on p "Promote to Collaborator" at bounding box center [354, 354] width 97 height 10
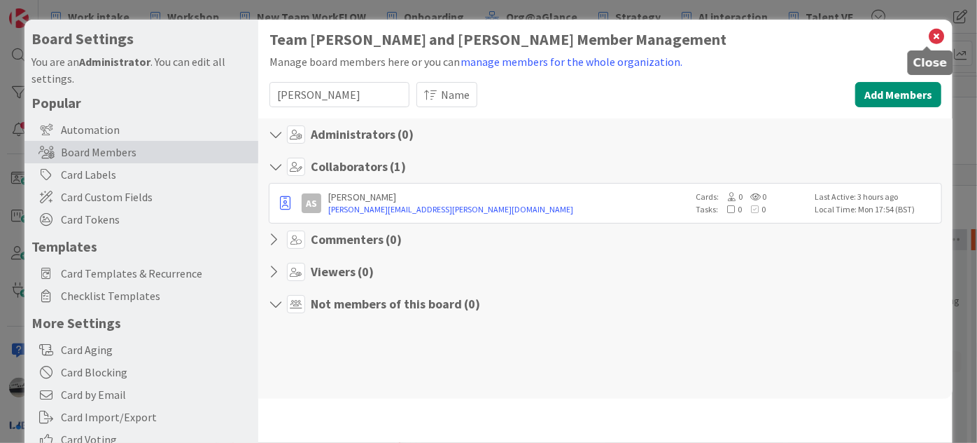
click at [928, 34] on icon at bounding box center [937, 37] width 18 height 20
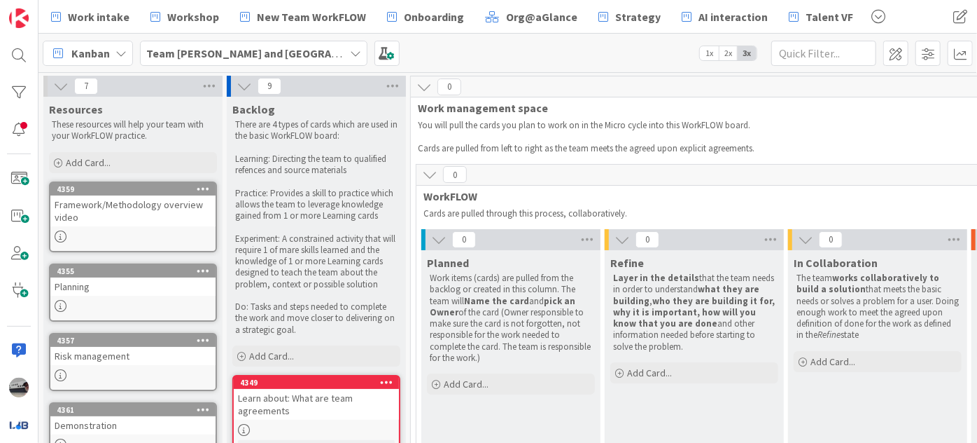
click at [237, 86] on icon at bounding box center [244, 85] width 15 height 15
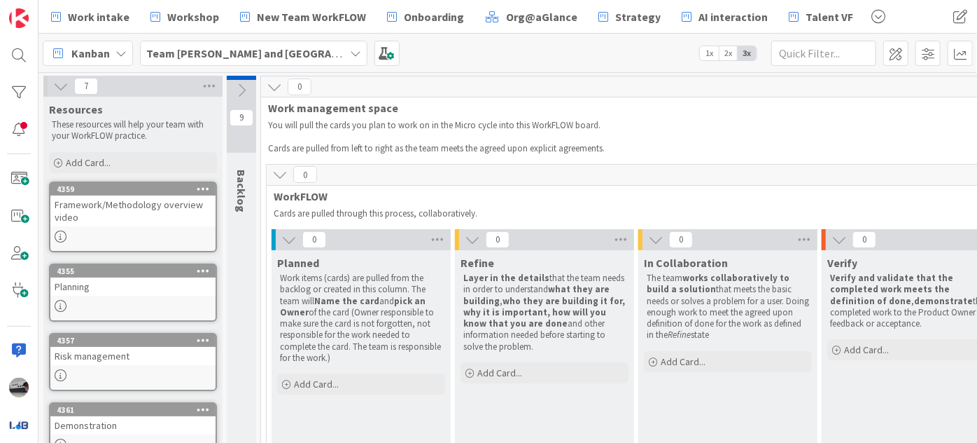
click at [279, 170] on icon at bounding box center [279, 174] width 15 height 15
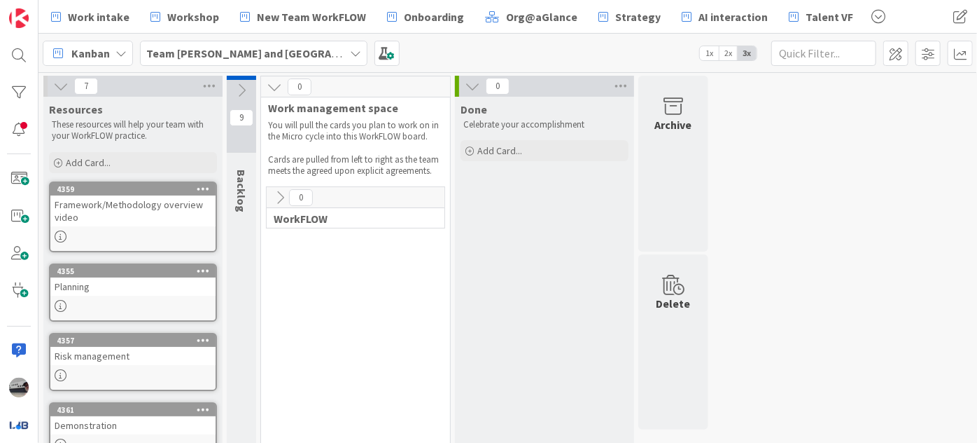
click at [274, 84] on icon at bounding box center [274, 86] width 15 height 15
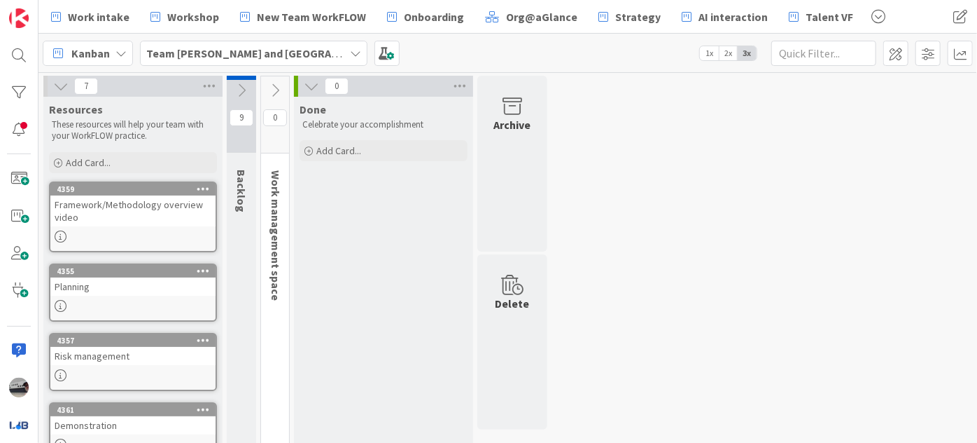
click at [315, 88] on icon at bounding box center [311, 85] width 15 height 15
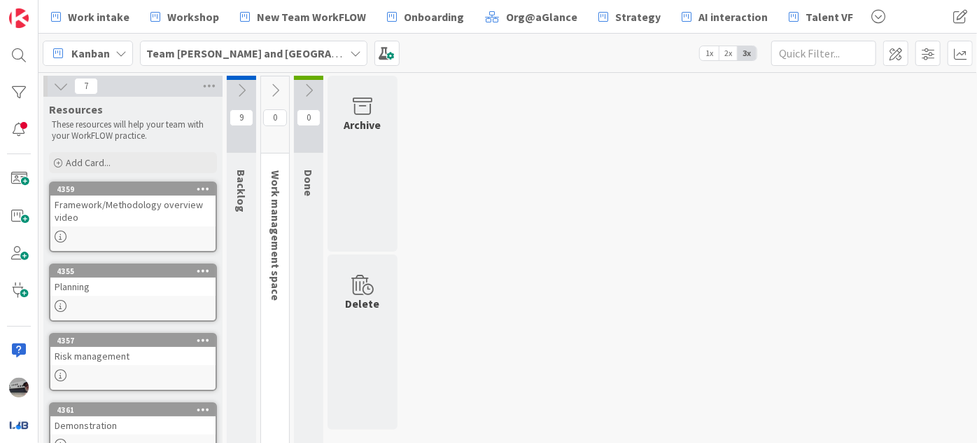
click at [61, 85] on icon at bounding box center [60, 85] width 15 height 15
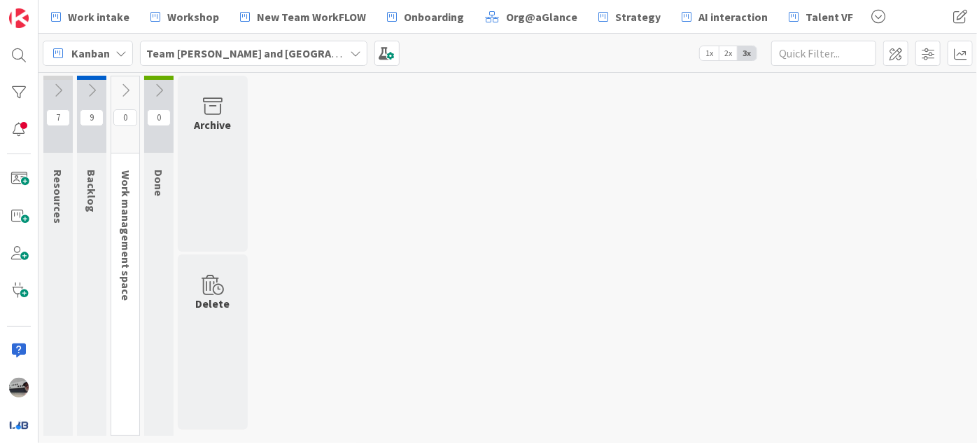
click at [60, 83] on icon at bounding box center [57, 90] width 15 height 15
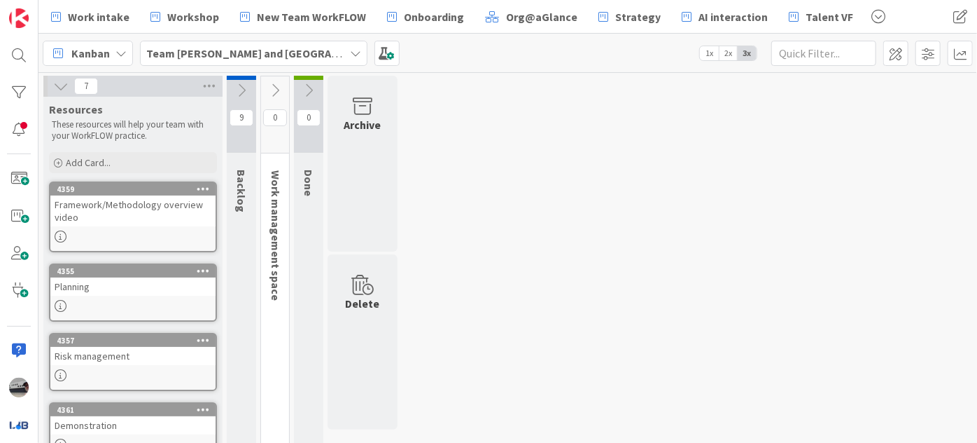
click at [116, 210] on div "Framework/Methodology overview video" at bounding box center [132, 210] width 165 height 31
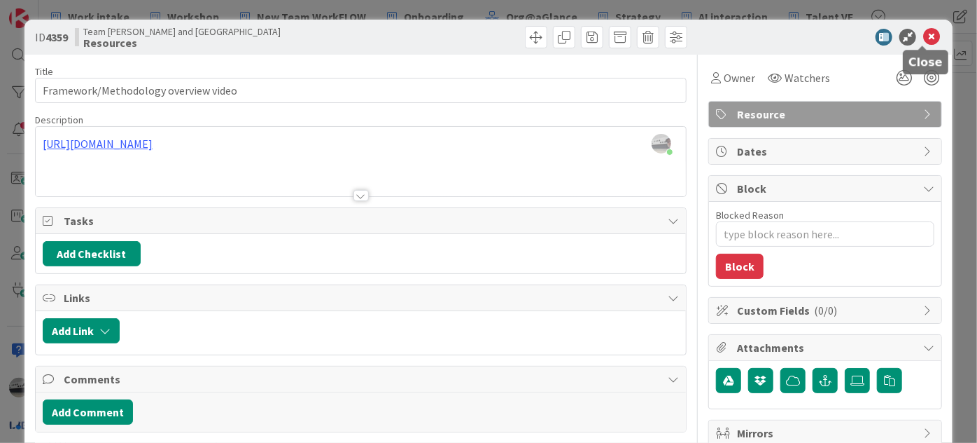
click at [924, 35] on icon at bounding box center [932, 37] width 17 height 17
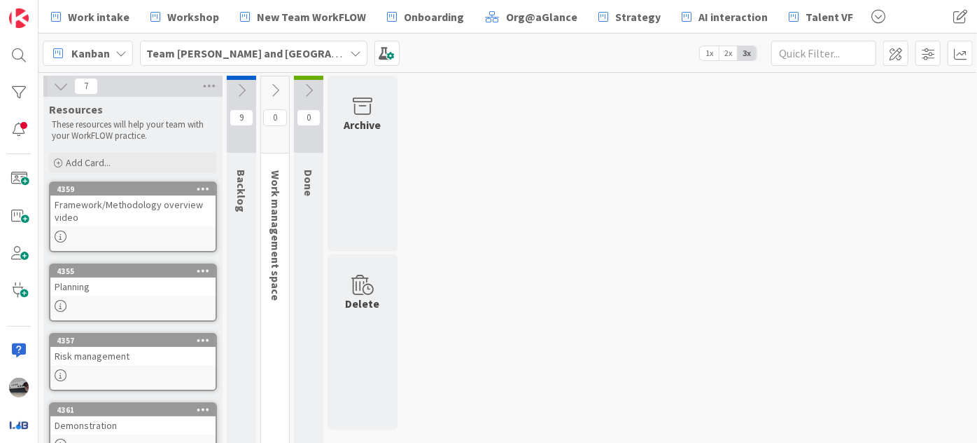
click at [65, 88] on icon at bounding box center [60, 85] width 15 height 15
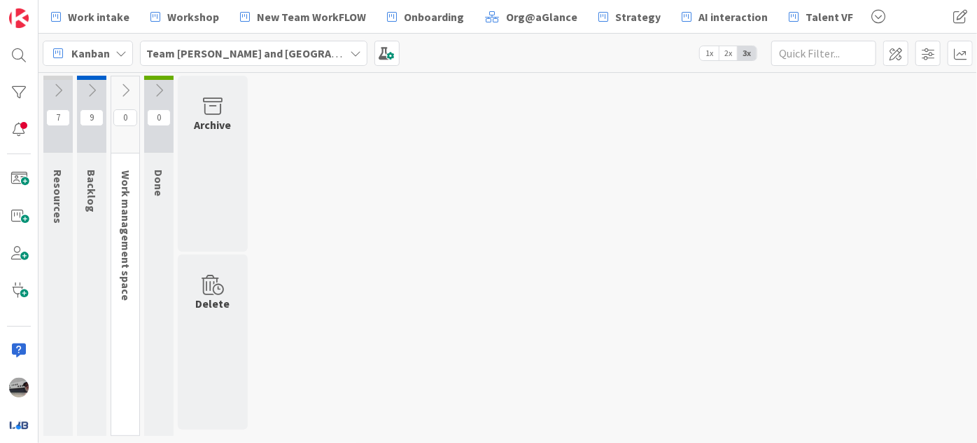
click at [81, 87] on button at bounding box center [91, 90] width 29 height 21
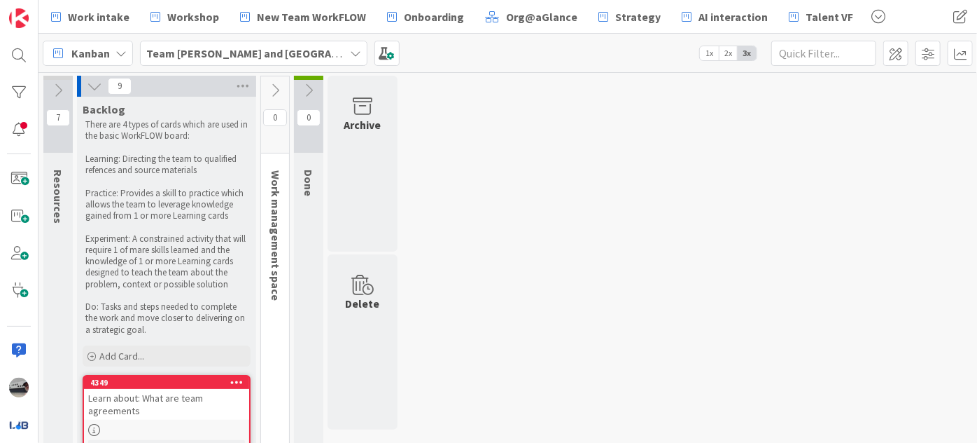
click at [277, 92] on icon at bounding box center [274, 90] width 15 height 15
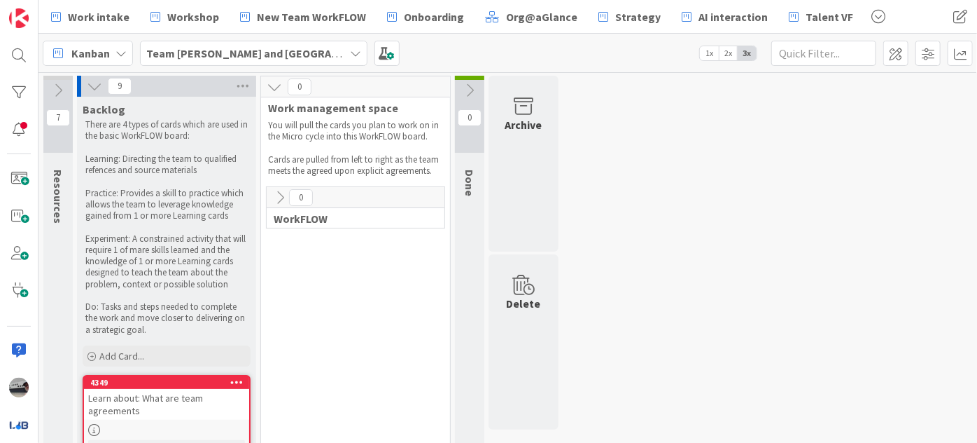
click at [276, 190] on icon at bounding box center [279, 197] width 15 height 15
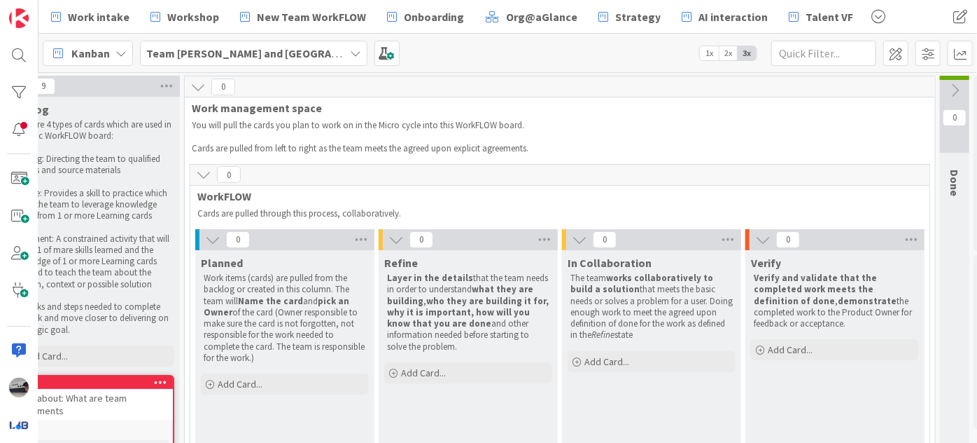
scroll to position [0, 99]
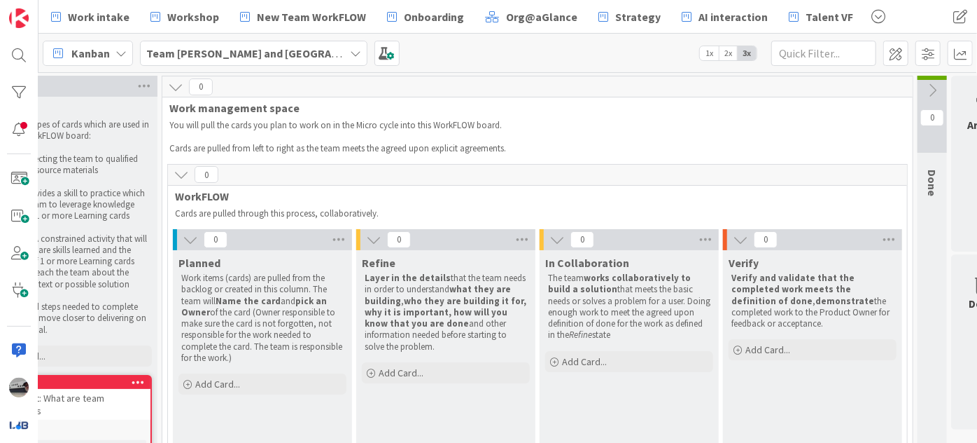
click at [932, 85] on icon at bounding box center [932, 90] width 15 height 15
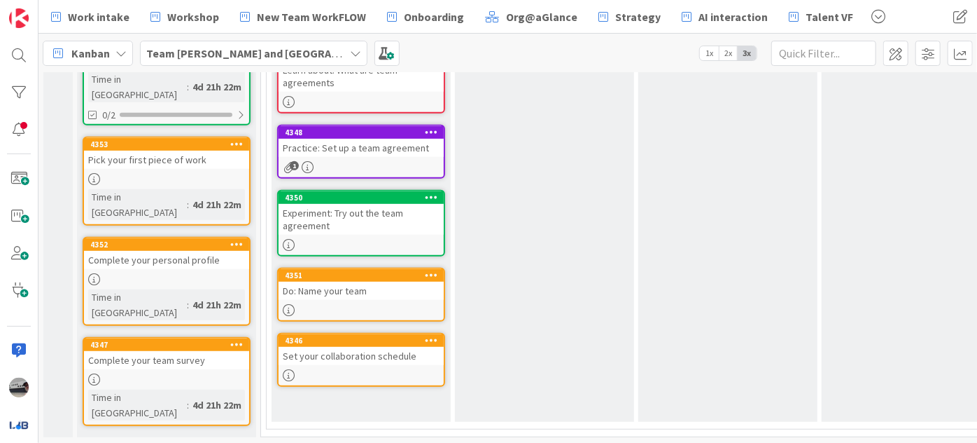
scroll to position [338, 0]
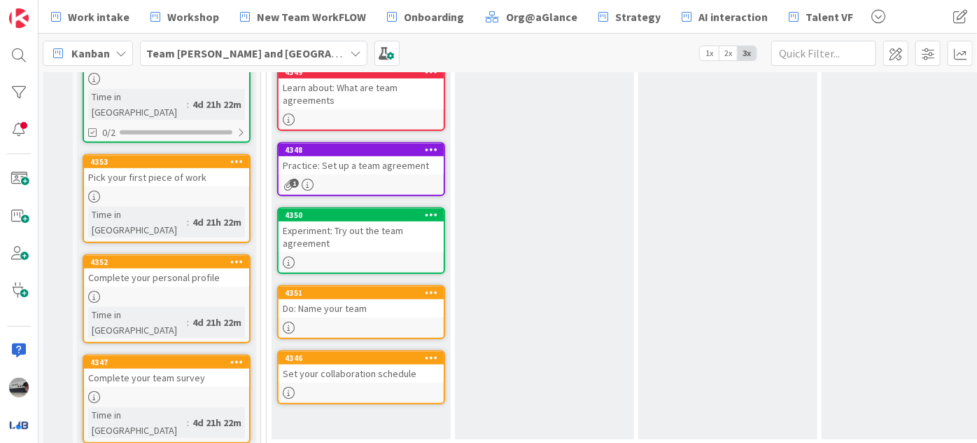
click at [348, 364] on div "Set your collaboration schedule" at bounding box center [361, 373] width 165 height 18
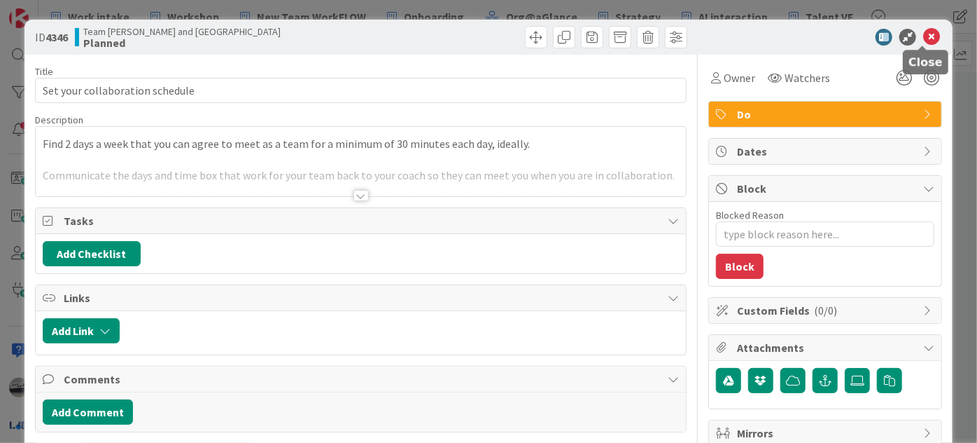
click at [924, 36] on icon at bounding box center [932, 37] width 17 height 17
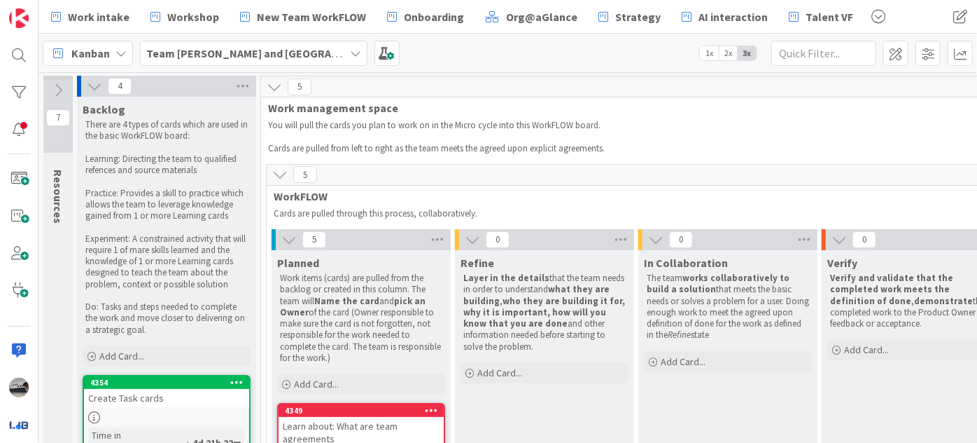
click at [93, 84] on icon at bounding box center [94, 85] width 15 height 15
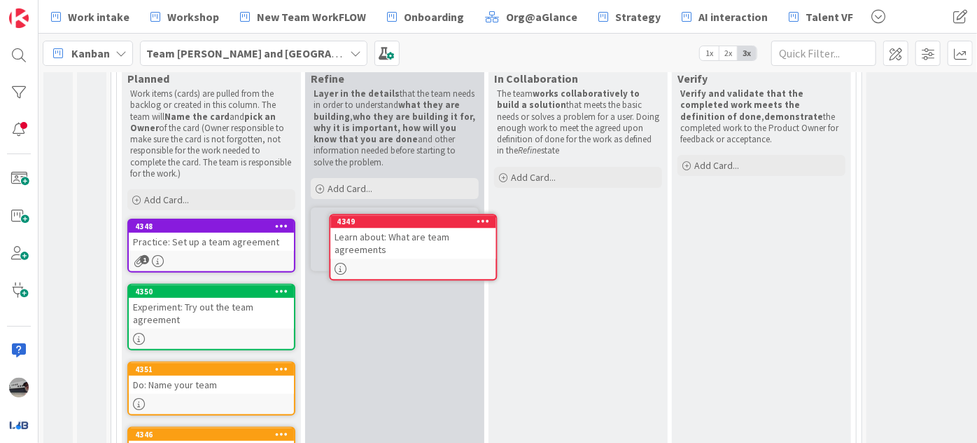
scroll to position [175, 0]
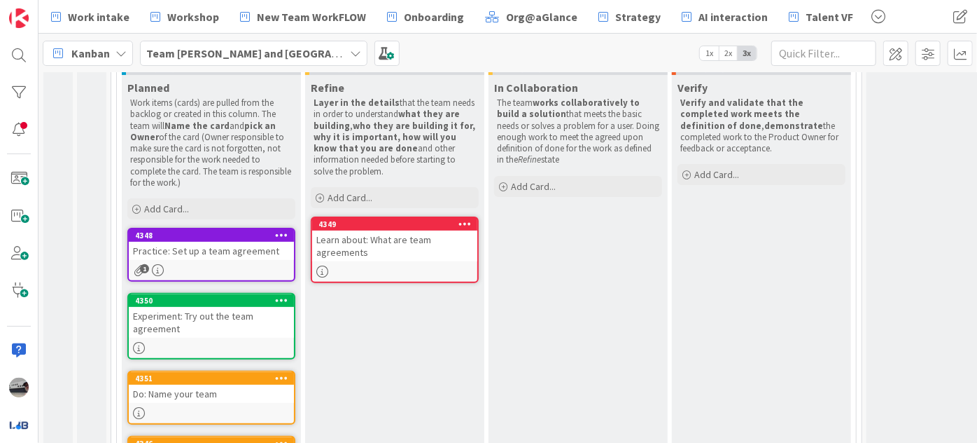
click at [438, 239] on div "Learn about: What are team agreements" at bounding box center [394, 245] width 165 height 31
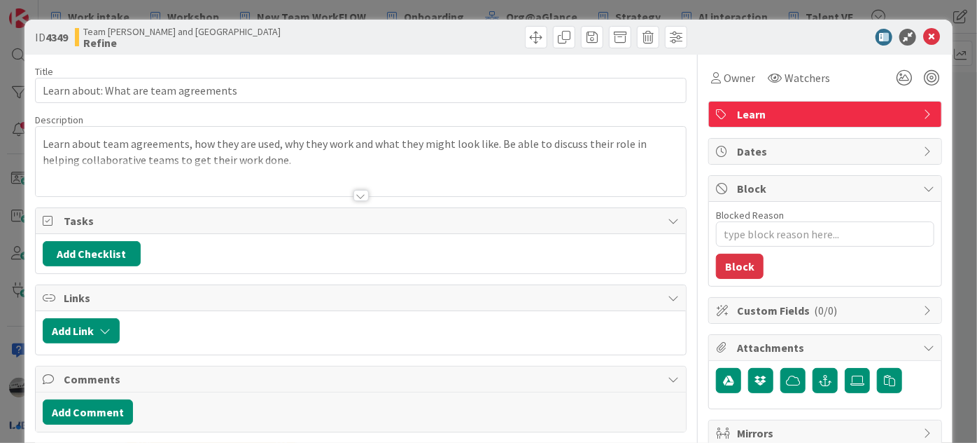
type textarea "x"
click at [120, 253] on button "Add Checklist" at bounding box center [92, 253] width 98 height 25
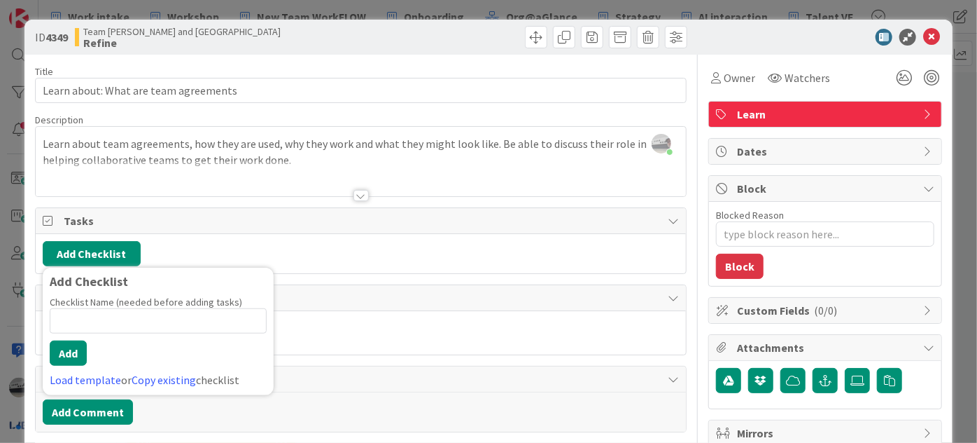
click at [174, 318] on input at bounding box center [158, 320] width 217 height 25
type input "Good enough"
click at [67, 355] on button "Add" at bounding box center [68, 352] width 37 height 25
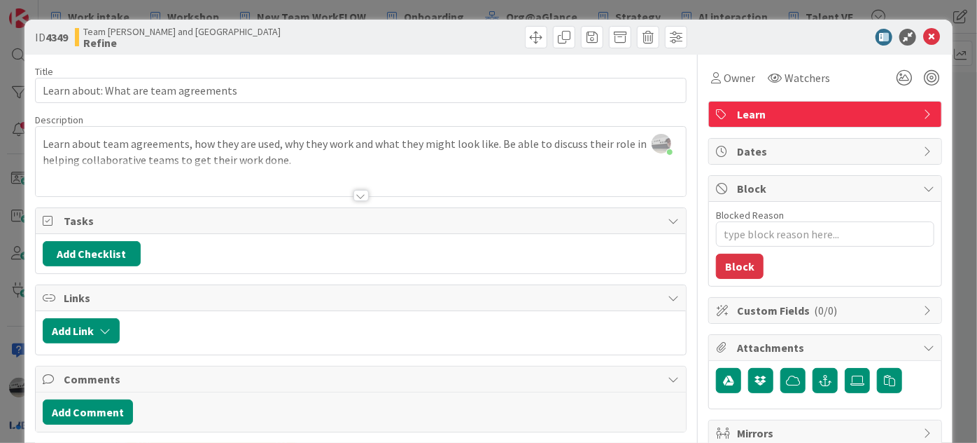
type textarea "x"
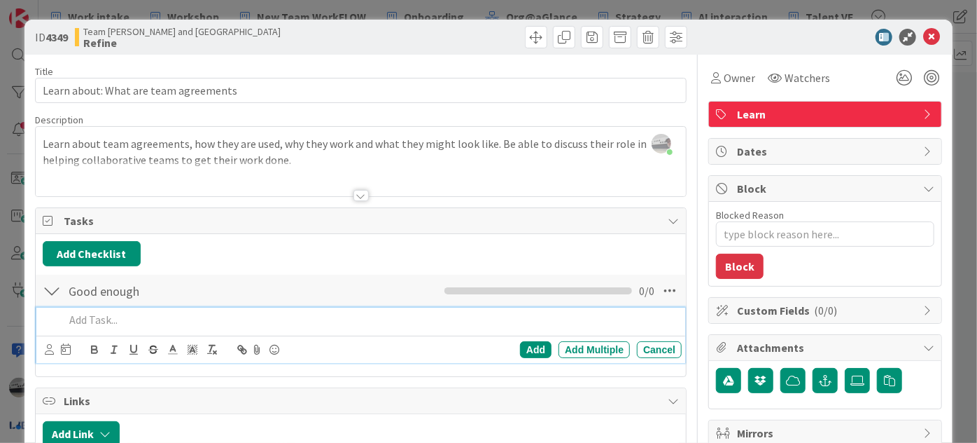
click at [140, 321] on p at bounding box center [370, 320] width 612 height 16
click at [534, 348] on div "Add" at bounding box center [536, 349] width 32 height 17
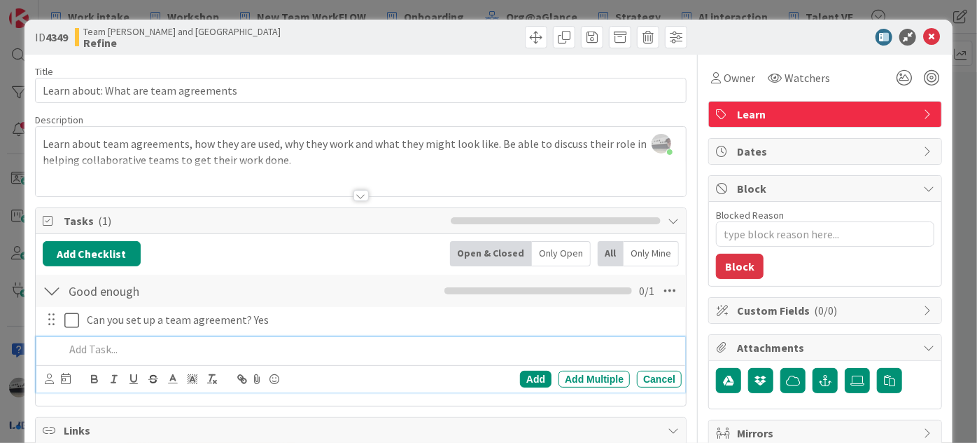
click at [134, 344] on p at bounding box center [370, 349] width 612 height 16
click at [528, 380] on div "Add" at bounding box center [536, 378] width 32 height 17
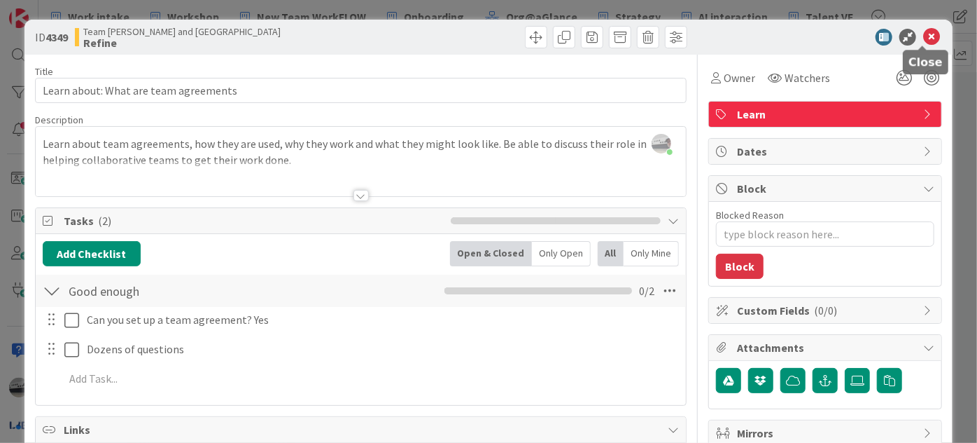
click at [926, 31] on icon at bounding box center [932, 37] width 17 height 17
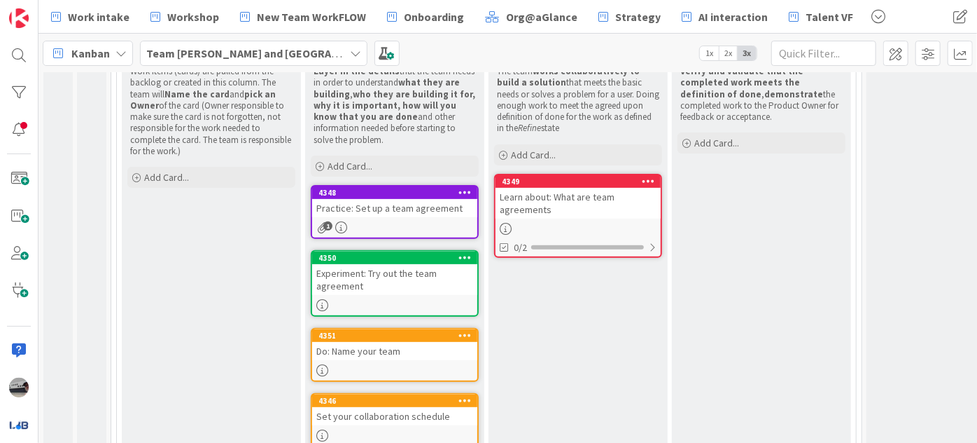
scroll to position [184, 0]
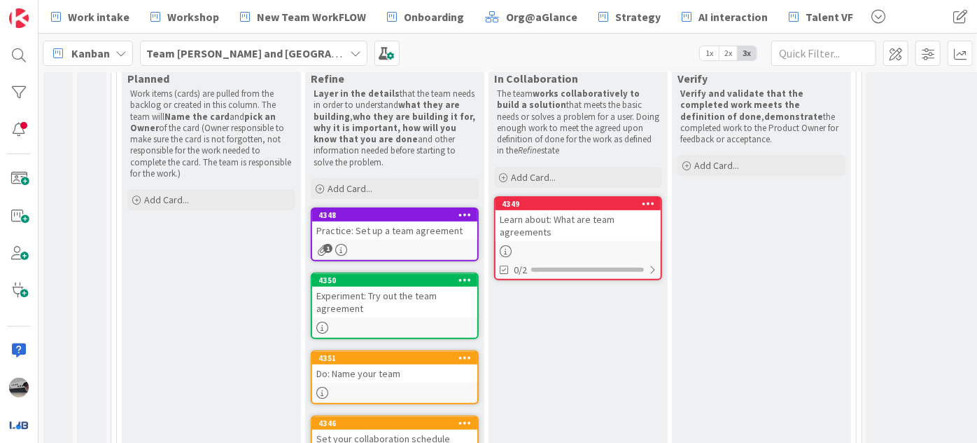
click at [399, 229] on div "Practice: Set up a team agreement" at bounding box center [394, 230] width 165 height 18
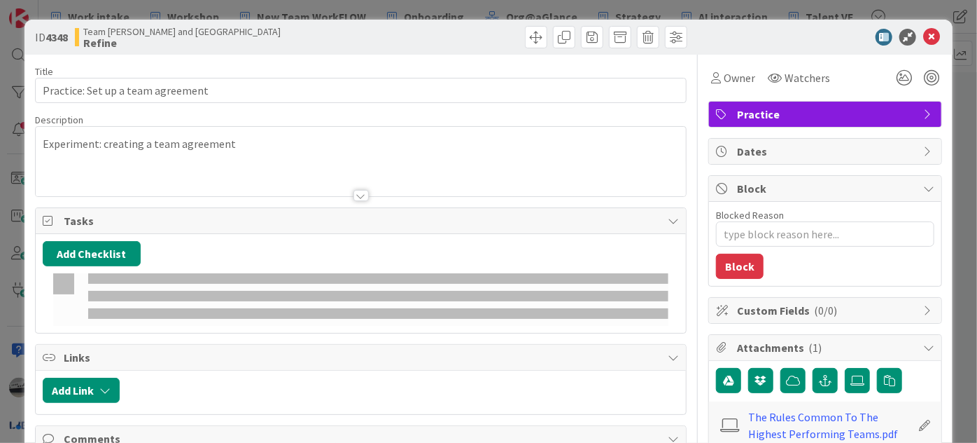
type textarea "x"
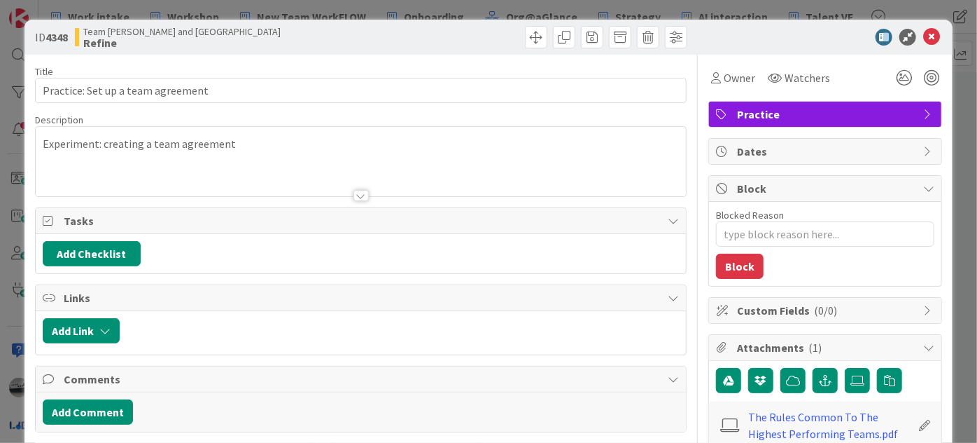
click at [355, 195] on div at bounding box center [361, 195] width 15 height 11
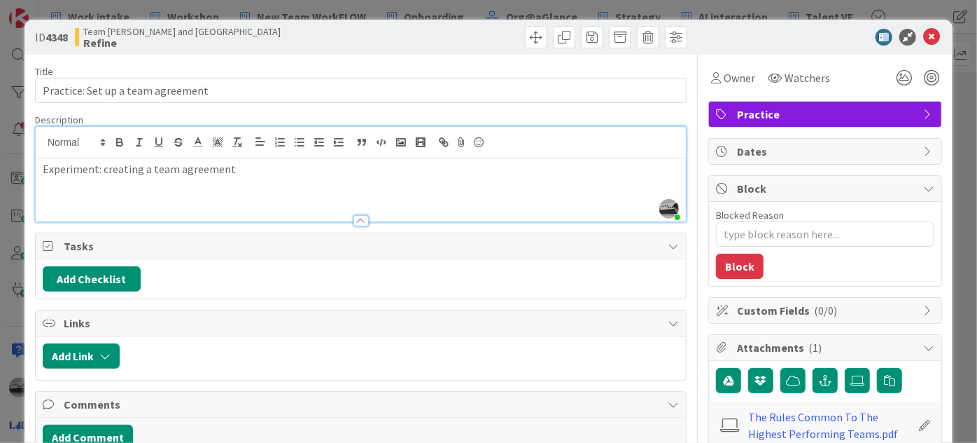
click at [264, 176] on div "Experiment: creating a team agreement" at bounding box center [361, 189] width 650 height 63
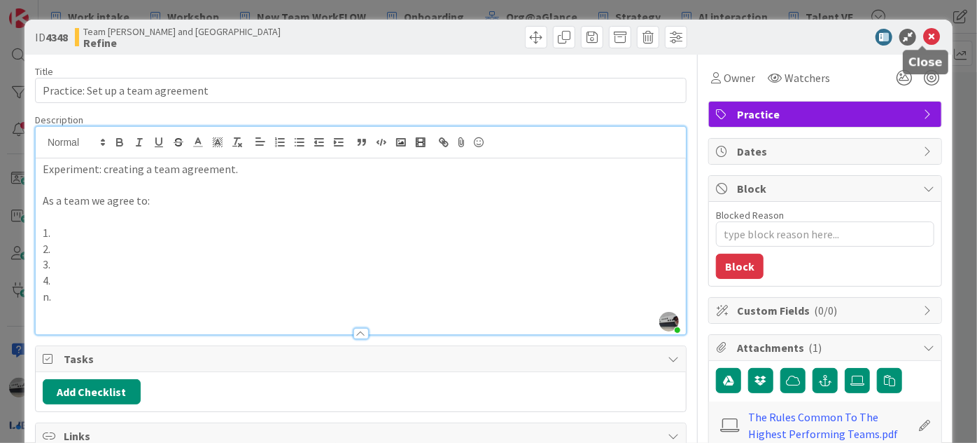
click at [924, 36] on icon at bounding box center [932, 37] width 17 height 17
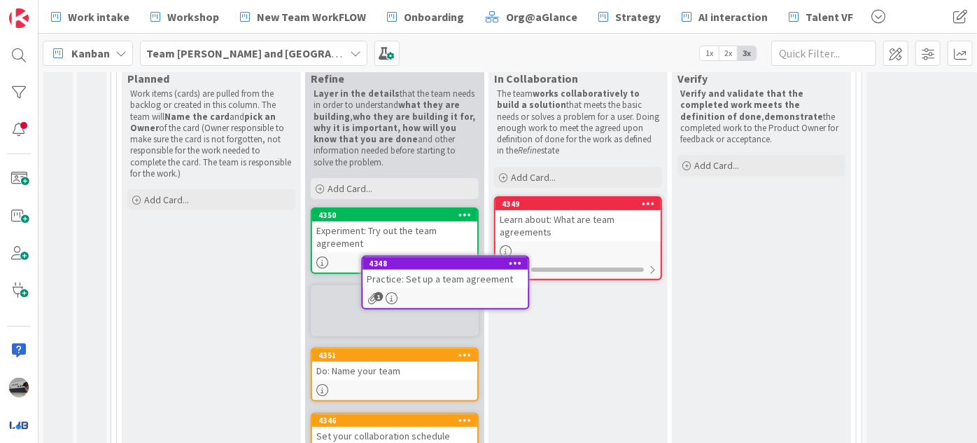
scroll to position [185, 0]
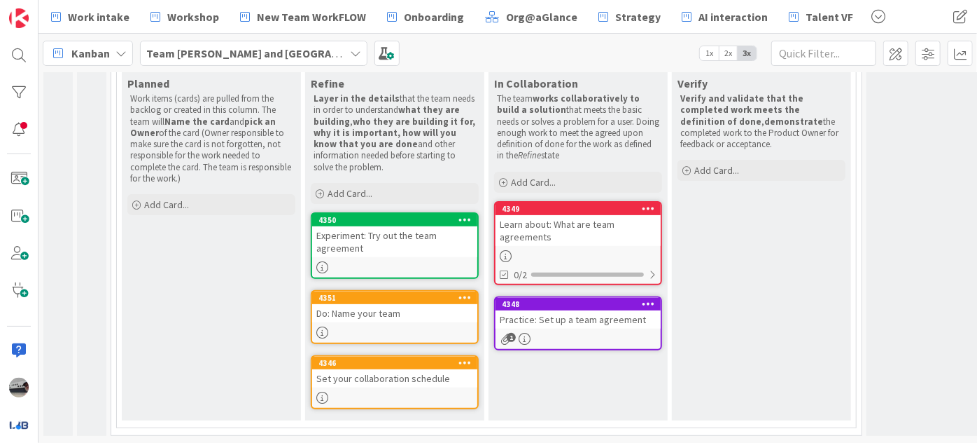
click at [404, 232] on div "Experiment: Try out the team agreement" at bounding box center [394, 241] width 165 height 31
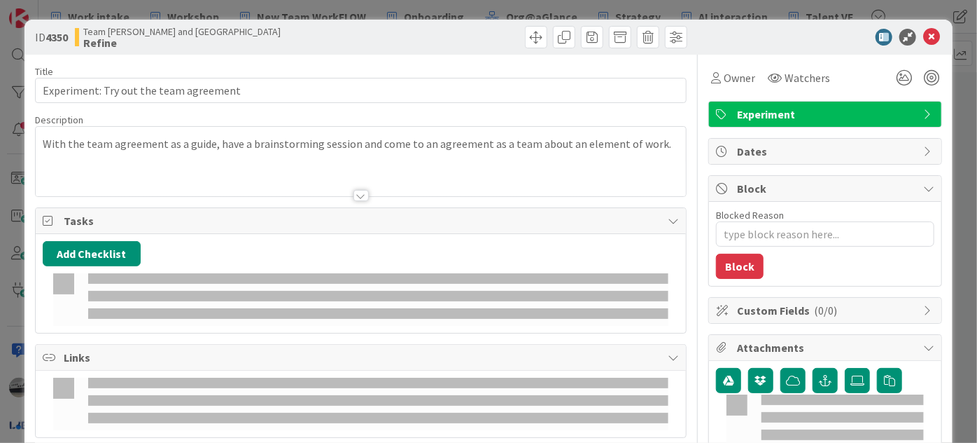
type textarea "x"
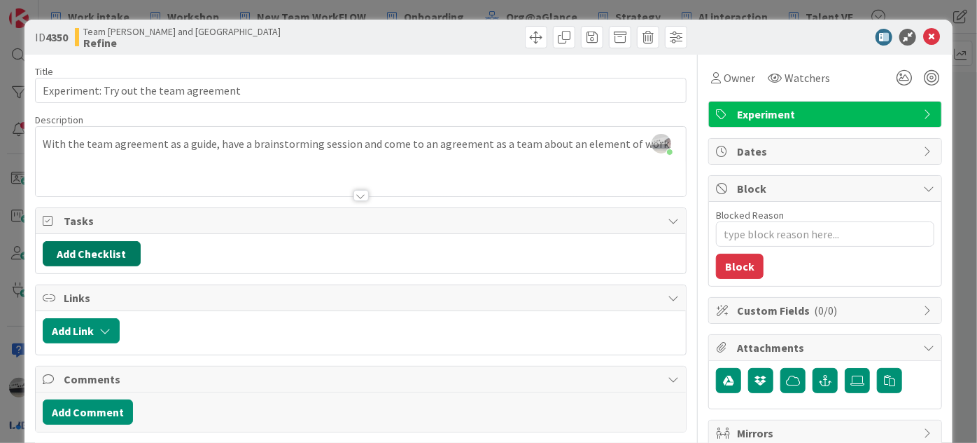
click at [108, 249] on button "Add Checklist" at bounding box center [92, 253] width 98 height 25
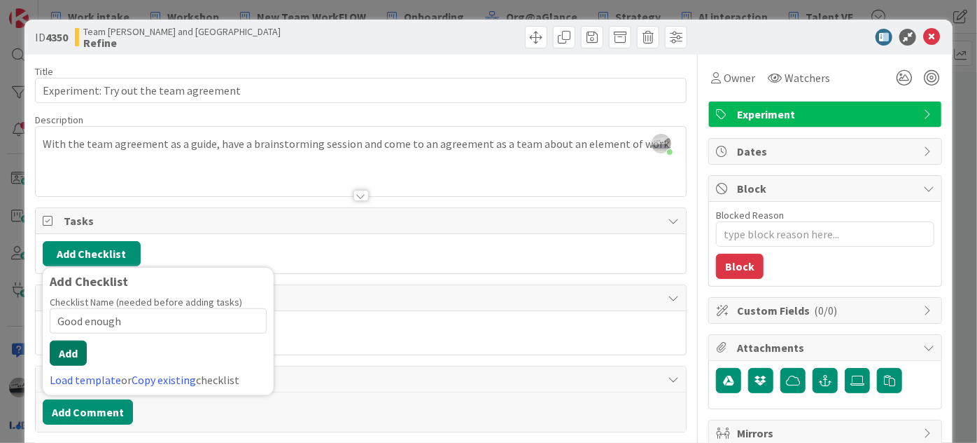
type input "Good enough"
click at [75, 352] on button "Add" at bounding box center [68, 352] width 37 height 25
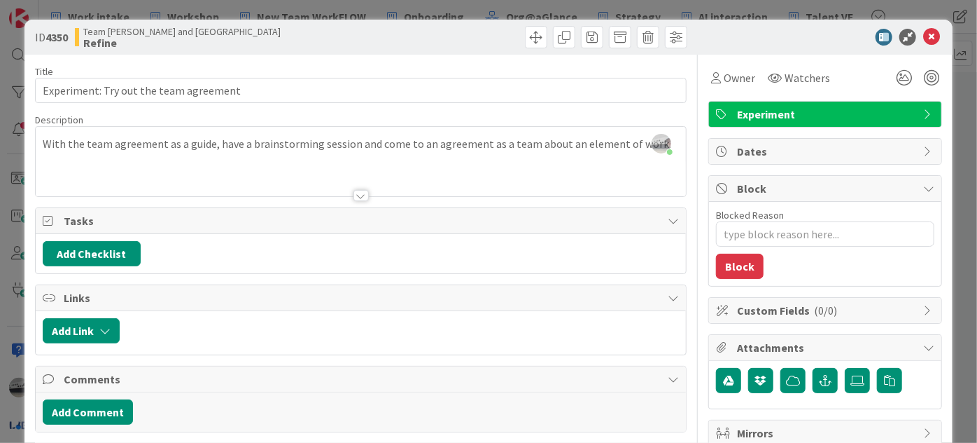
type textarea "x"
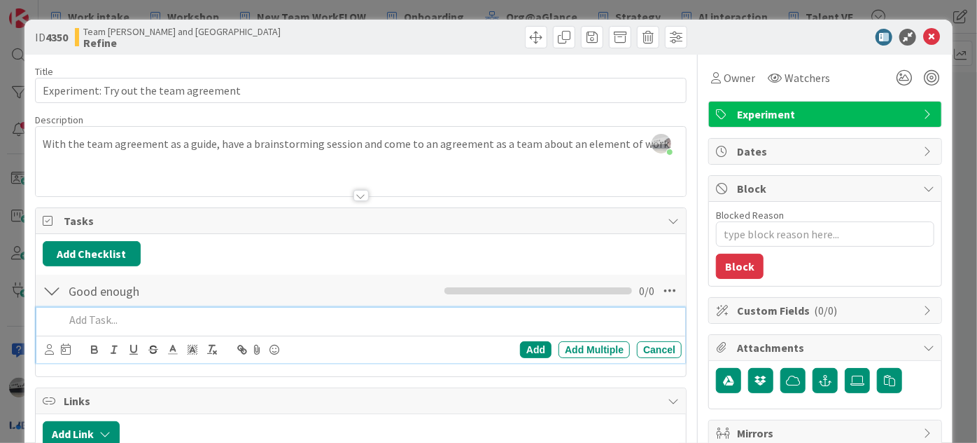
click at [123, 316] on p at bounding box center [370, 320] width 612 height 16
click at [88, 321] on p "2 tassk comleted" at bounding box center [370, 320] width 612 height 16
click at [527, 345] on div "Add" at bounding box center [536, 349] width 32 height 17
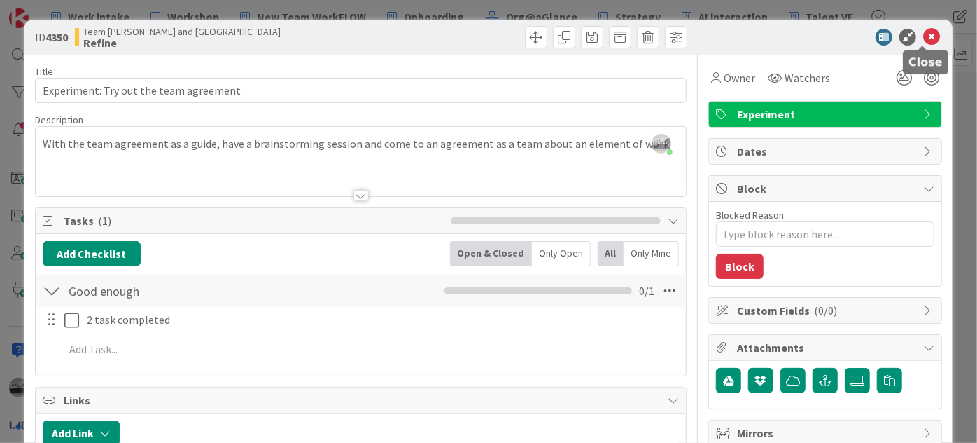
click at [924, 40] on icon at bounding box center [932, 37] width 17 height 17
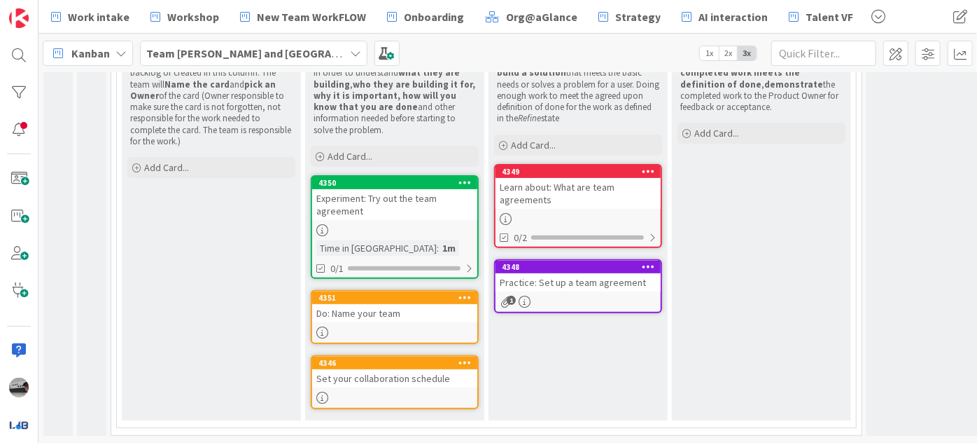
scroll to position [222, 0]
click at [380, 189] on div "Experiment: Try out the team agreement" at bounding box center [394, 204] width 165 height 31
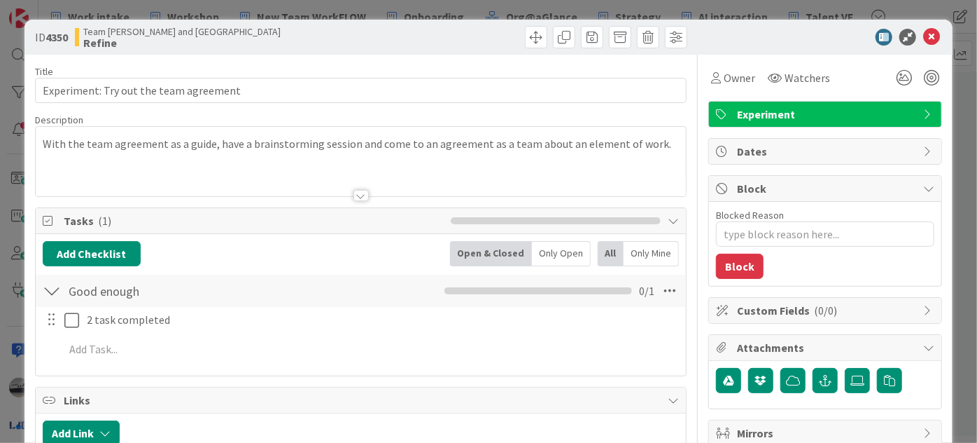
click at [847, 111] on span "Experiment" at bounding box center [826, 114] width 179 height 17
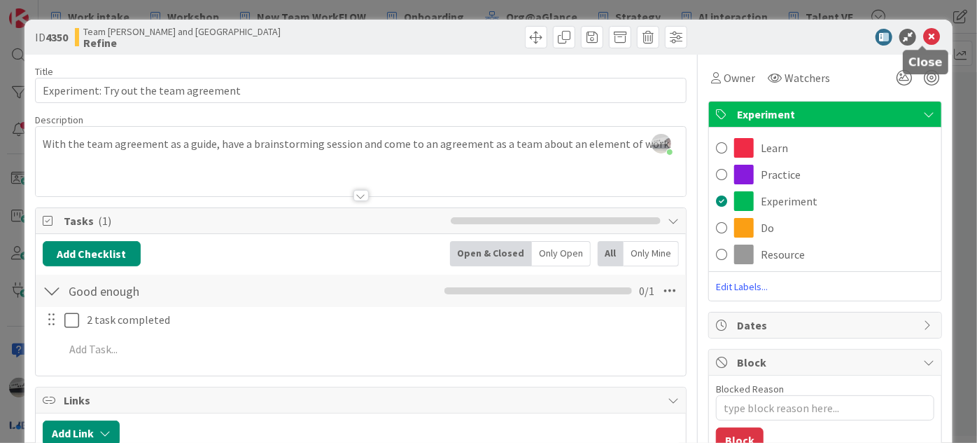
click at [924, 35] on icon at bounding box center [932, 37] width 17 height 17
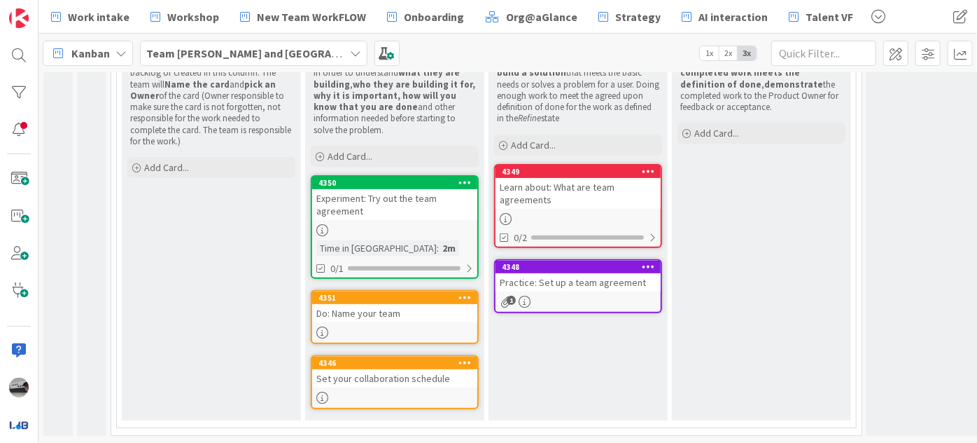
click at [393, 192] on div "Experiment: Try out the team agreement" at bounding box center [394, 204] width 165 height 31
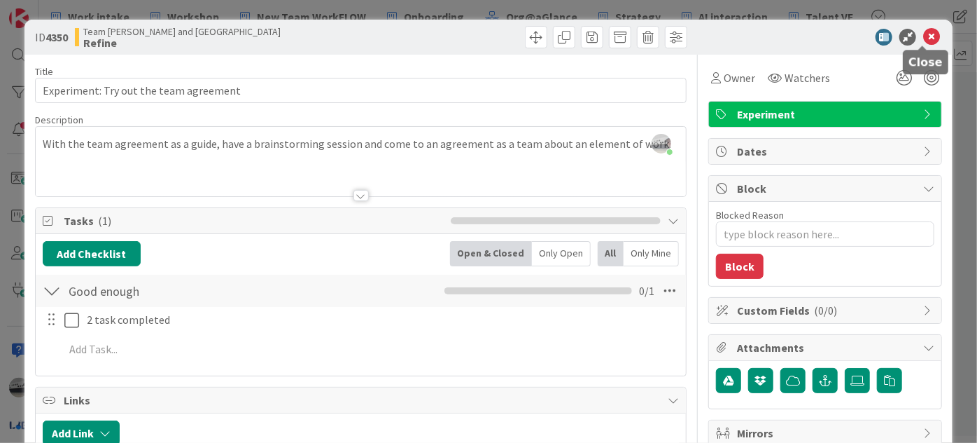
click at [924, 35] on icon at bounding box center [932, 37] width 17 height 17
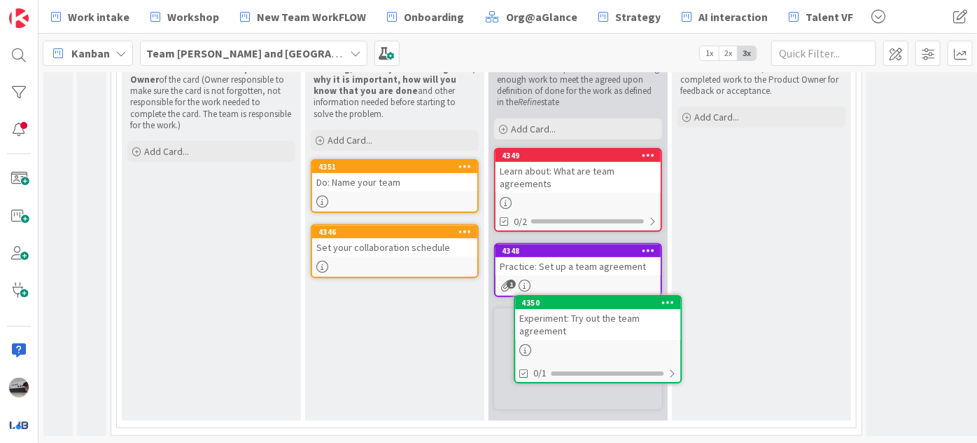
scroll to position [222, 0]
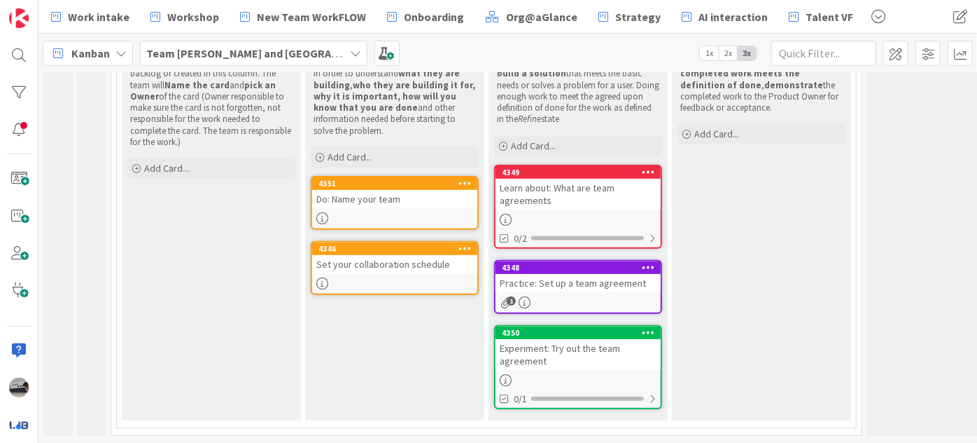
click at [403, 195] on div "Do: Name your team" at bounding box center [394, 199] width 165 height 18
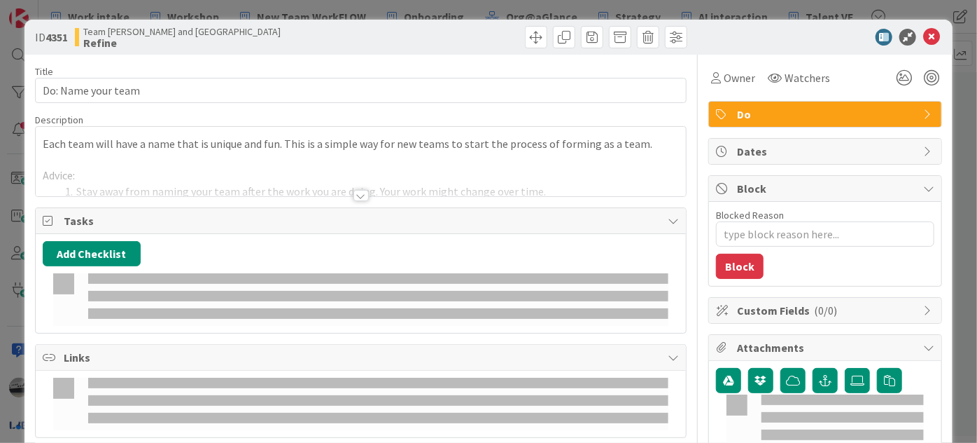
type textarea "x"
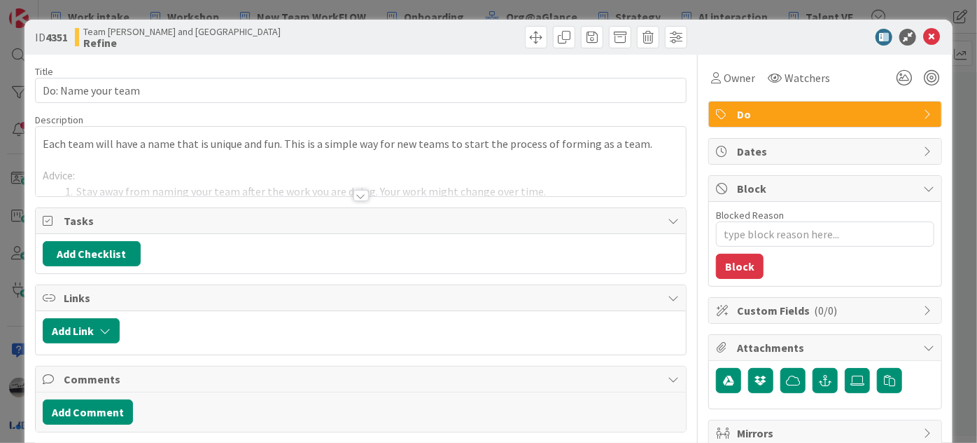
click at [356, 201] on div "Title 18 / 128 Do: Name your team Description Each team will have a name that i…" at bounding box center [361, 335] width 652 height 560
click at [357, 195] on div at bounding box center [361, 195] width 15 height 11
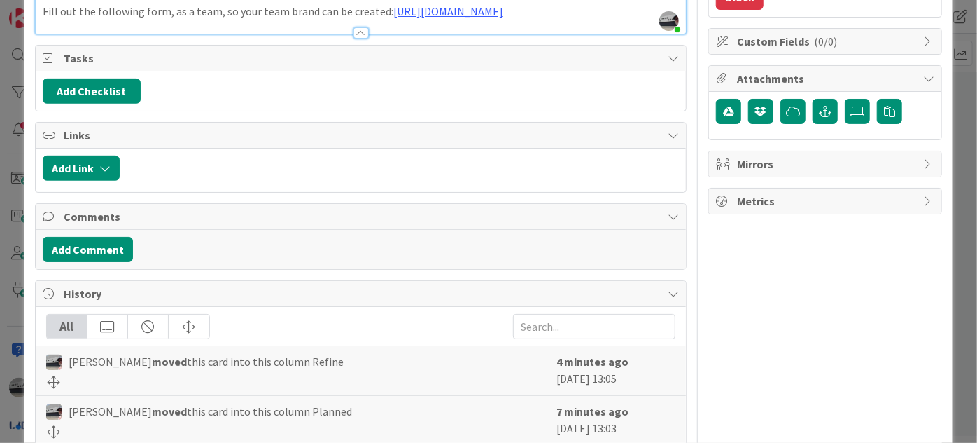
scroll to position [318, 0]
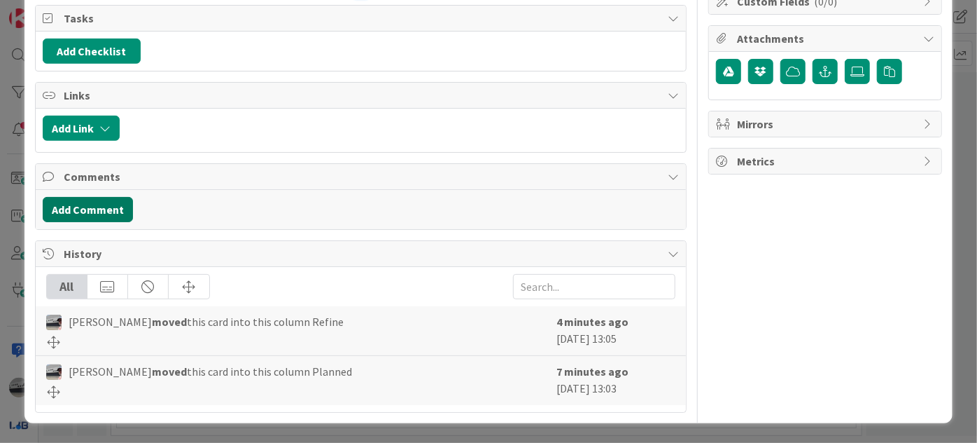
click at [106, 211] on button "Add Comment" at bounding box center [88, 209] width 90 height 25
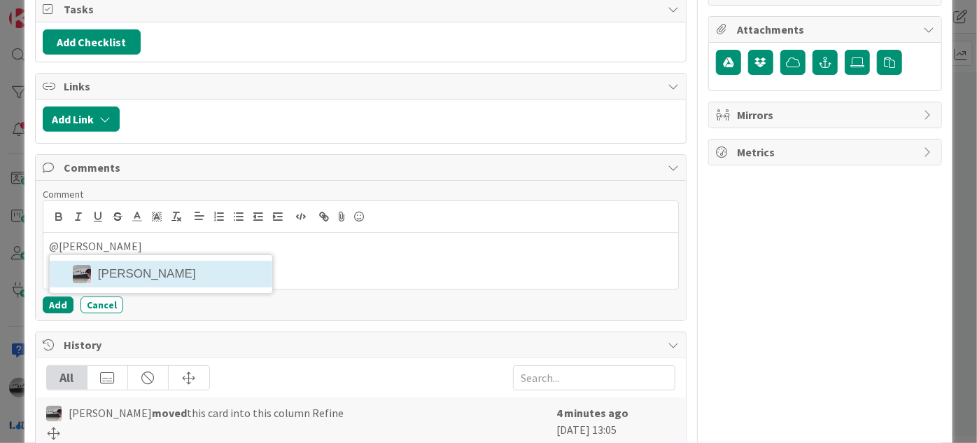
click at [121, 287] on li "[PERSON_NAME]" at bounding box center [161, 273] width 223 height 27
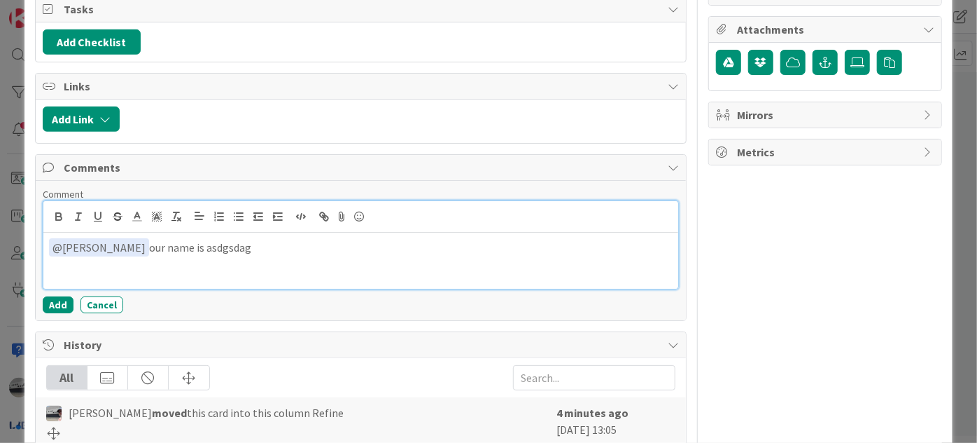
drag, startPoint x: 252, startPoint y: 261, endPoint x: 40, endPoint y: 262, distance: 212.2
click at [32, 260] on div "ID 4351 Team [PERSON_NAME] and [PERSON_NAME] Refine Title 18 / 128 Do: Name you…" at bounding box center [489, 108] width 928 height 812
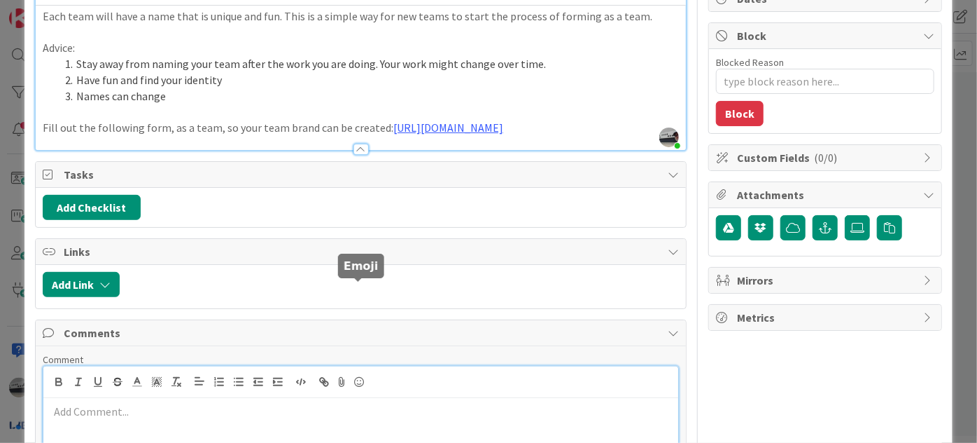
scroll to position [0, 0]
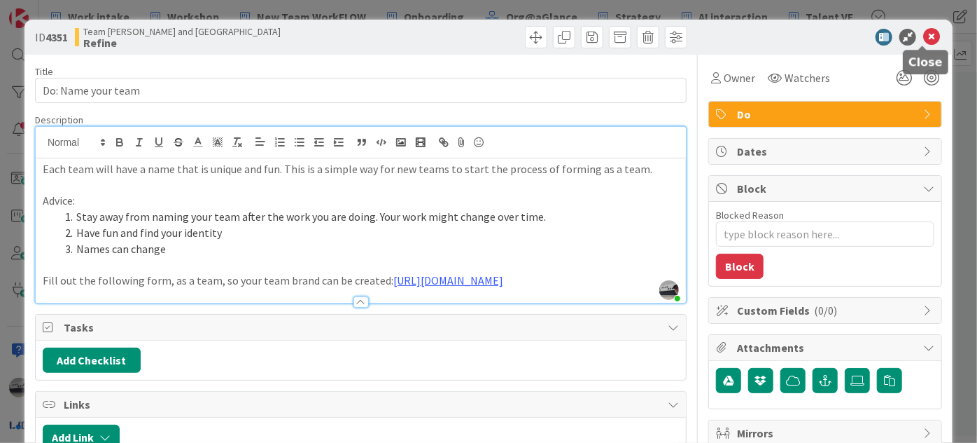
click at [926, 34] on icon at bounding box center [932, 37] width 17 height 17
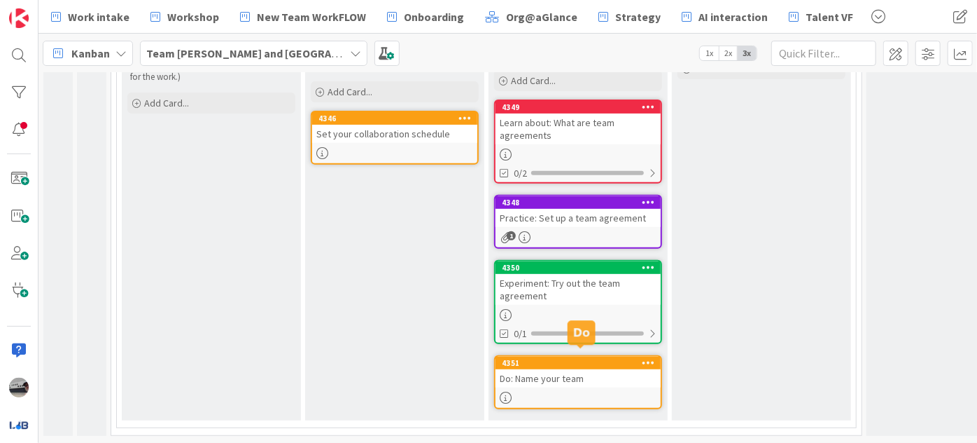
scroll to position [286, 0]
click at [378, 127] on div "Set your collaboration schedule" at bounding box center [394, 134] width 165 height 18
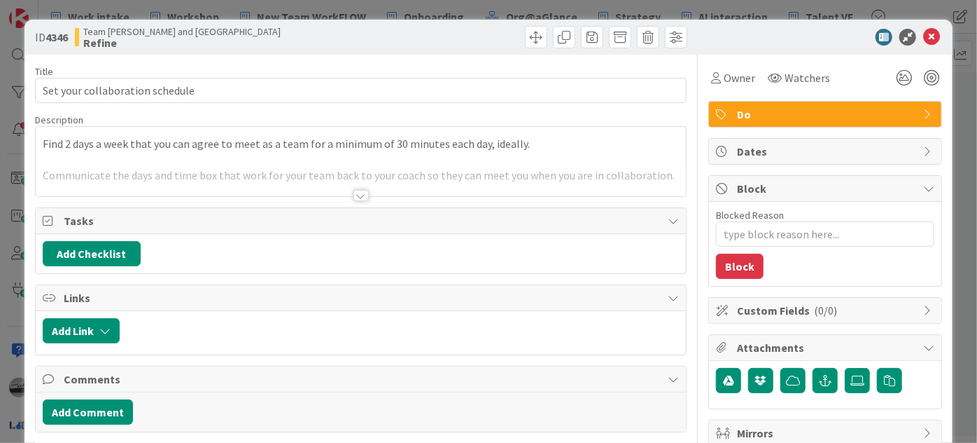
click at [347, 190] on div at bounding box center [361, 178] width 650 height 36
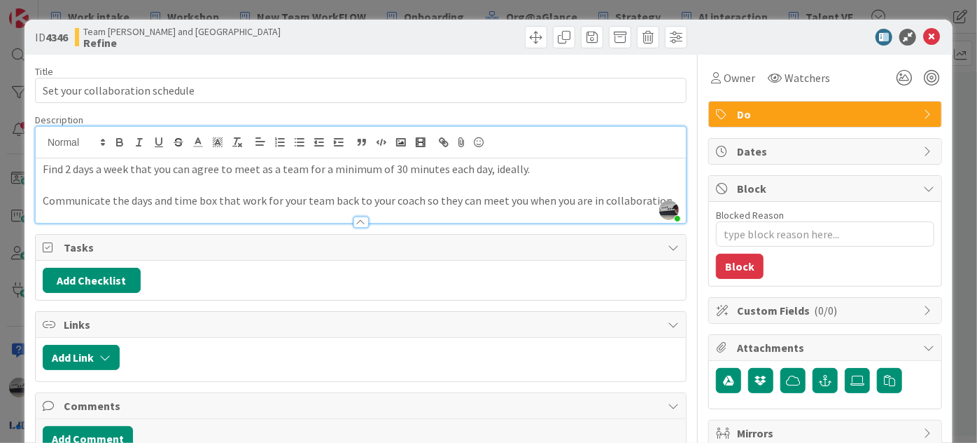
click at [656, 193] on p "Communicate the days and time box that work for your team back to your coach so…" at bounding box center [361, 201] width 636 height 16
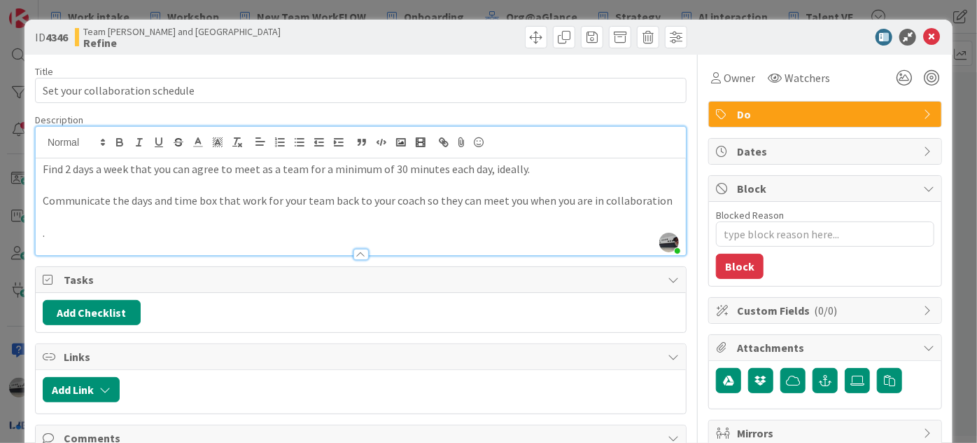
type textarea "x"
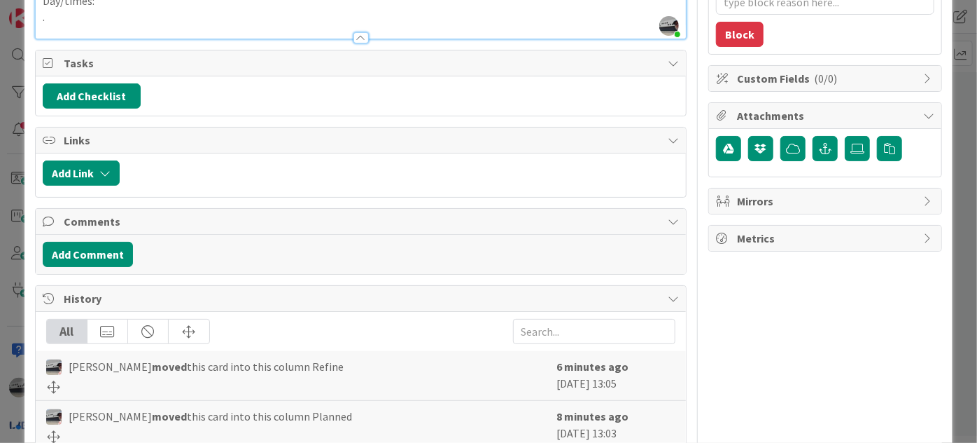
scroll to position [254, 0]
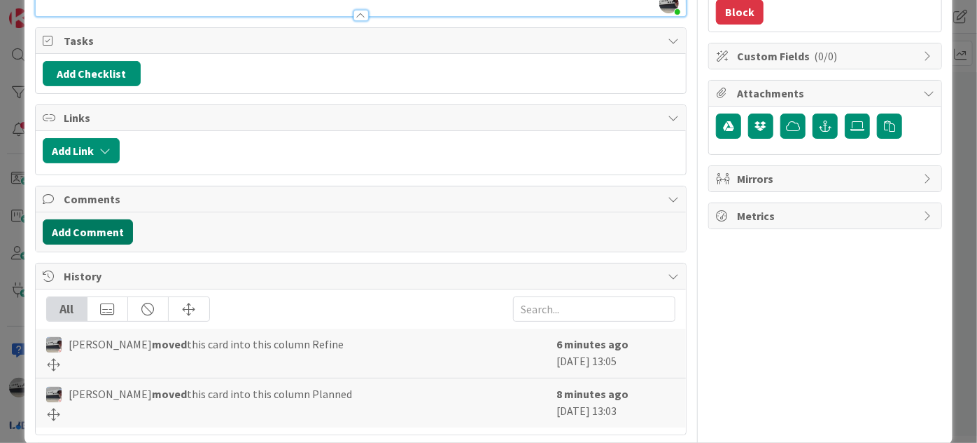
click at [113, 235] on button "Add Comment" at bounding box center [88, 231] width 90 height 25
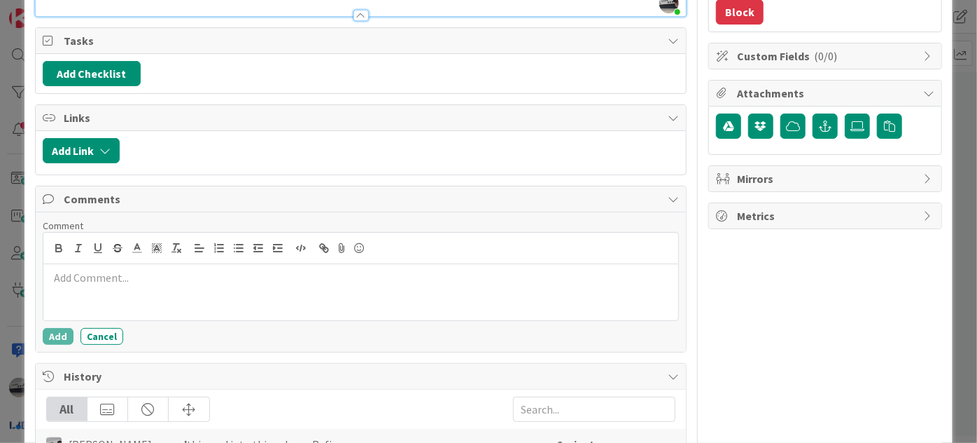
click at [183, 281] on p at bounding box center [361, 278] width 624 height 16
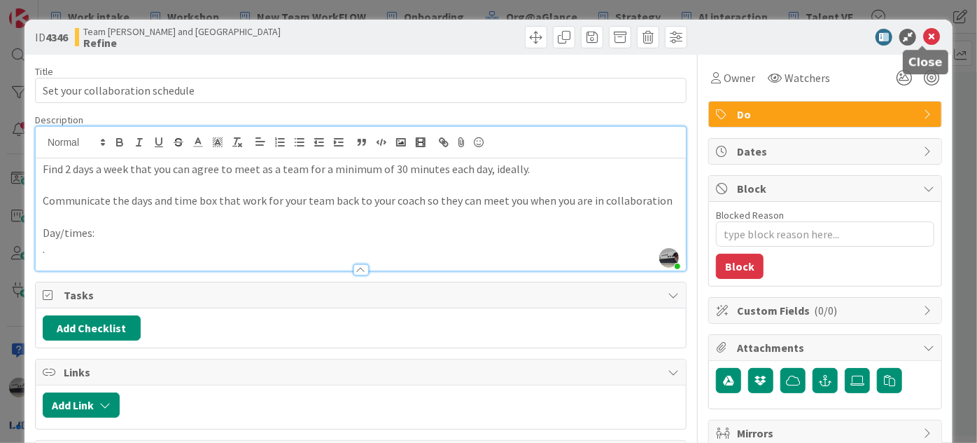
click at [924, 36] on icon at bounding box center [932, 37] width 17 height 17
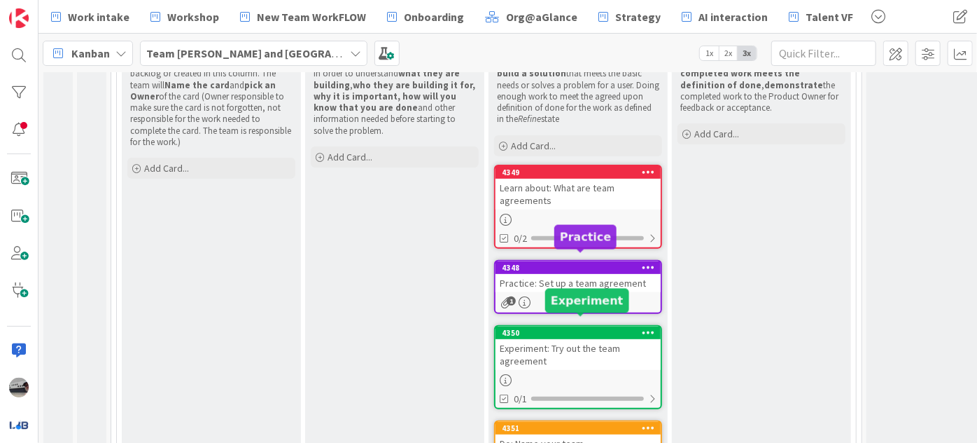
scroll to position [223, 0]
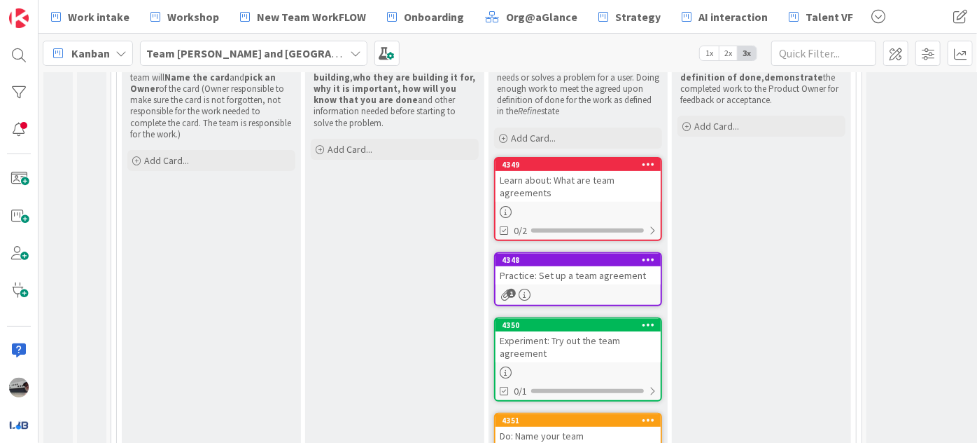
click at [598, 270] on div "Practice: Set up a team agreement" at bounding box center [578, 275] width 165 height 18
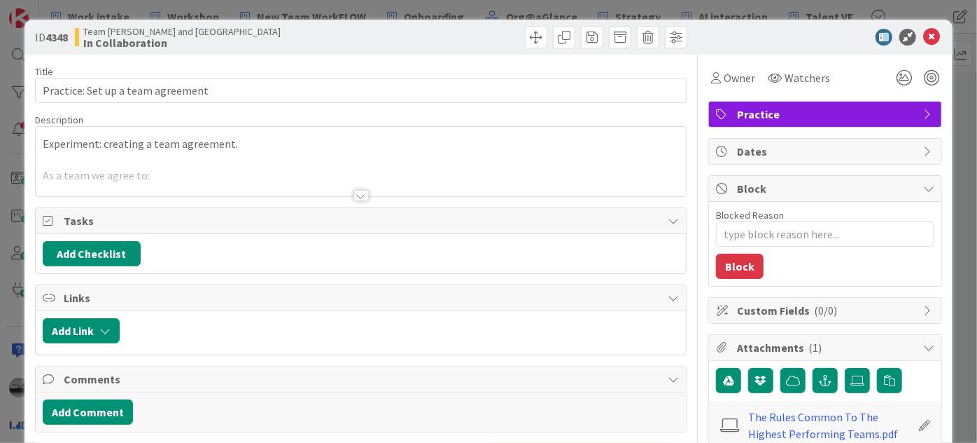
click at [356, 191] on div at bounding box center [361, 195] width 15 height 11
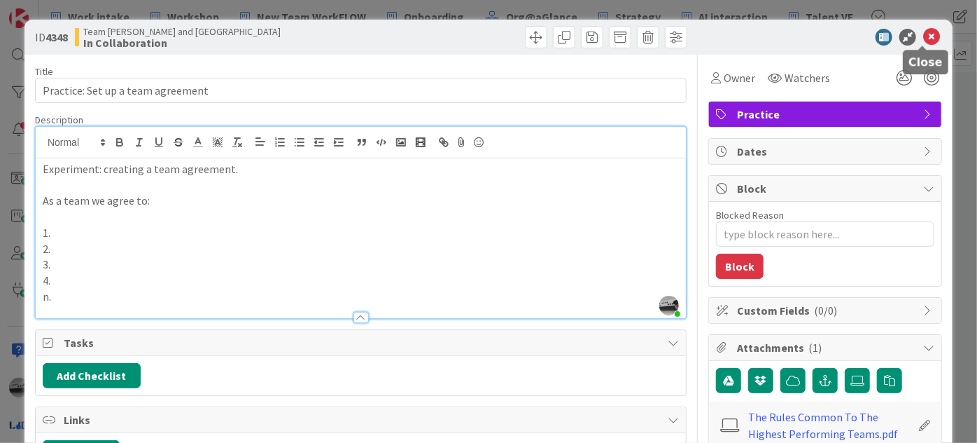
click at [924, 36] on icon at bounding box center [932, 37] width 17 height 17
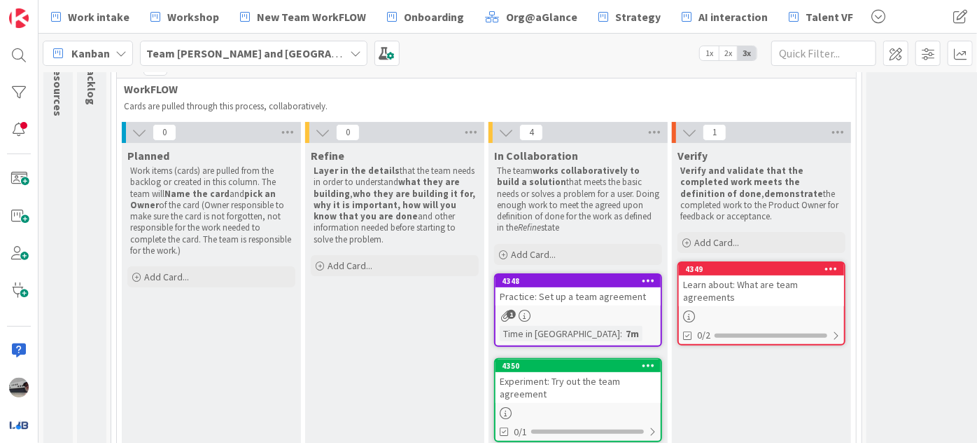
scroll to position [29, 0]
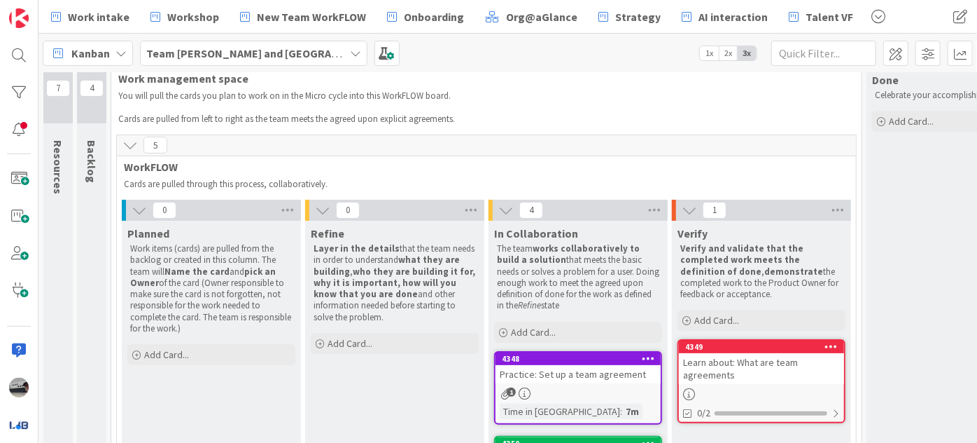
click at [741, 370] on div "Learn about: What are team agreements" at bounding box center [761, 368] width 165 height 31
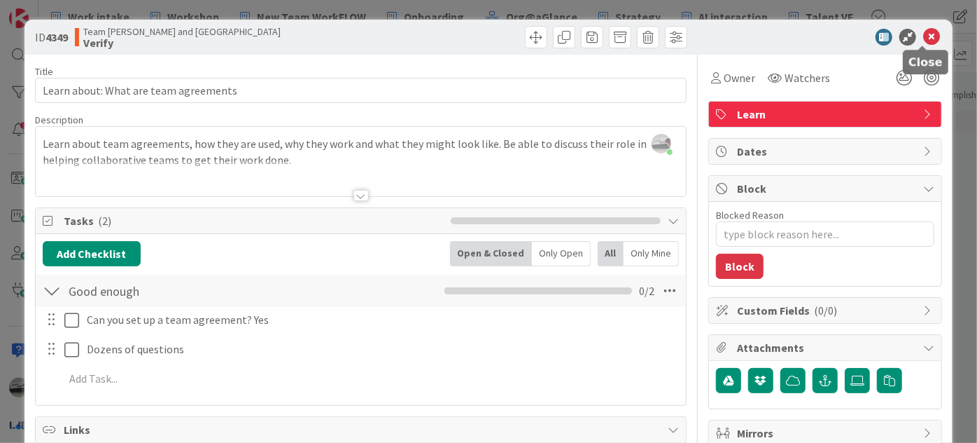
click at [924, 39] on icon at bounding box center [932, 37] width 17 height 17
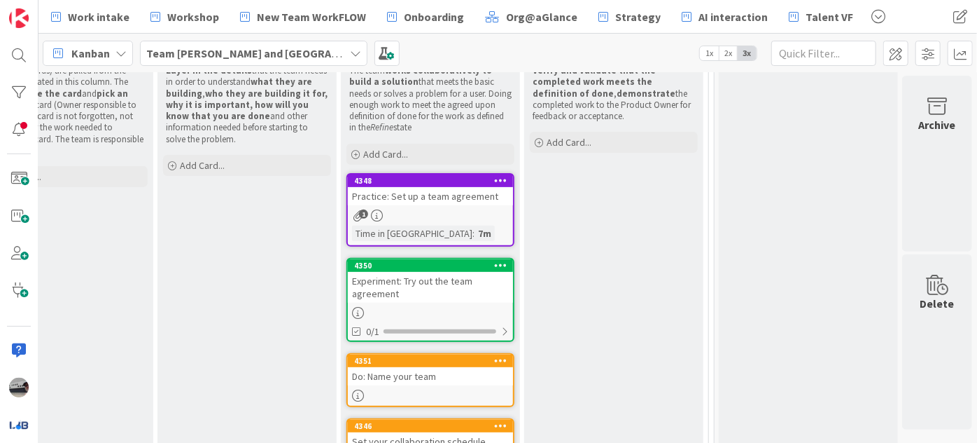
scroll to position [275, 156]
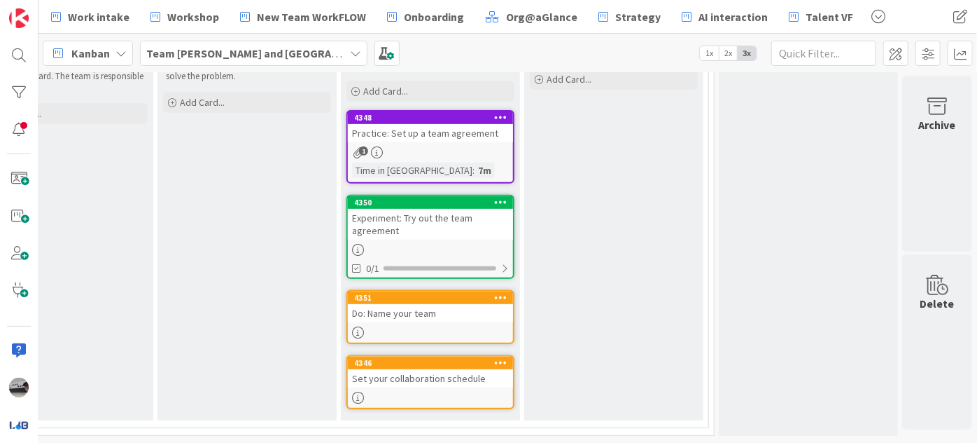
click at [466, 380] on link "4346 Set your collaboration schedule" at bounding box center [431, 382] width 168 height 54
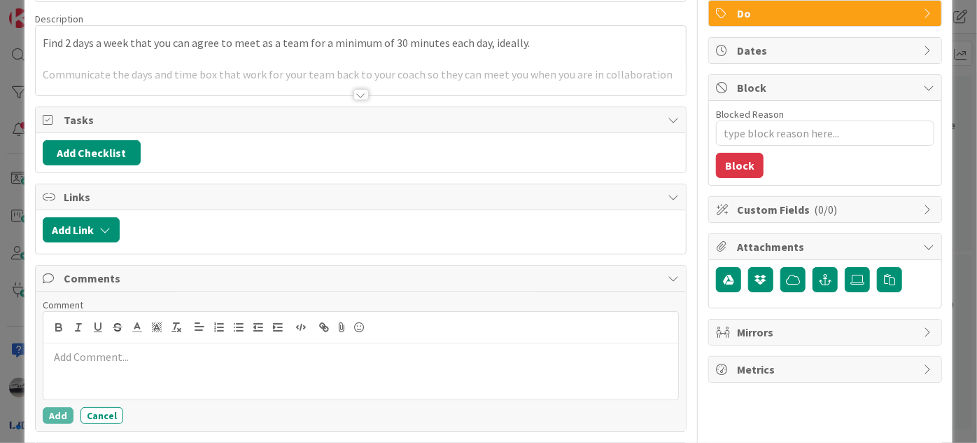
scroll to position [18, 0]
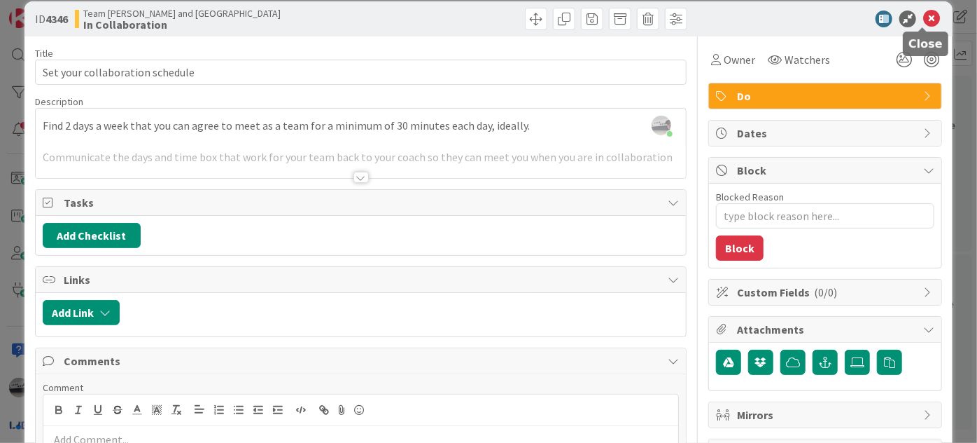
click at [925, 11] on icon at bounding box center [932, 19] width 17 height 17
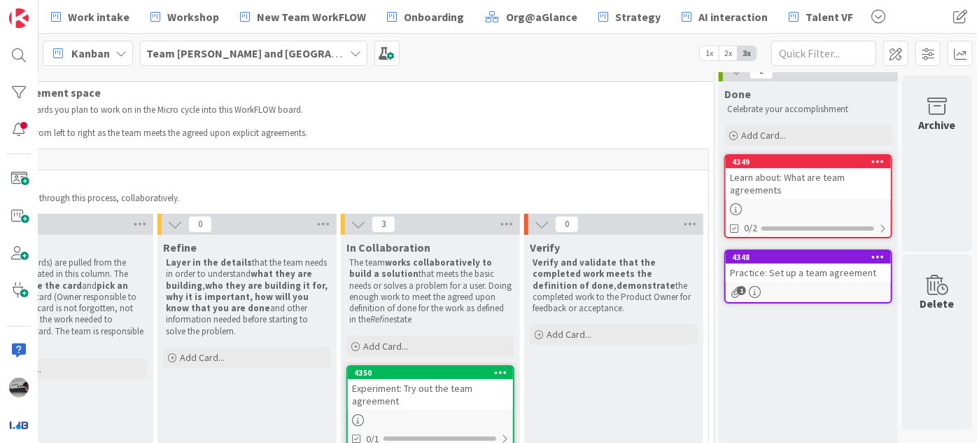
scroll to position [0, 156]
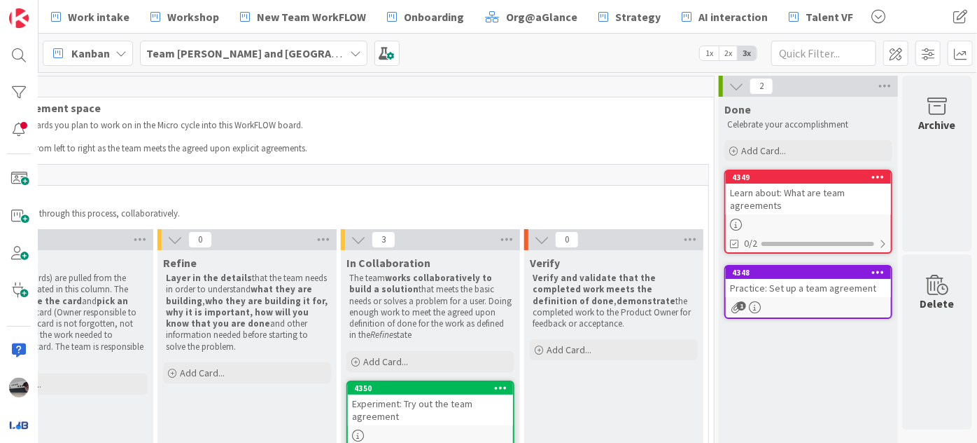
click at [816, 279] on div "Practice: Set up a team agreement" at bounding box center [808, 288] width 165 height 18
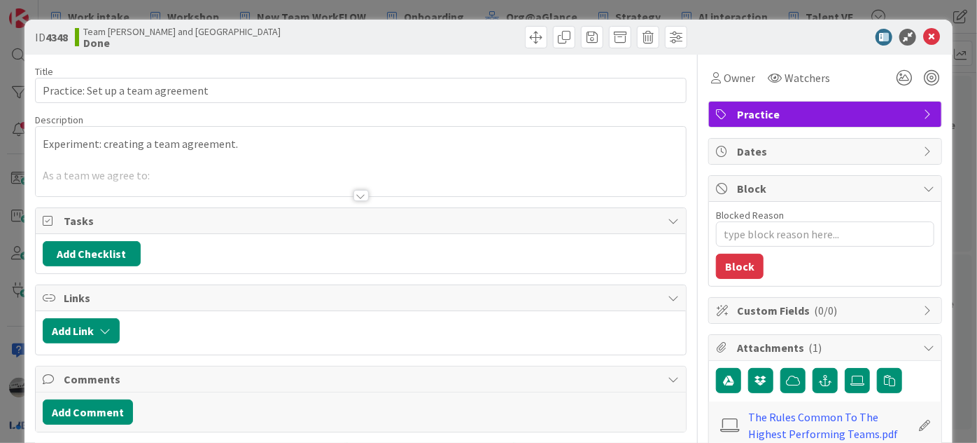
click at [357, 195] on div at bounding box center [361, 195] width 15 height 11
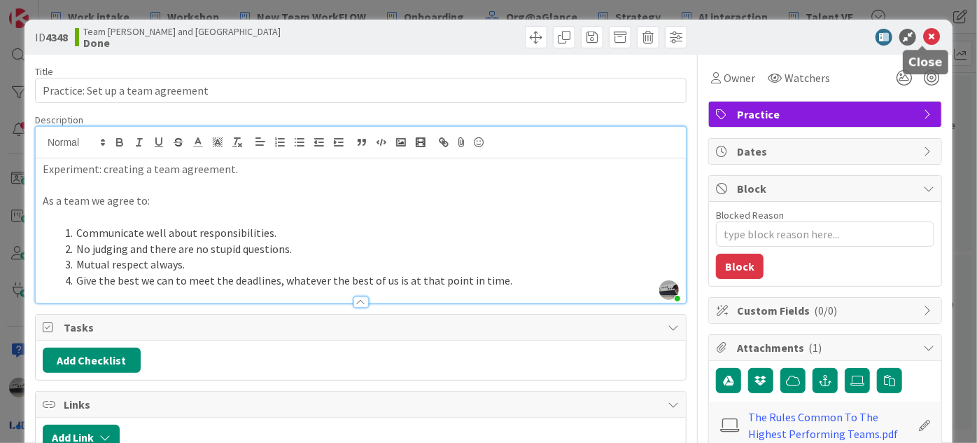
click at [924, 35] on icon at bounding box center [932, 37] width 17 height 17
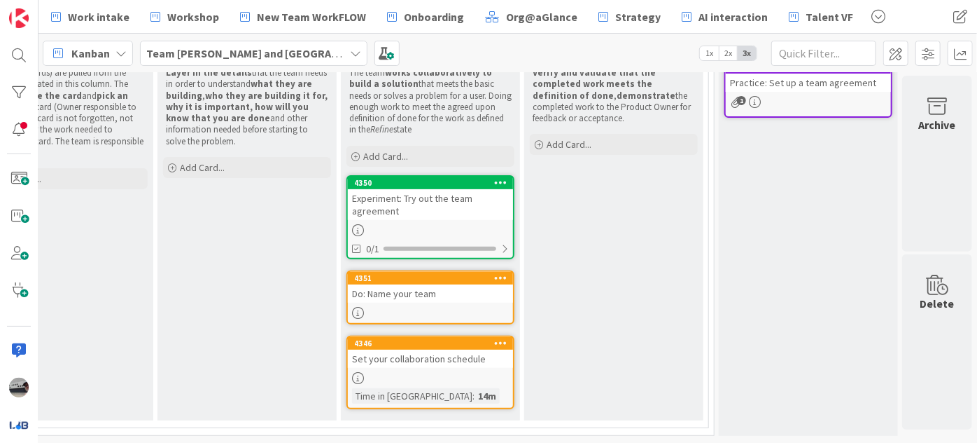
scroll to position [211, 156]
click at [414, 291] on div "Do: Name your team" at bounding box center [430, 293] width 165 height 18
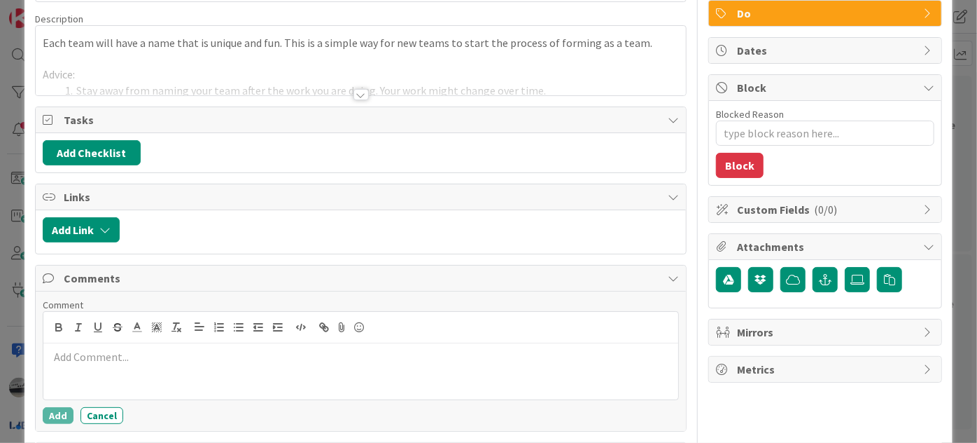
scroll to position [18, 0]
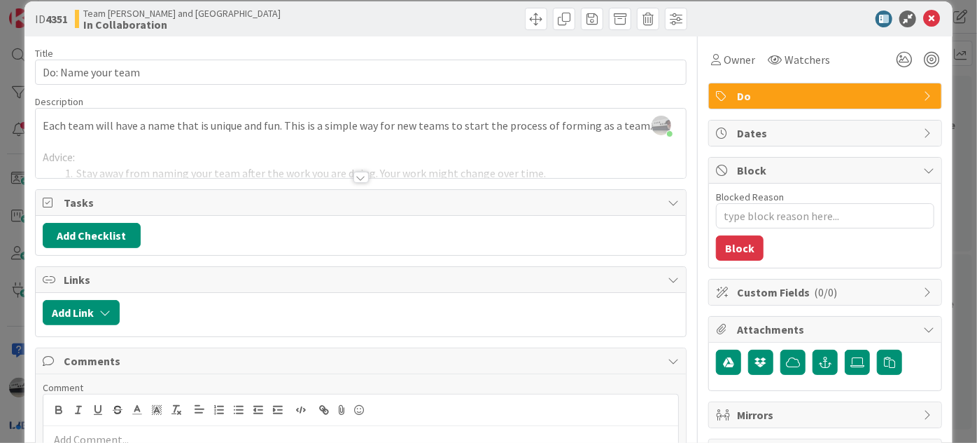
click at [354, 174] on div at bounding box center [361, 177] width 15 height 11
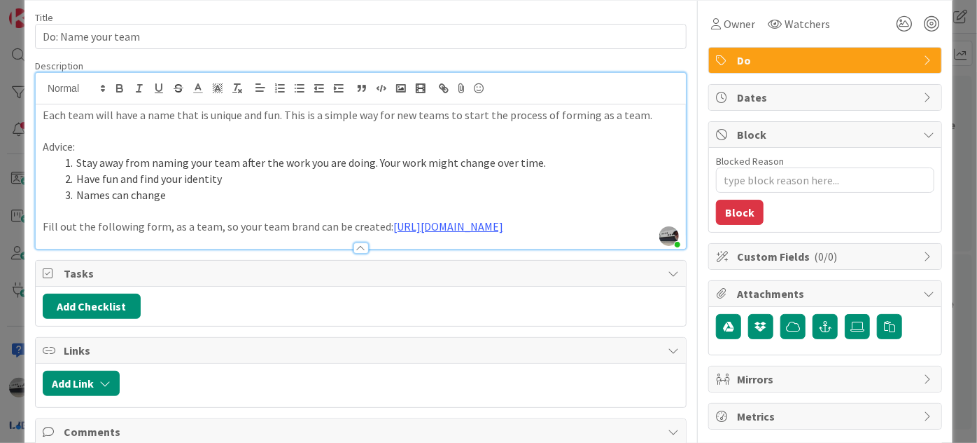
scroll to position [0, 0]
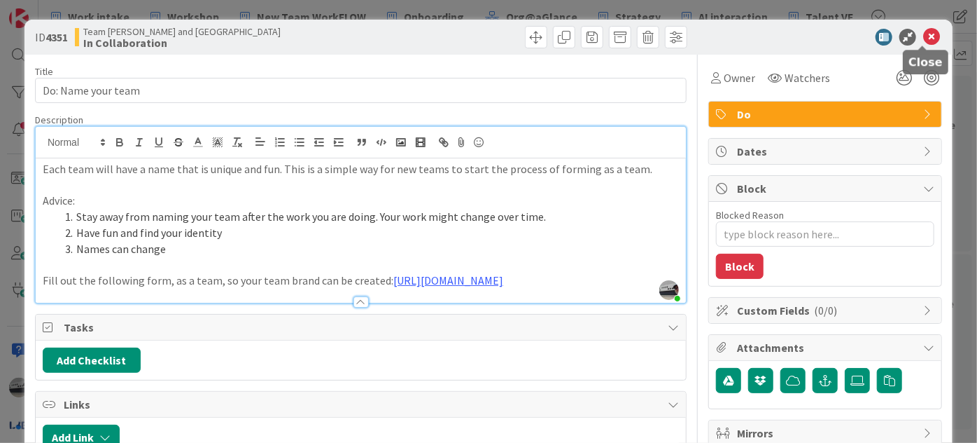
click at [926, 36] on icon at bounding box center [932, 37] width 17 height 17
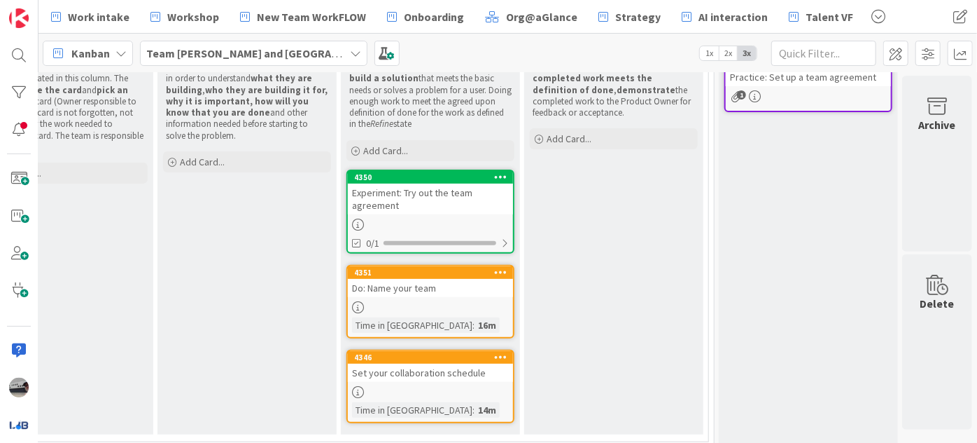
click at [447, 375] on div "Set your collaboration schedule" at bounding box center [430, 372] width 165 height 18
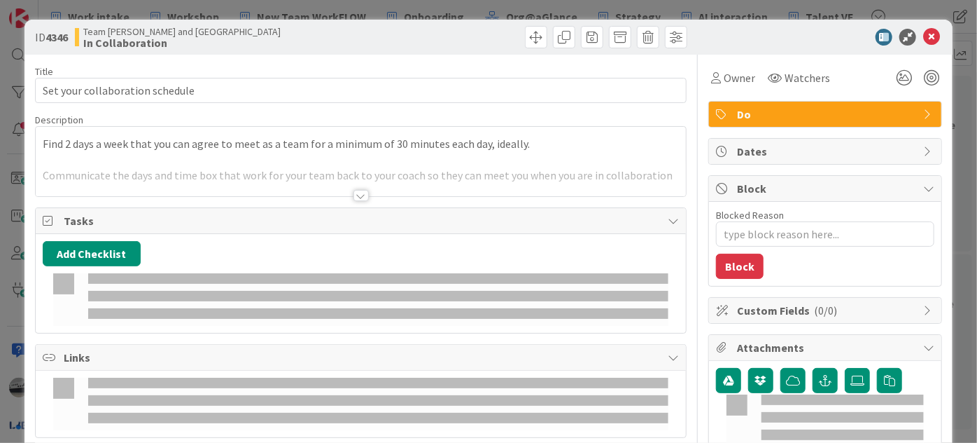
scroll to position [18, 0]
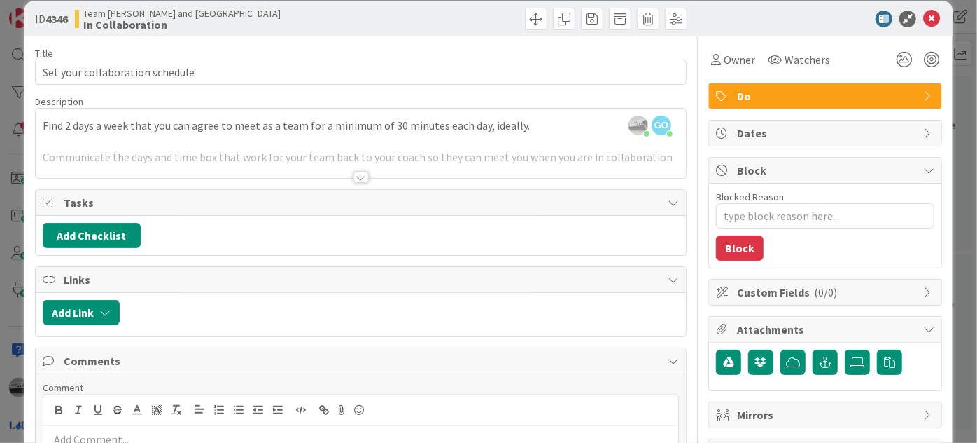
click at [360, 181] on div at bounding box center [361, 177] width 15 height 11
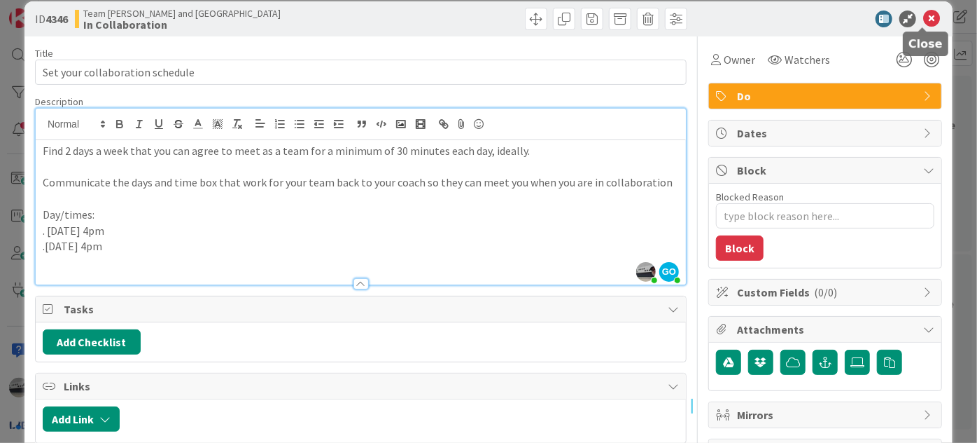
click at [924, 17] on icon at bounding box center [932, 19] width 17 height 17
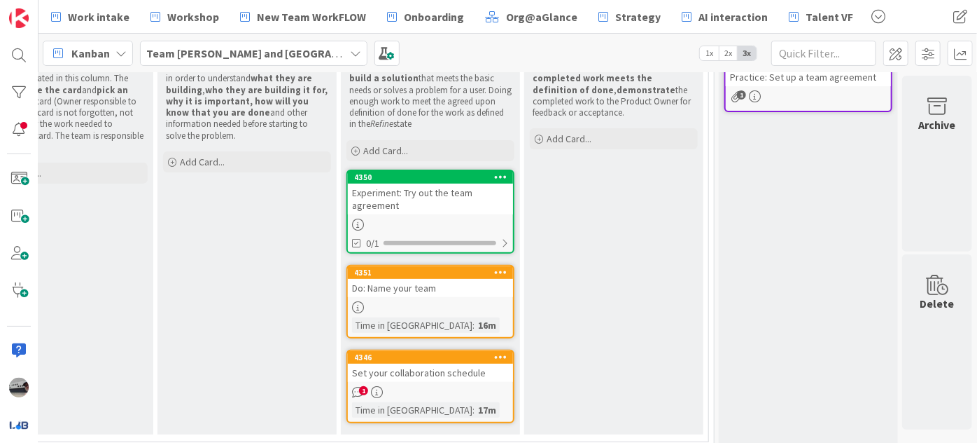
click at [398, 368] on div "Set your collaboration schedule" at bounding box center [430, 372] width 165 height 18
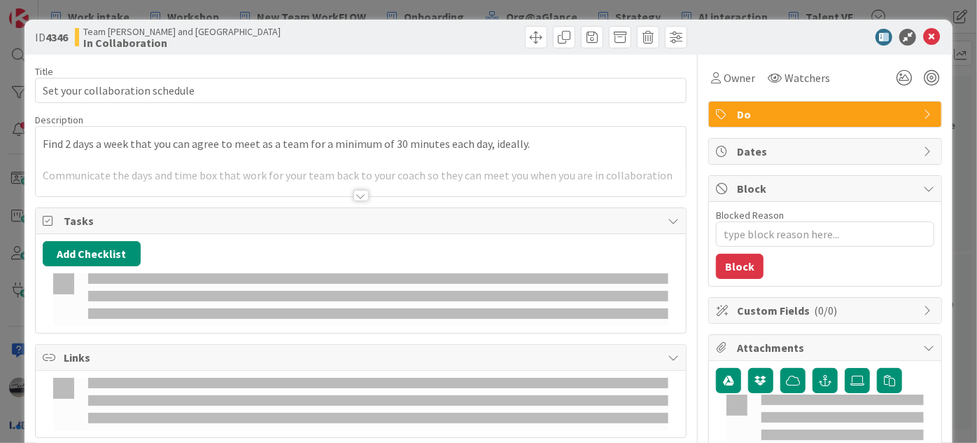
type textarea "x"
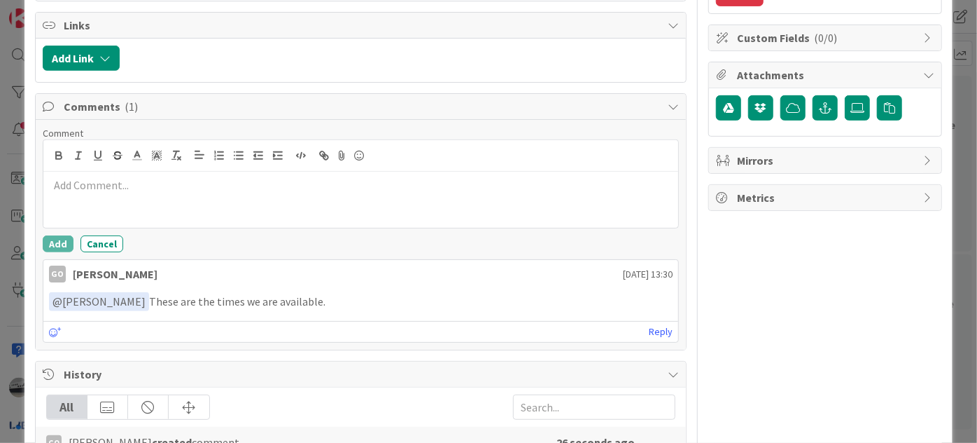
scroll to position [336, 0]
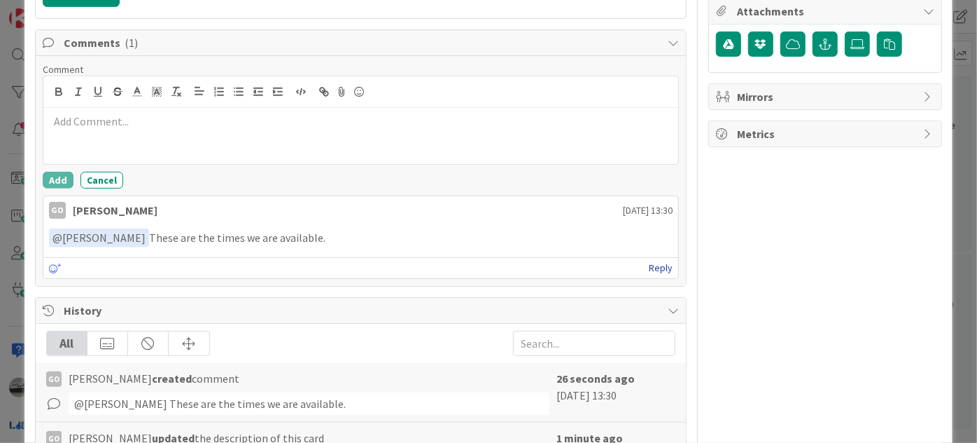
click at [653, 261] on link "Reply" at bounding box center [661, 268] width 24 height 18
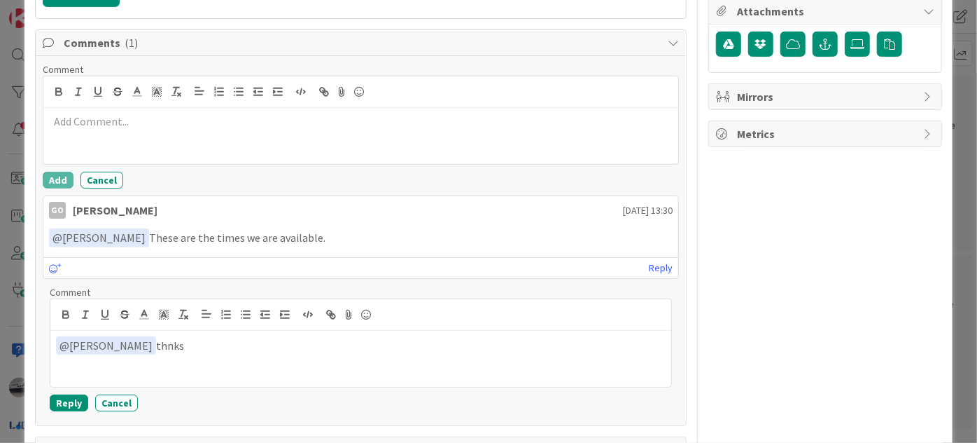
click at [145, 340] on p "﻿ @ [GEOGRAPHIC_DATA][PERSON_NAME] ﻿ thnks" at bounding box center [361, 345] width 610 height 19
click at [71, 397] on button "Reply" at bounding box center [69, 402] width 39 height 17
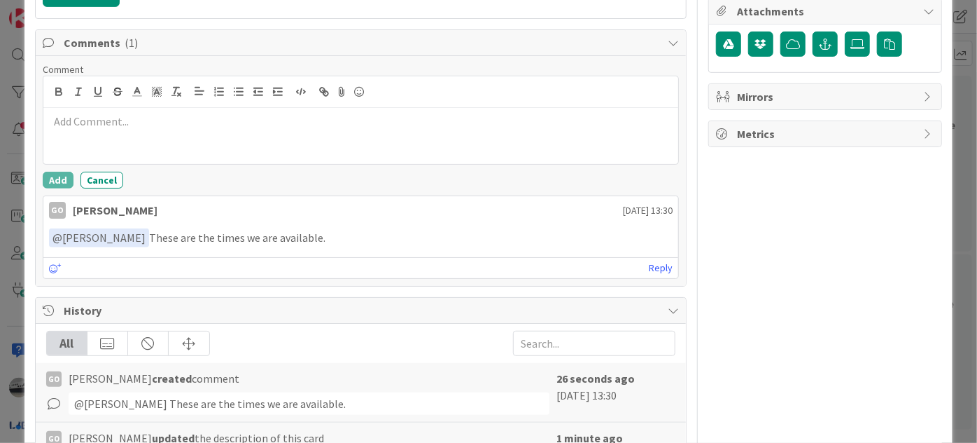
type textarea "x"
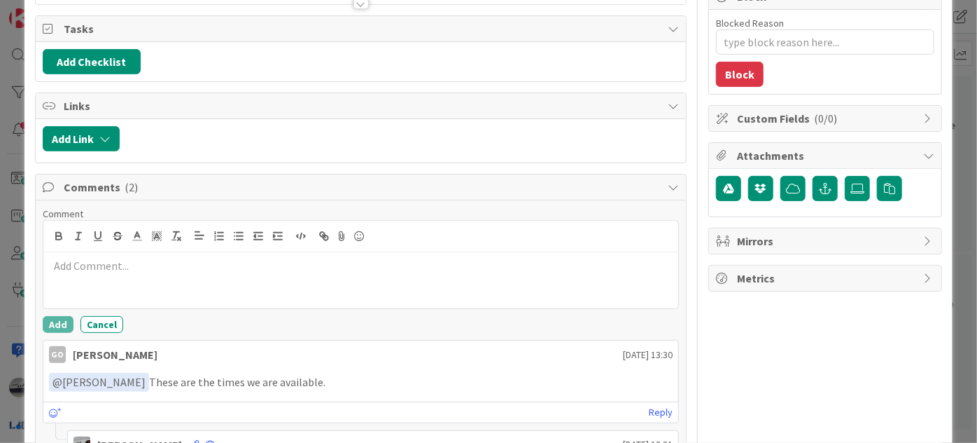
scroll to position [18, 0]
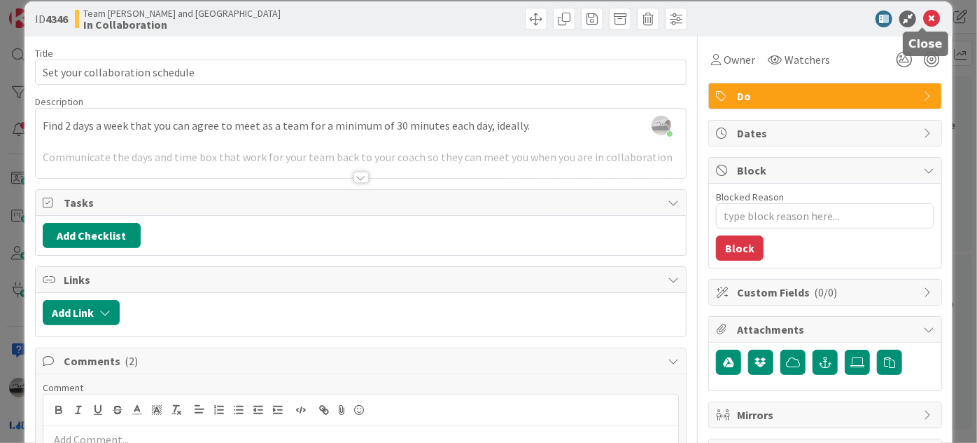
click at [924, 15] on icon at bounding box center [932, 19] width 17 height 17
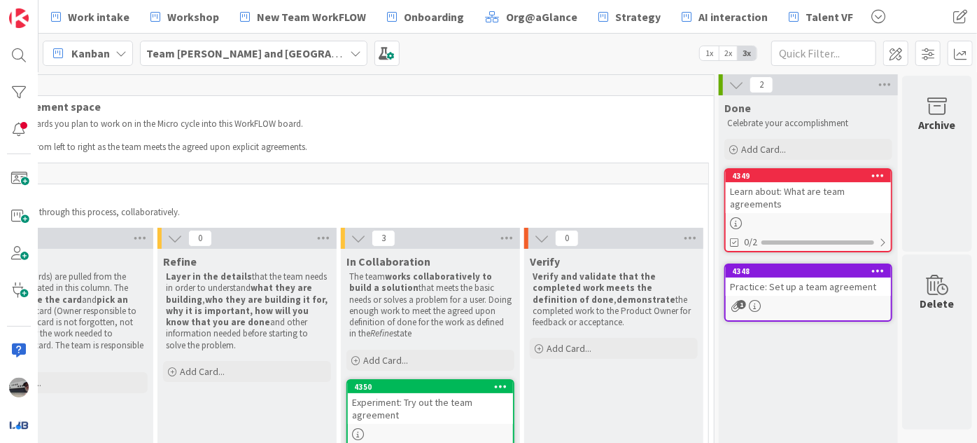
scroll to position [0, 156]
